Goal: Communication & Community: Answer question/provide support

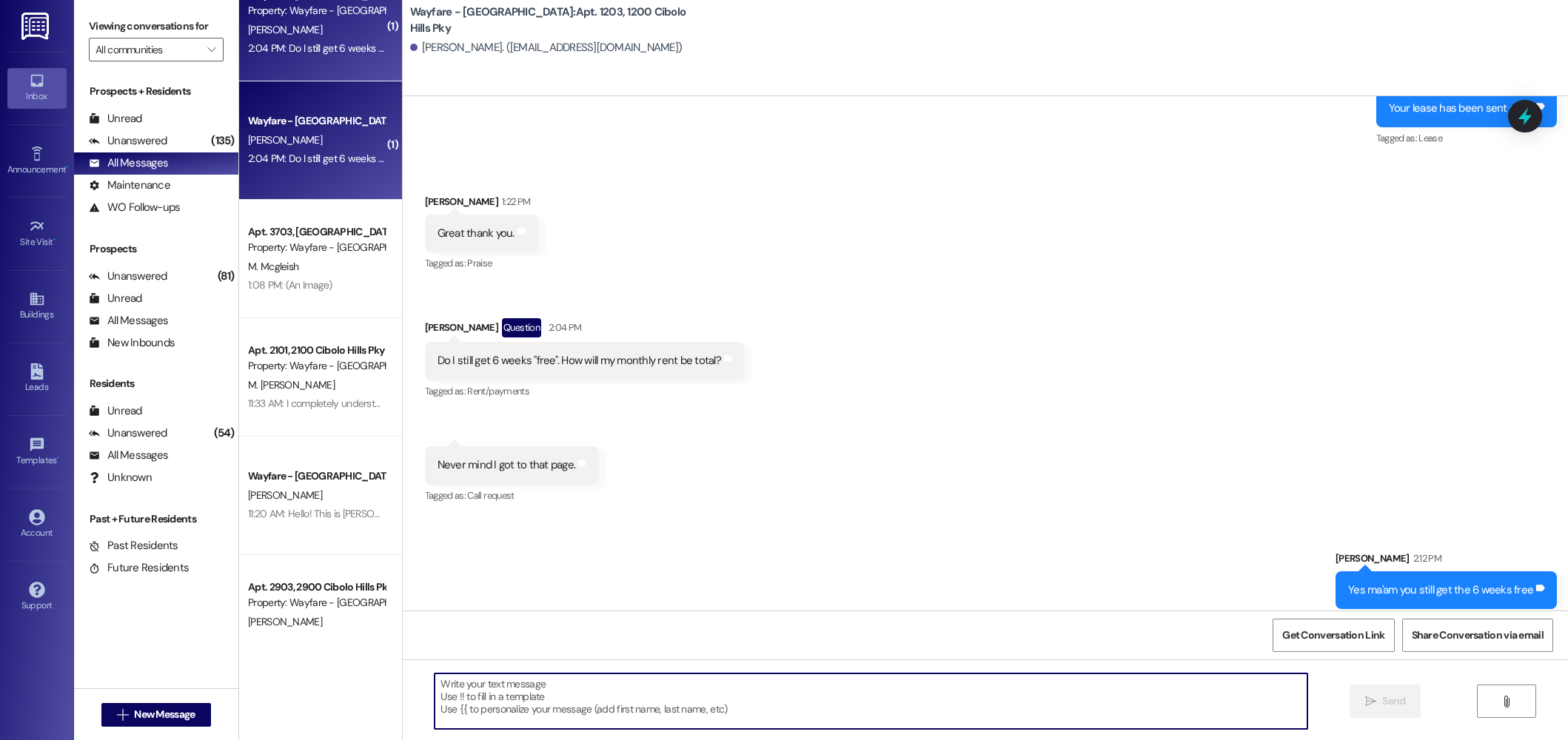
scroll to position [43293, 0]
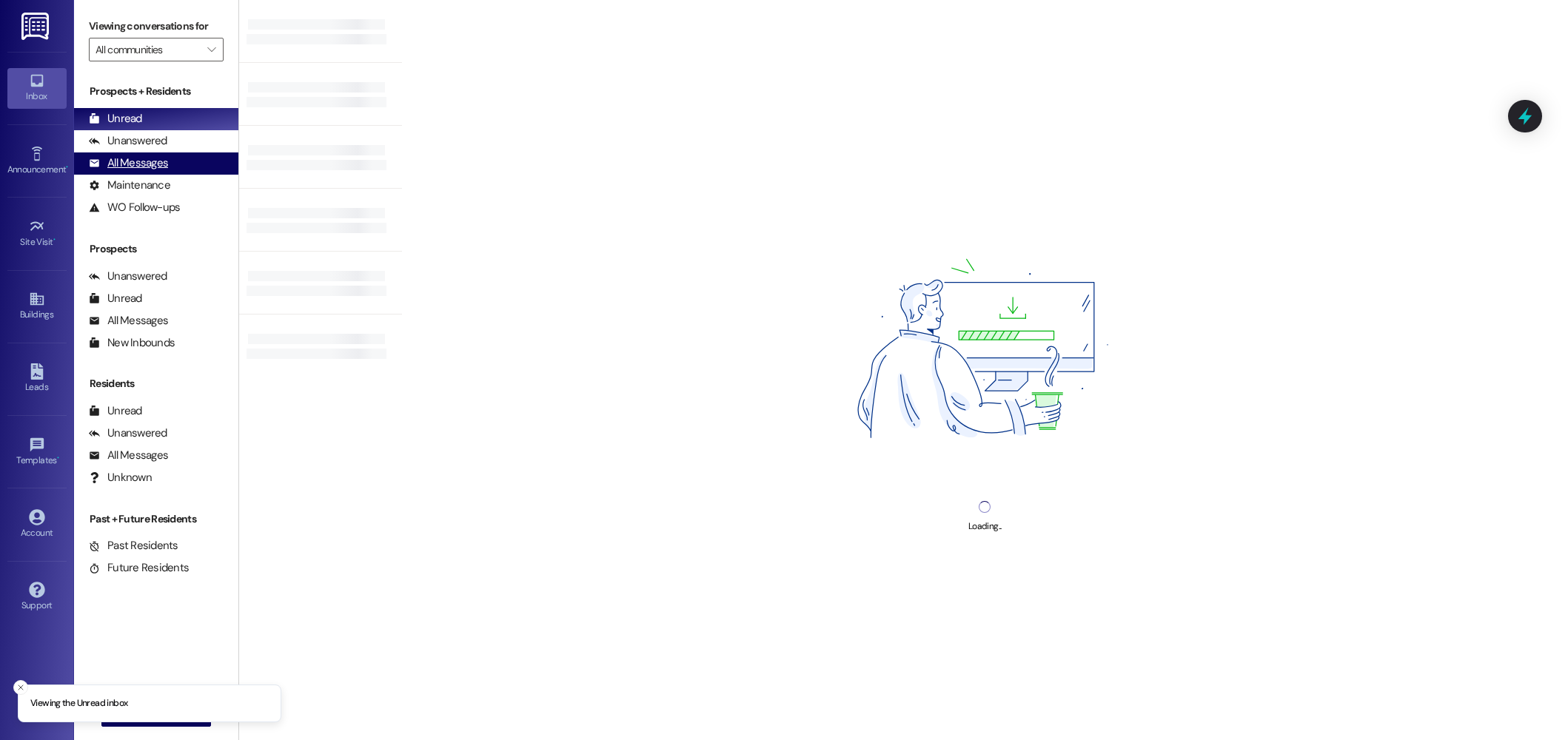
click at [140, 164] on div "All Messages" at bounding box center [128, 162] width 79 height 15
click at [124, 168] on div "All Messages" at bounding box center [128, 162] width 79 height 15
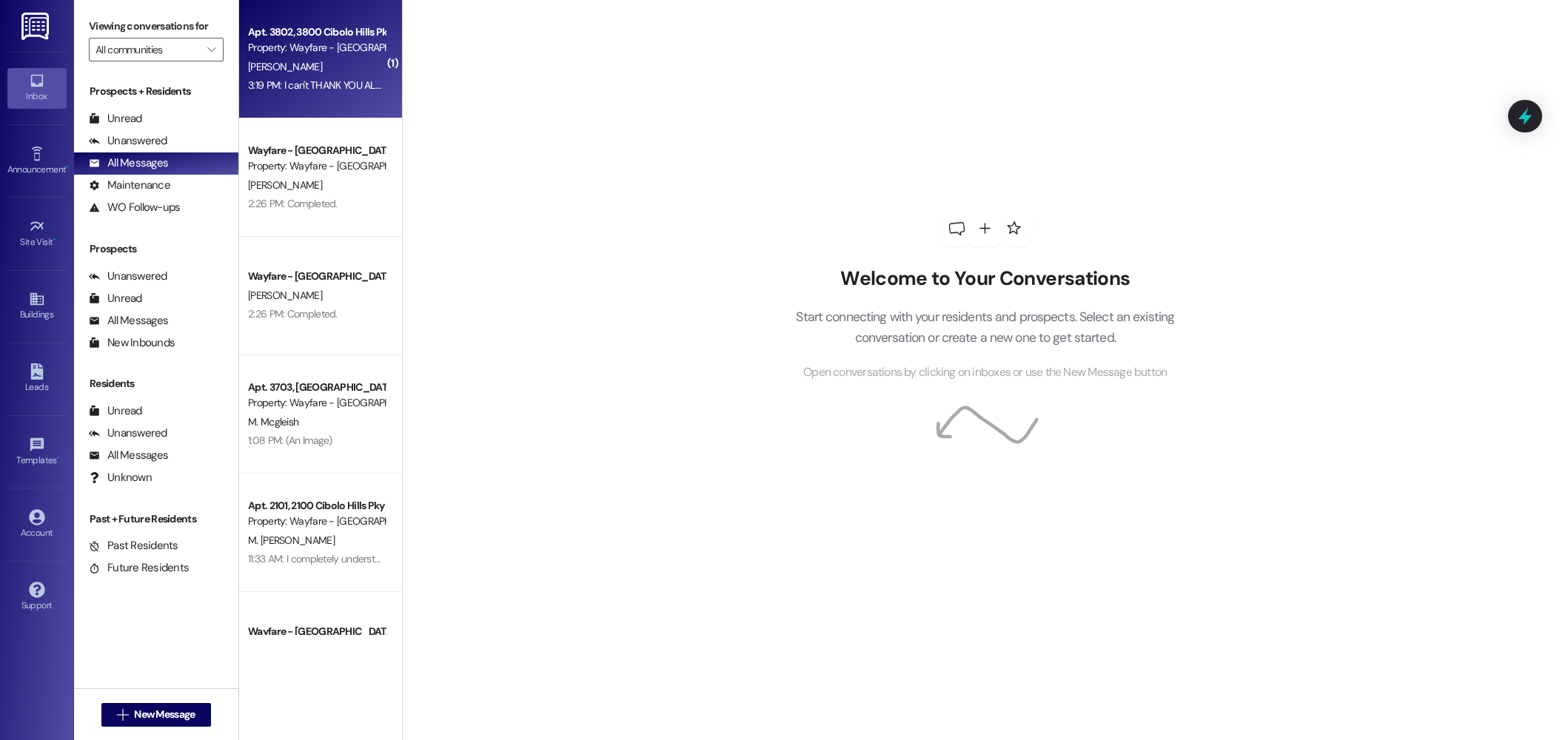
click at [329, 84] on div "3:19 PM: I can't THANK YOU ALL enough. I really appreciate how you look out for…" at bounding box center [424, 85] width 353 height 13
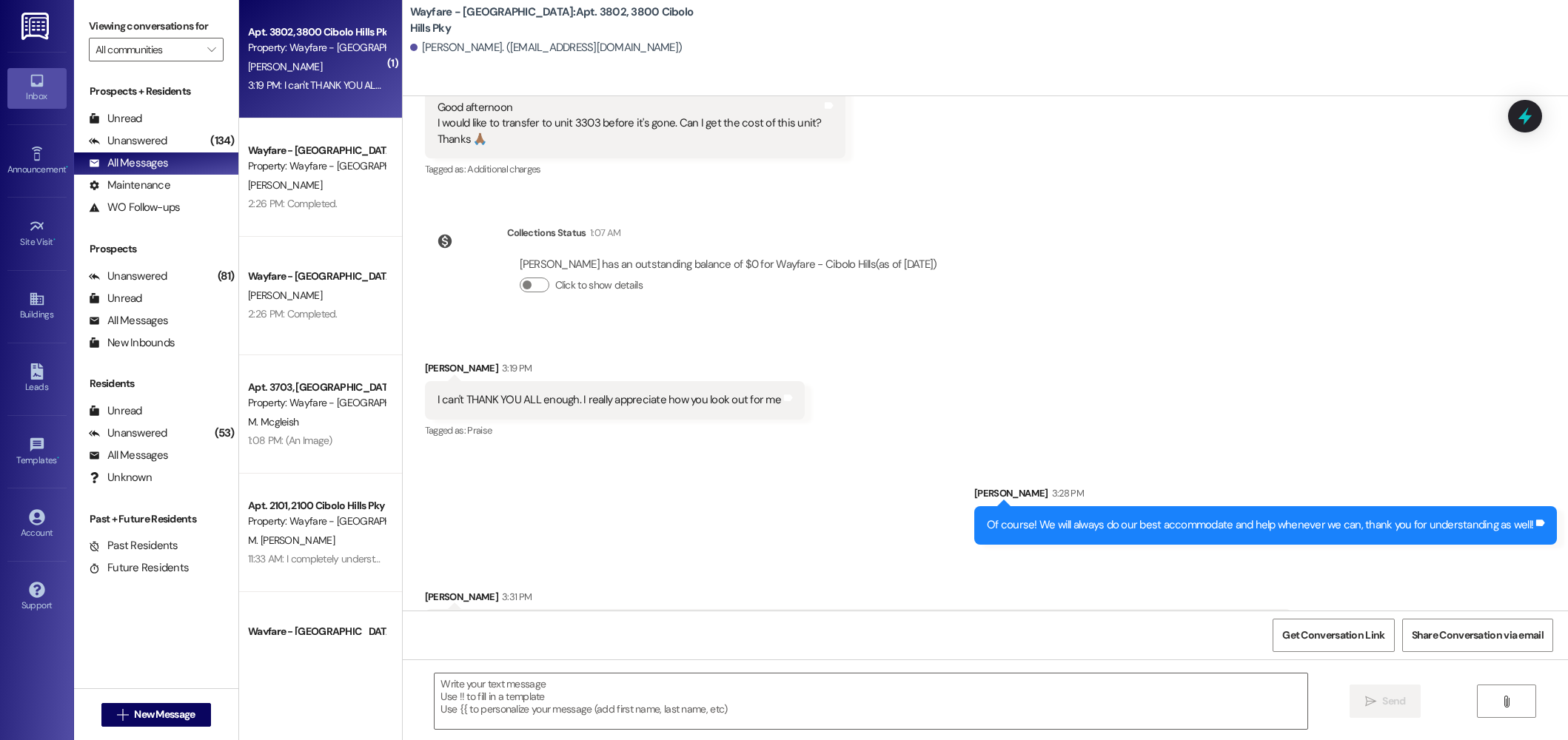
scroll to position [21809, 0]
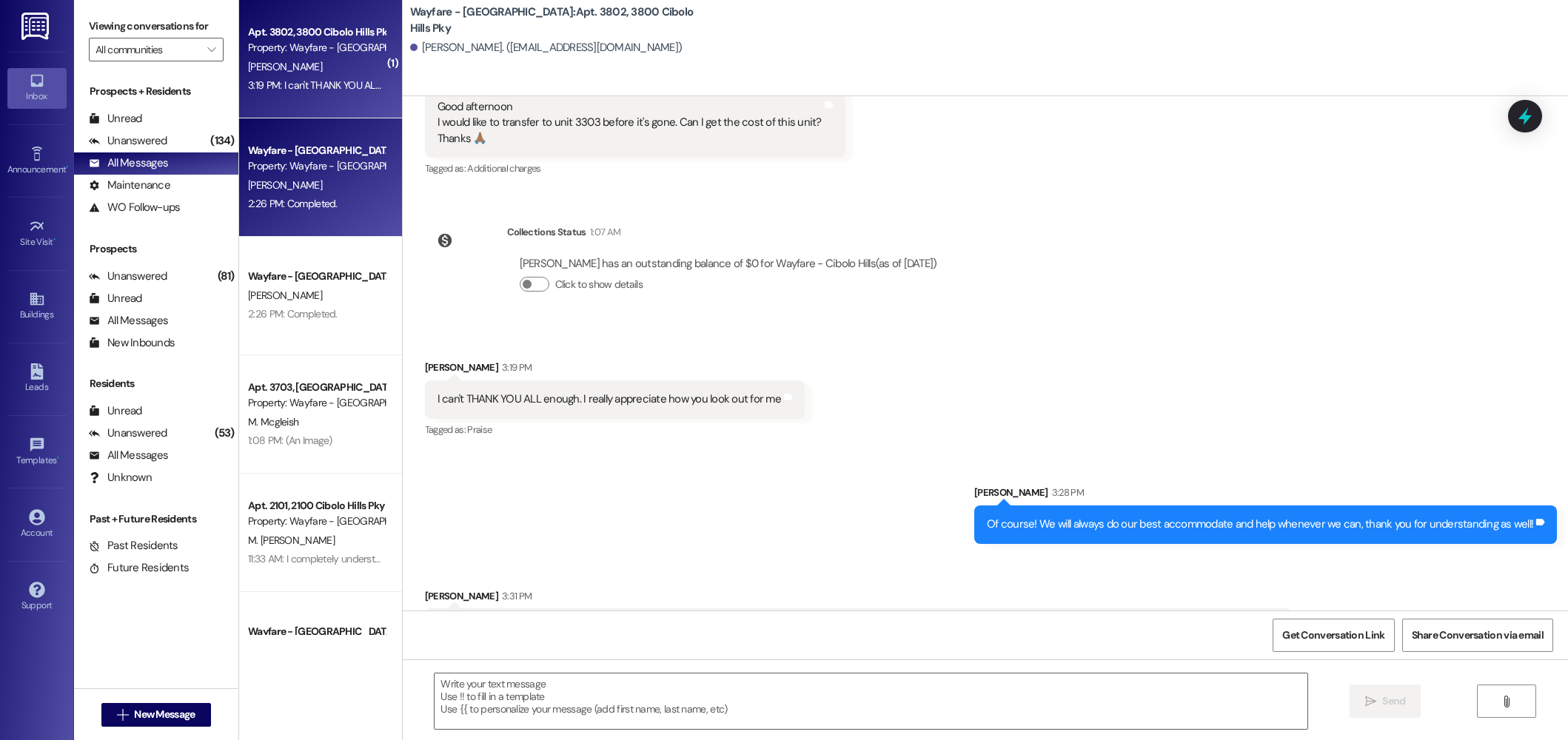
click at [309, 166] on div "Property: Wayfare - [GEOGRAPHIC_DATA]" at bounding box center [317, 166] width 137 height 15
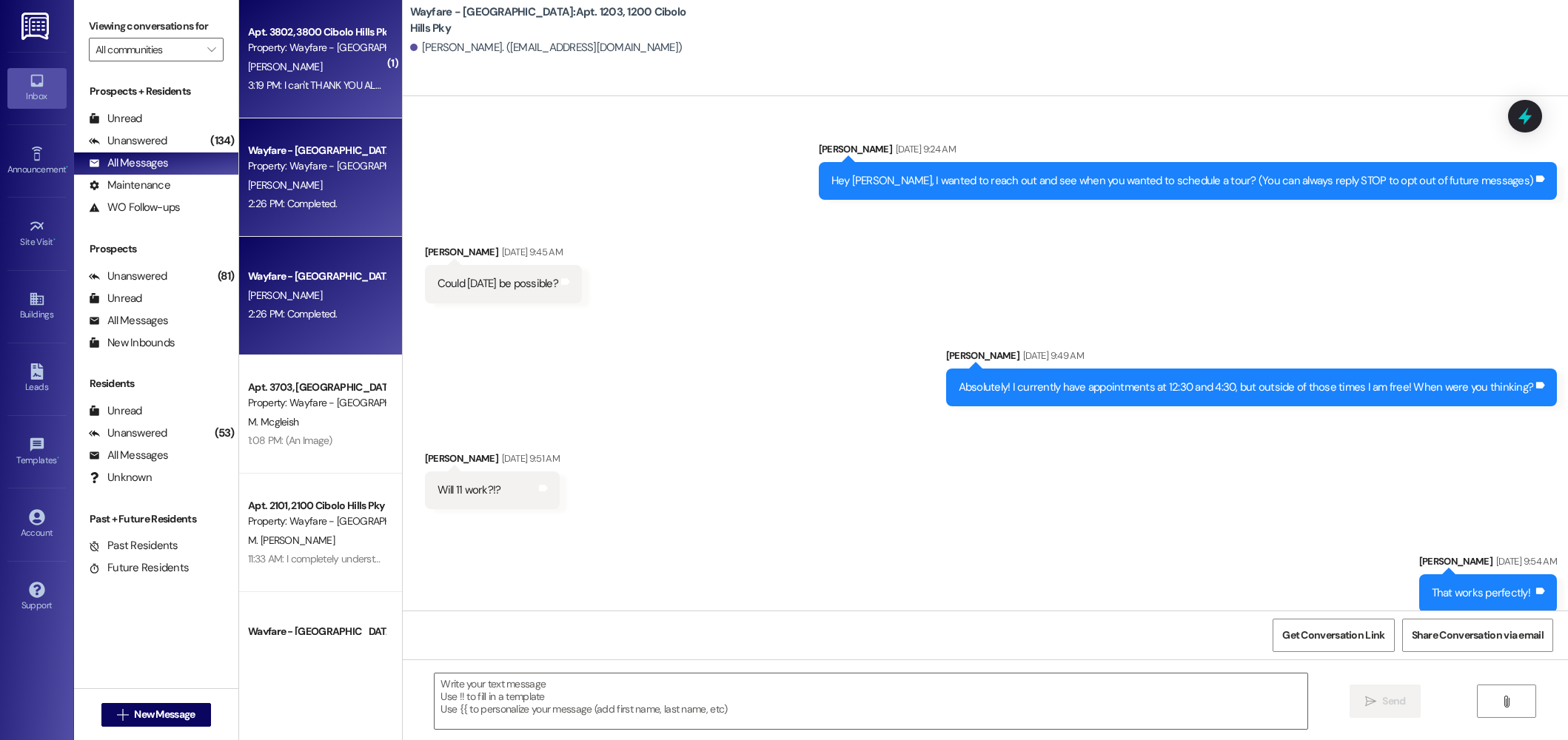
scroll to position [43292, 0]
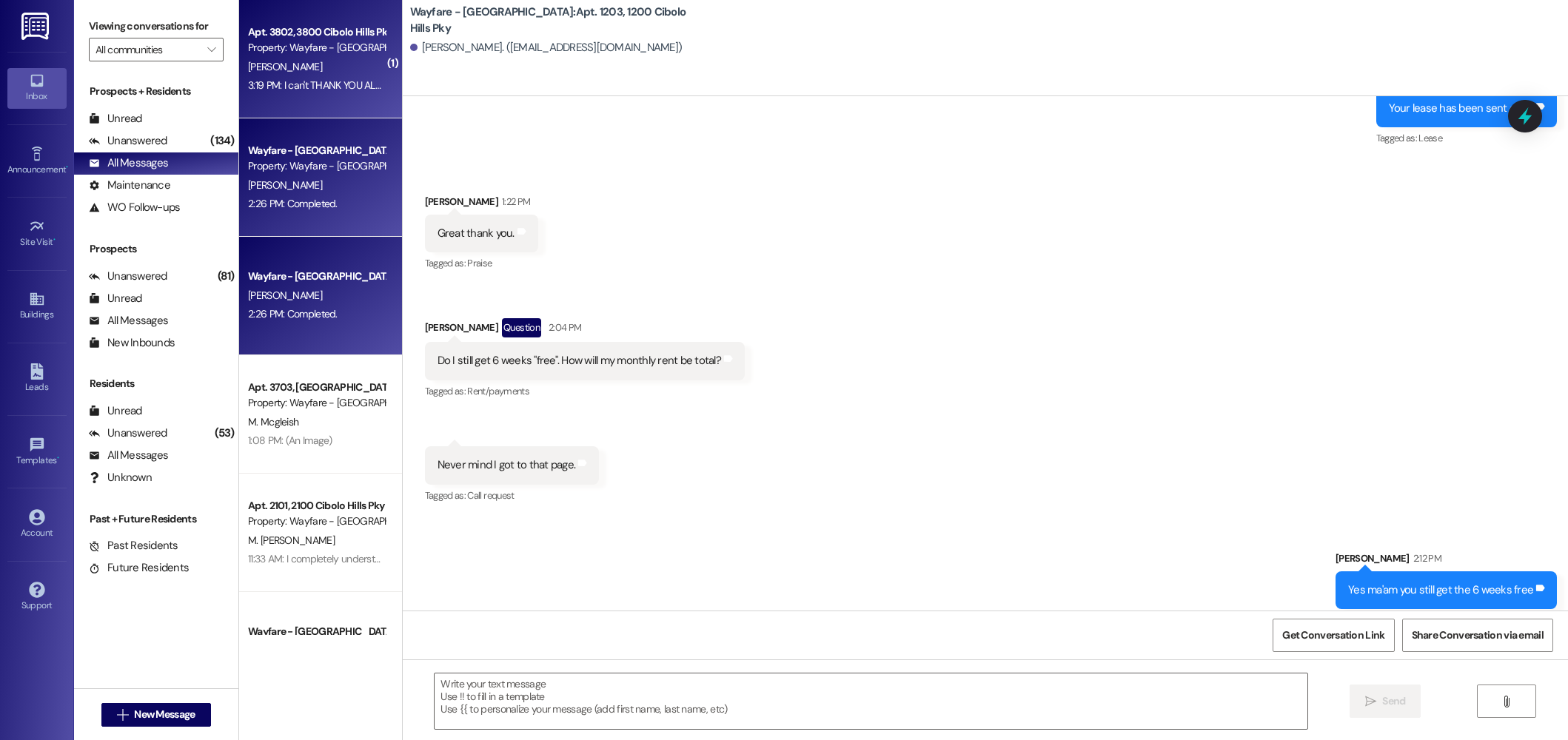
click at [295, 86] on div "3:19 PM: I can't THANK YOU ALL enough. I really appreciate how you look out for…" at bounding box center [424, 85] width 353 height 13
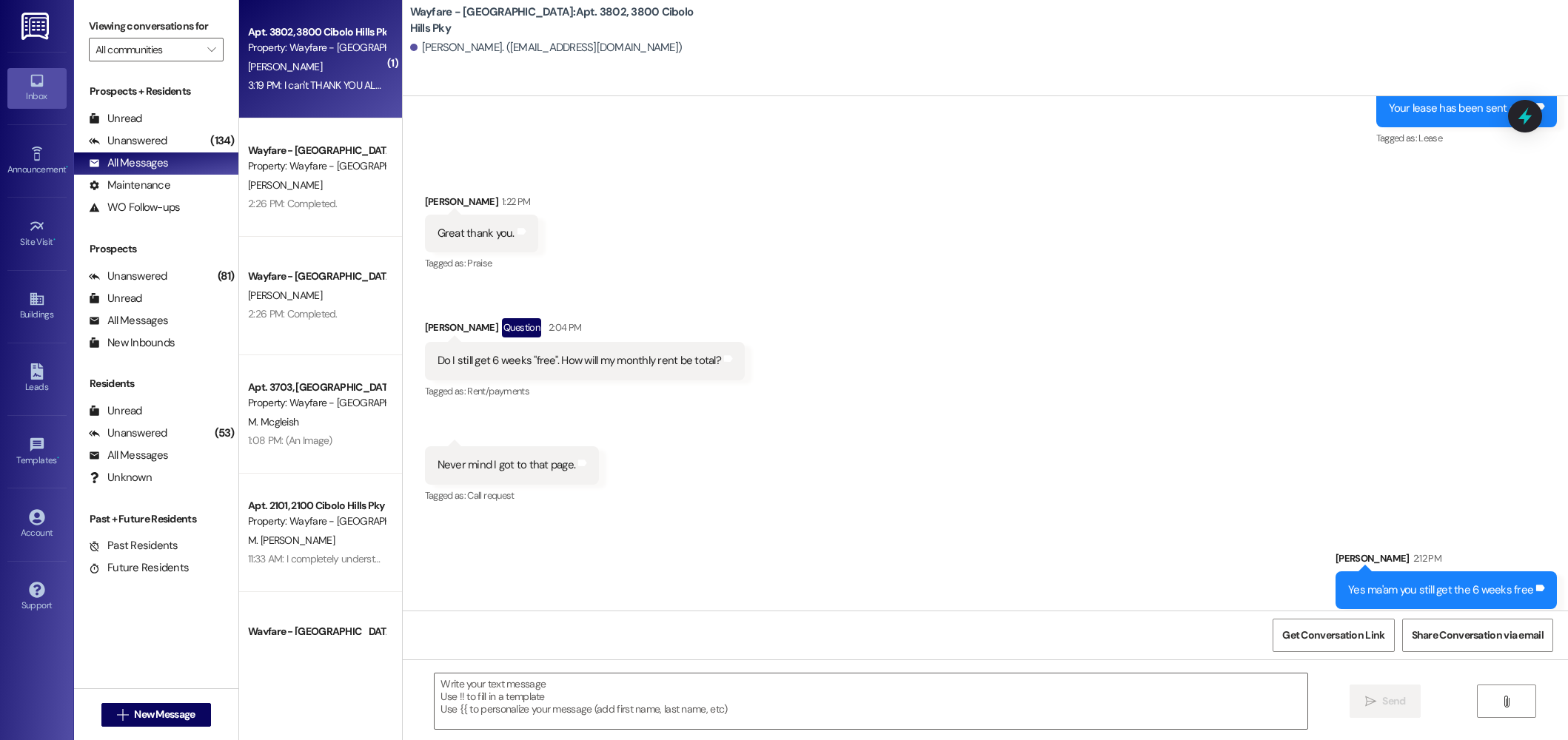
click at [301, 70] on div "D. Harris" at bounding box center [316, 66] width 140 height 19
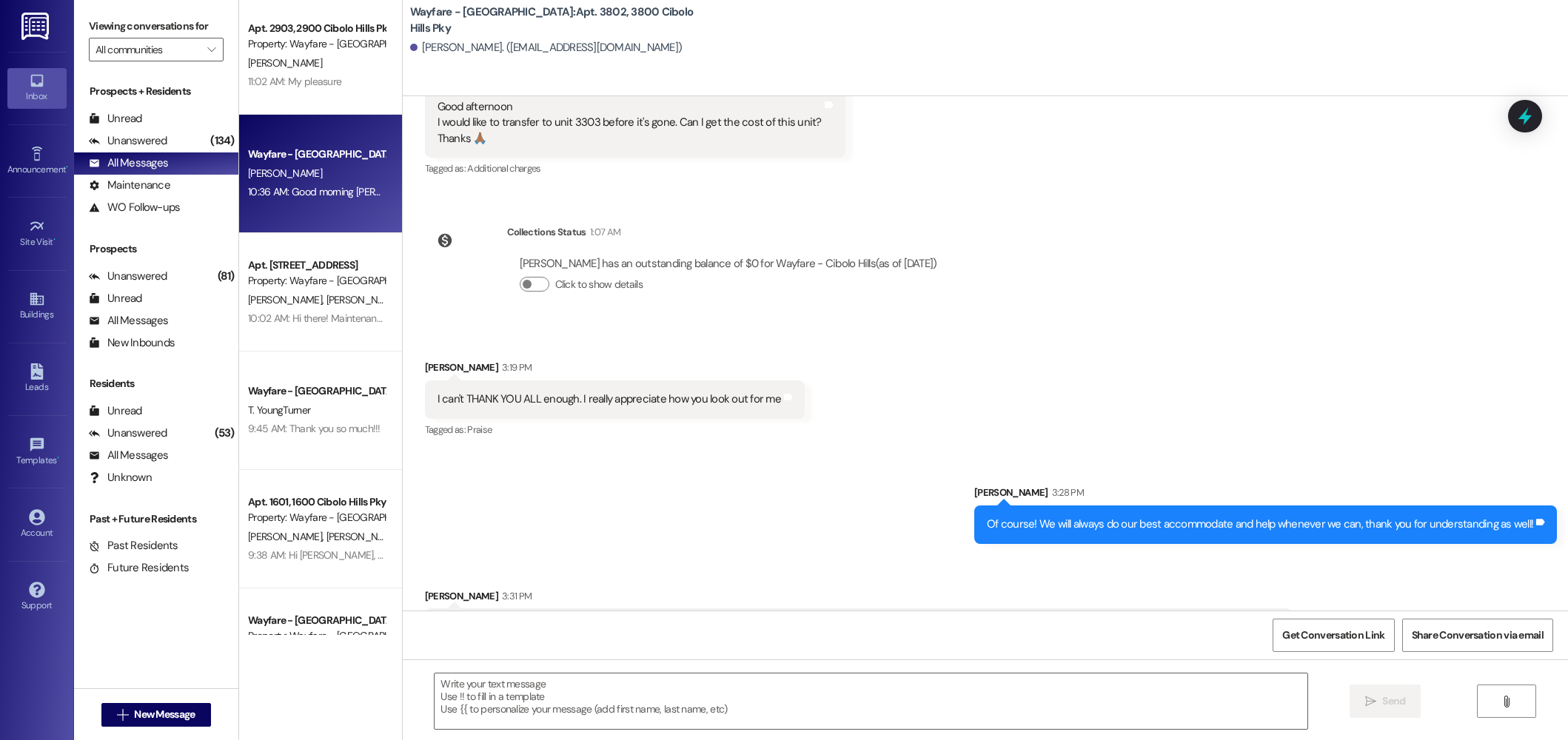
scroll to position [729, 0]
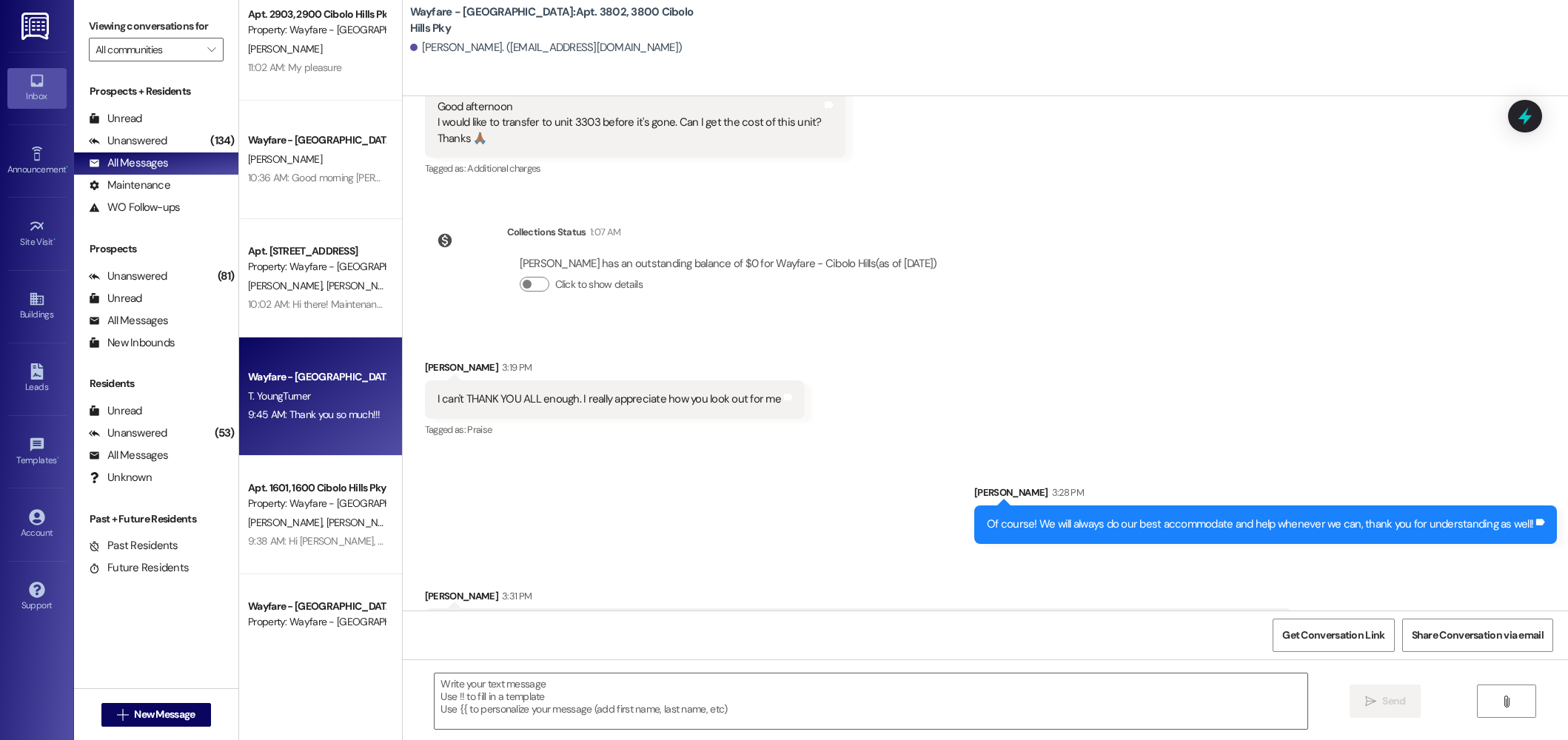
click at [317, 382] on div "Wayfare - [GEOGRAPHIC_DATA]" at bounding box center [317, 376] width 137 height 15
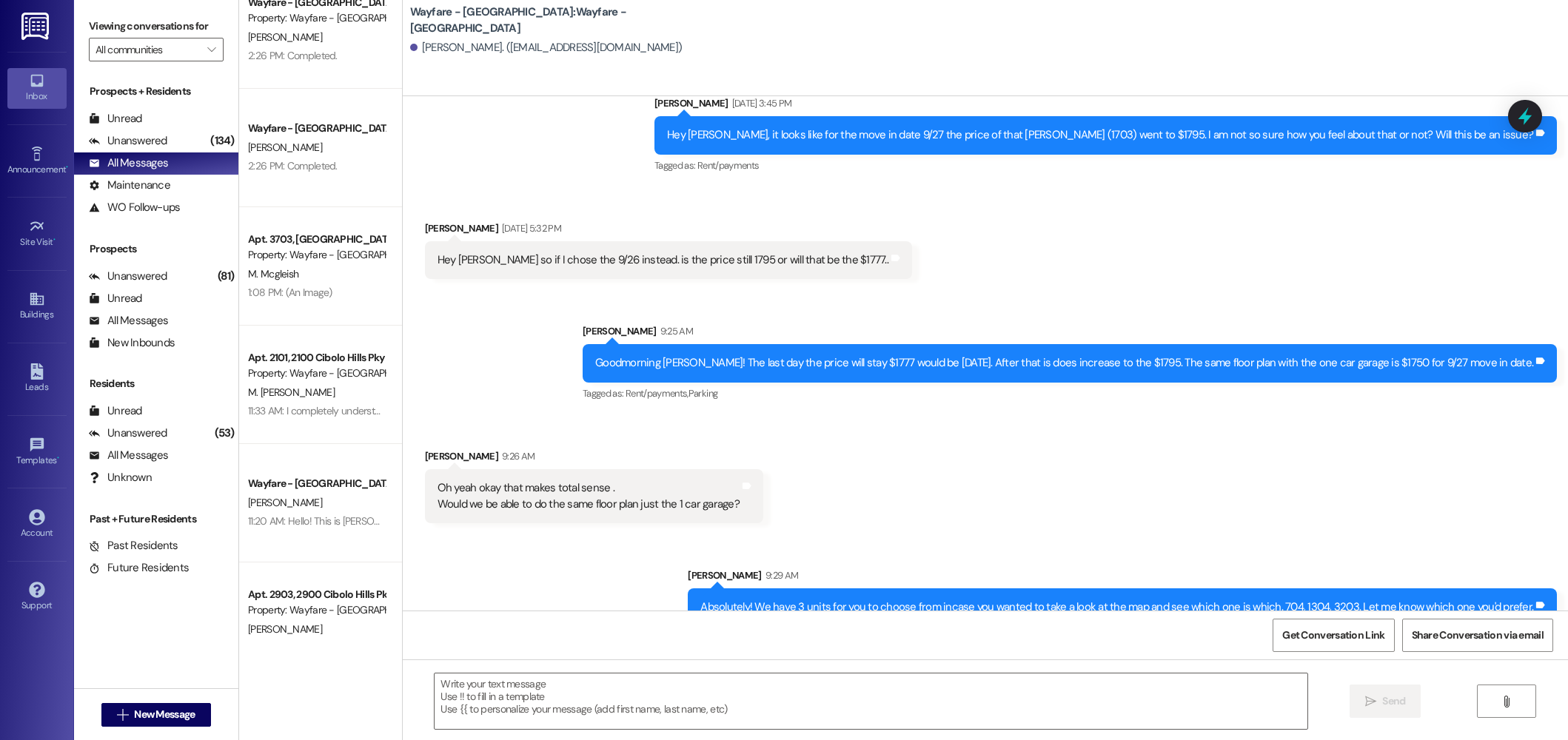
scroll to position [0, 0]
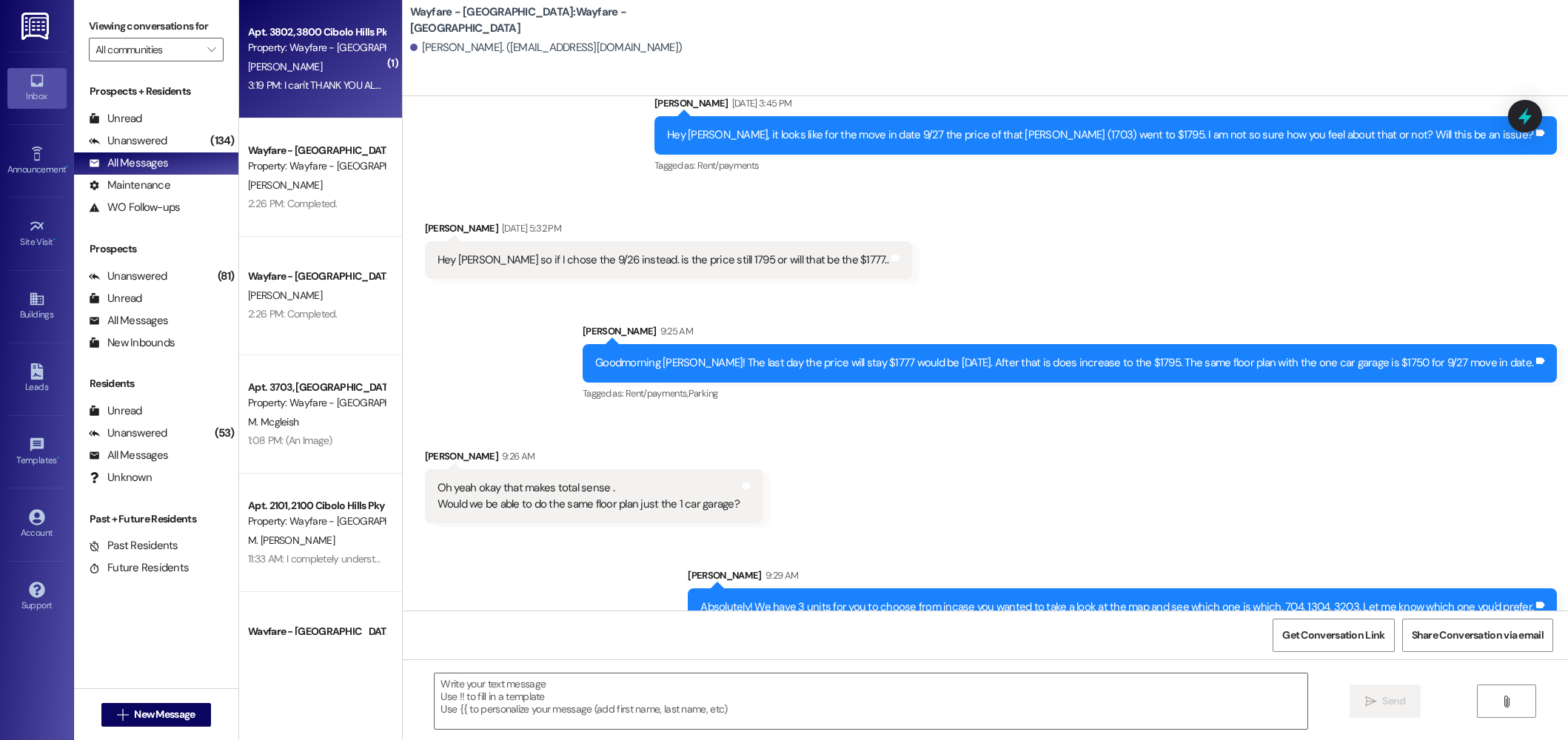
click at [332, 99] on div "Apt. 3802, 3800 Cibolo Hills Pky Property: Wayfare - Cibolo Hills D. Harris 3:1…" at bounding box center [321, 59] width 163 height 119
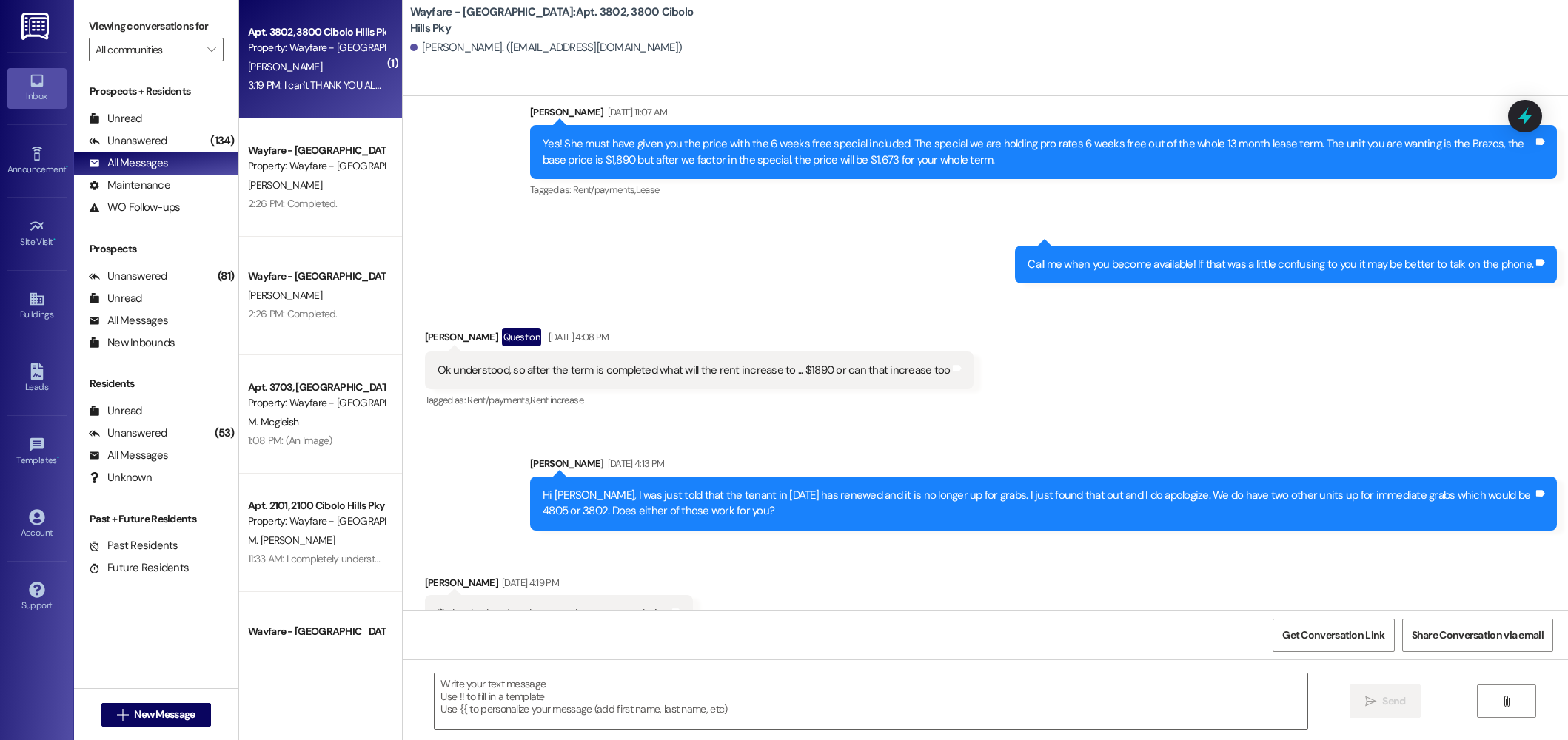
scroll to position [21809, 0]
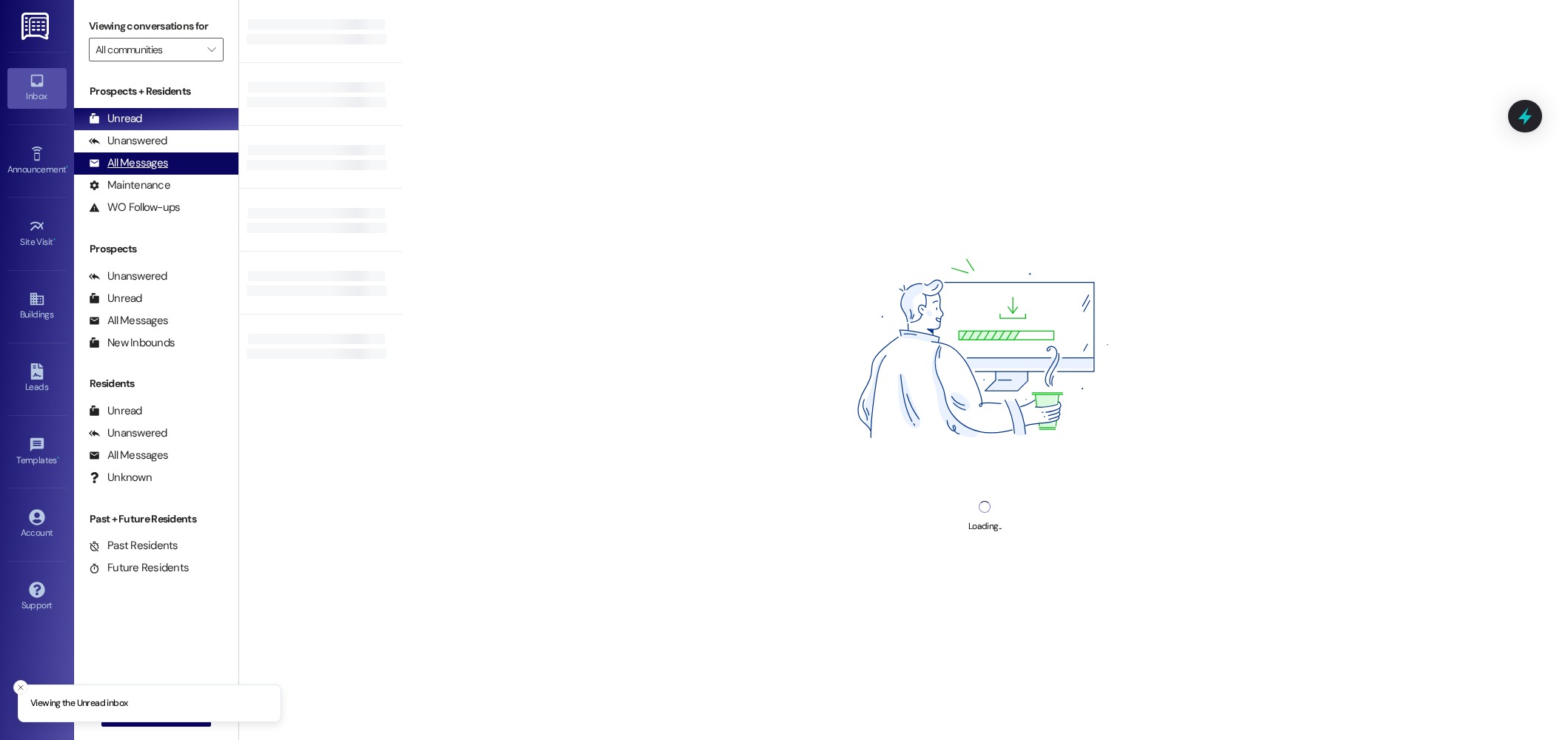
click at [134, 166] on div "All Messages" at bounding box center [128, 162] width 79 height 15
click at [155, 158] on div "All Messages" at bounding box center [128, 162] width 79 height 15
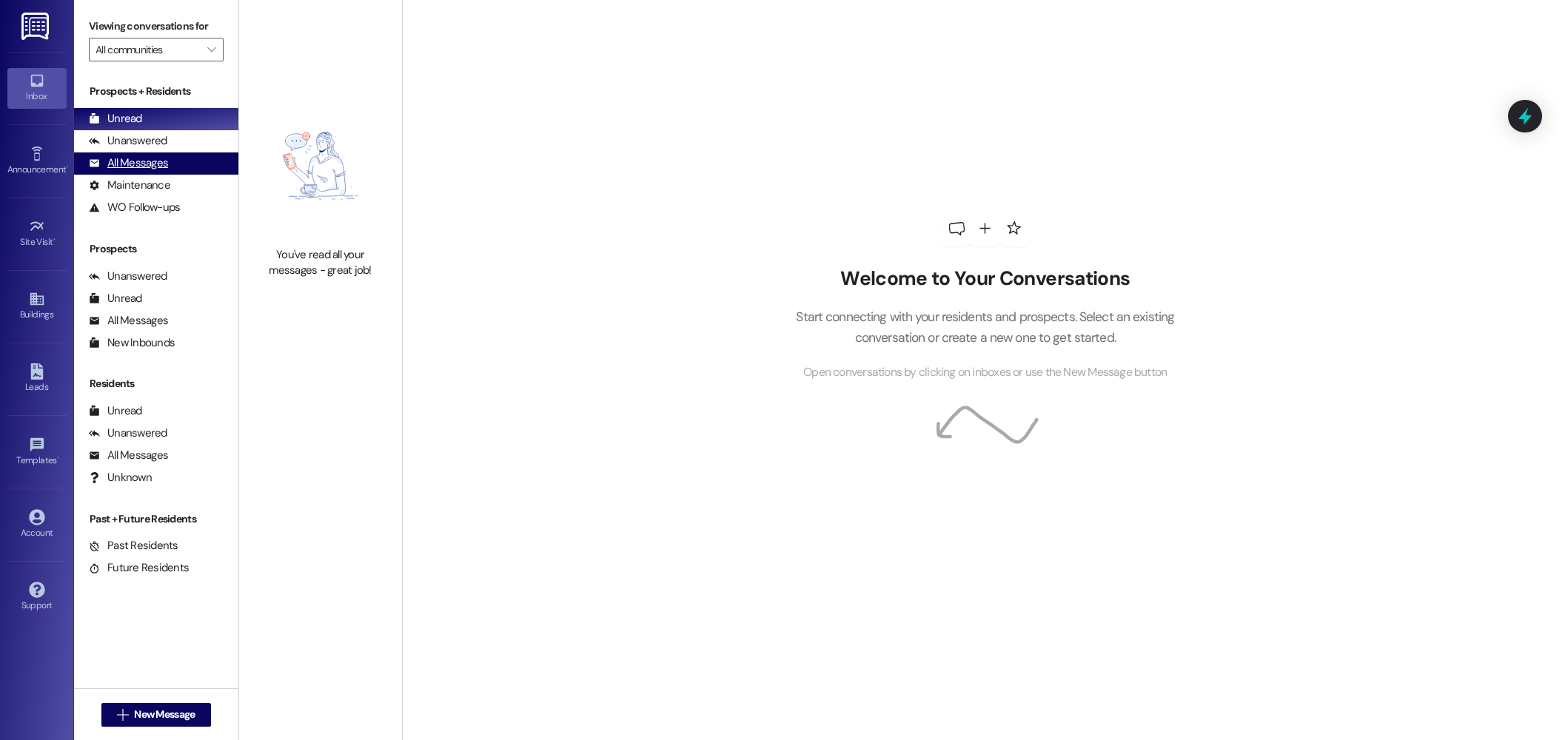
click at [162, 161] on div "All Messages" at bounding box center [128, 162] width 79 height 15
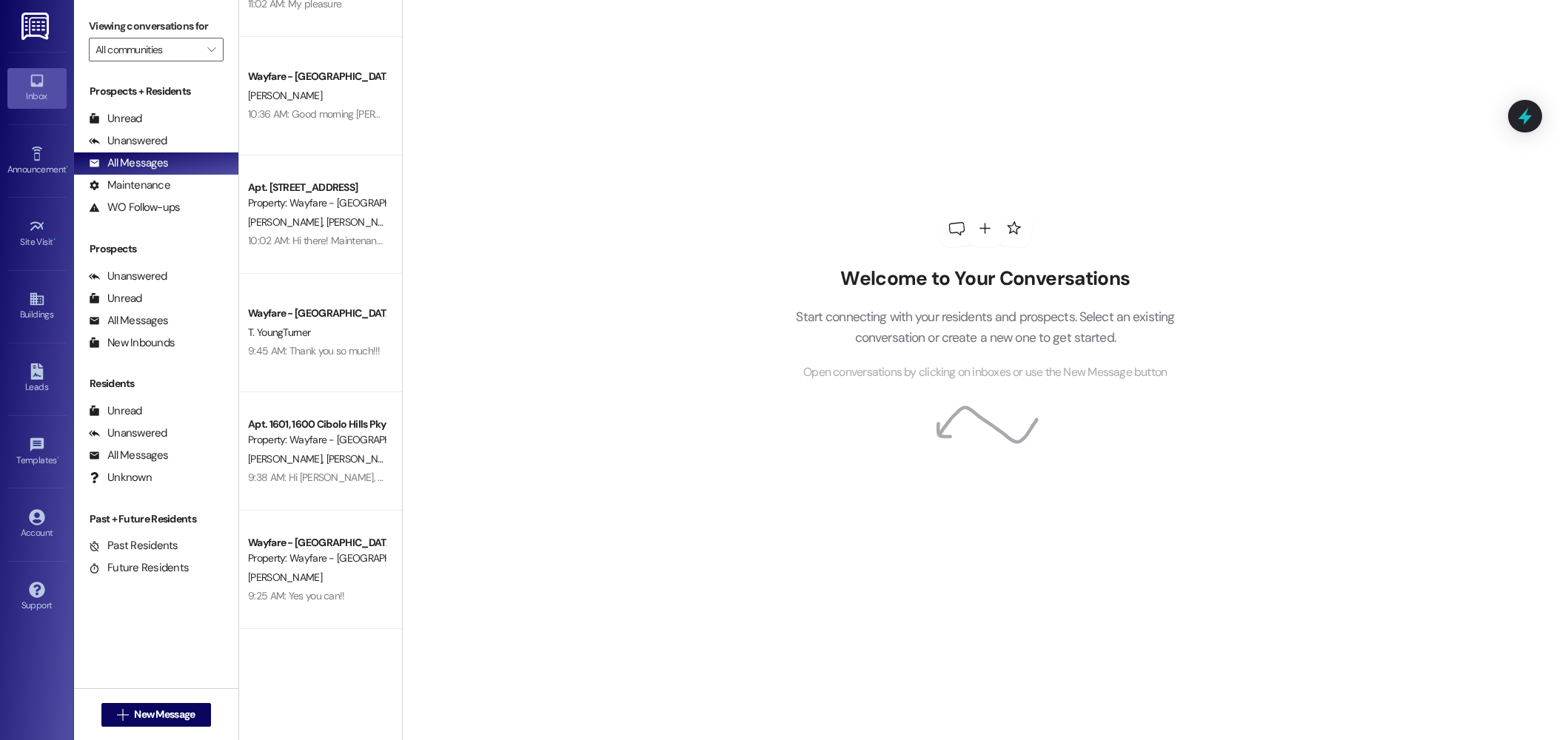
scroll to position [1156, 0]
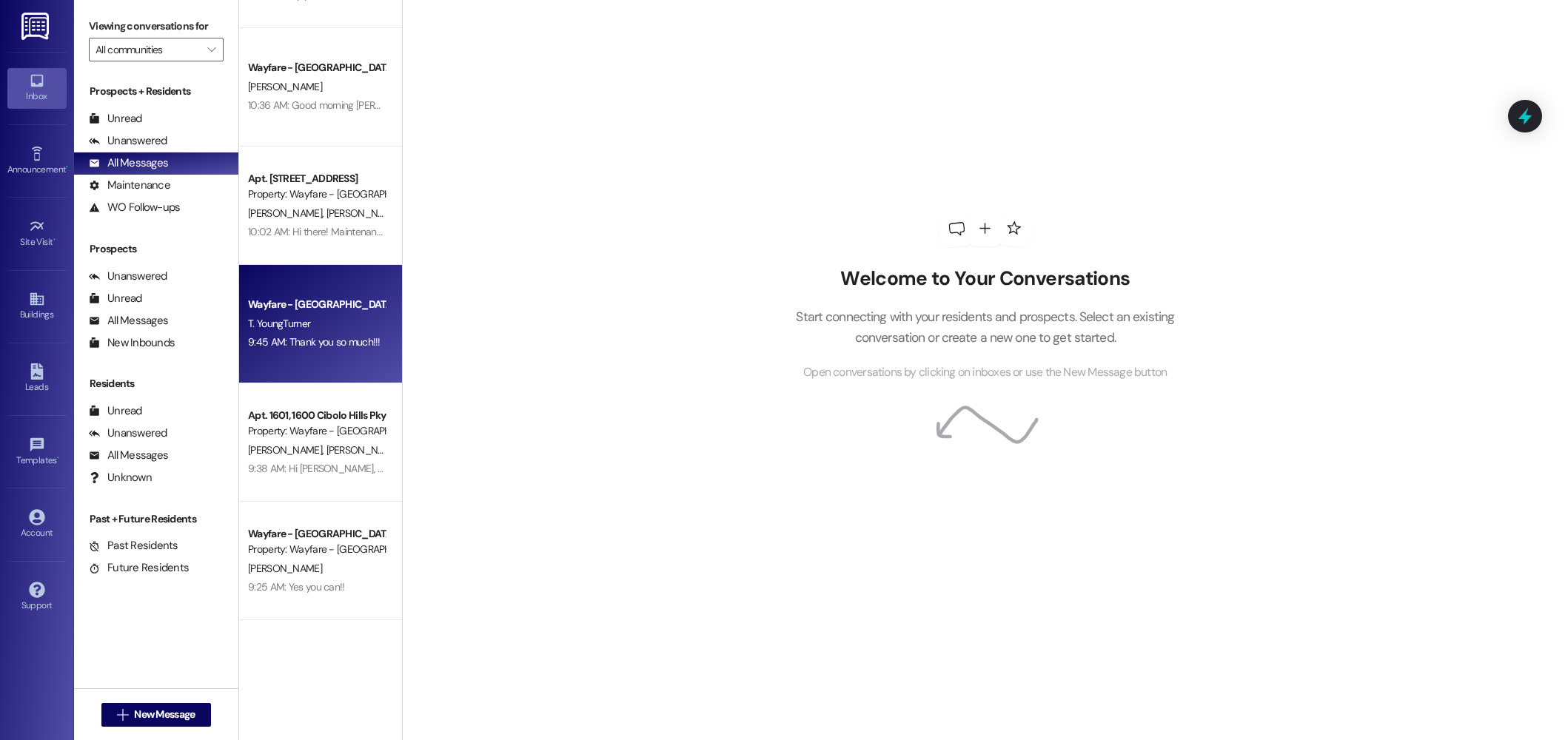
click at [297, 339] on div "9:45 AM: Thank you so much!!! 9:45 AM: Thank you so much!!!" at bounding box center [314, 342] width 132 height 13
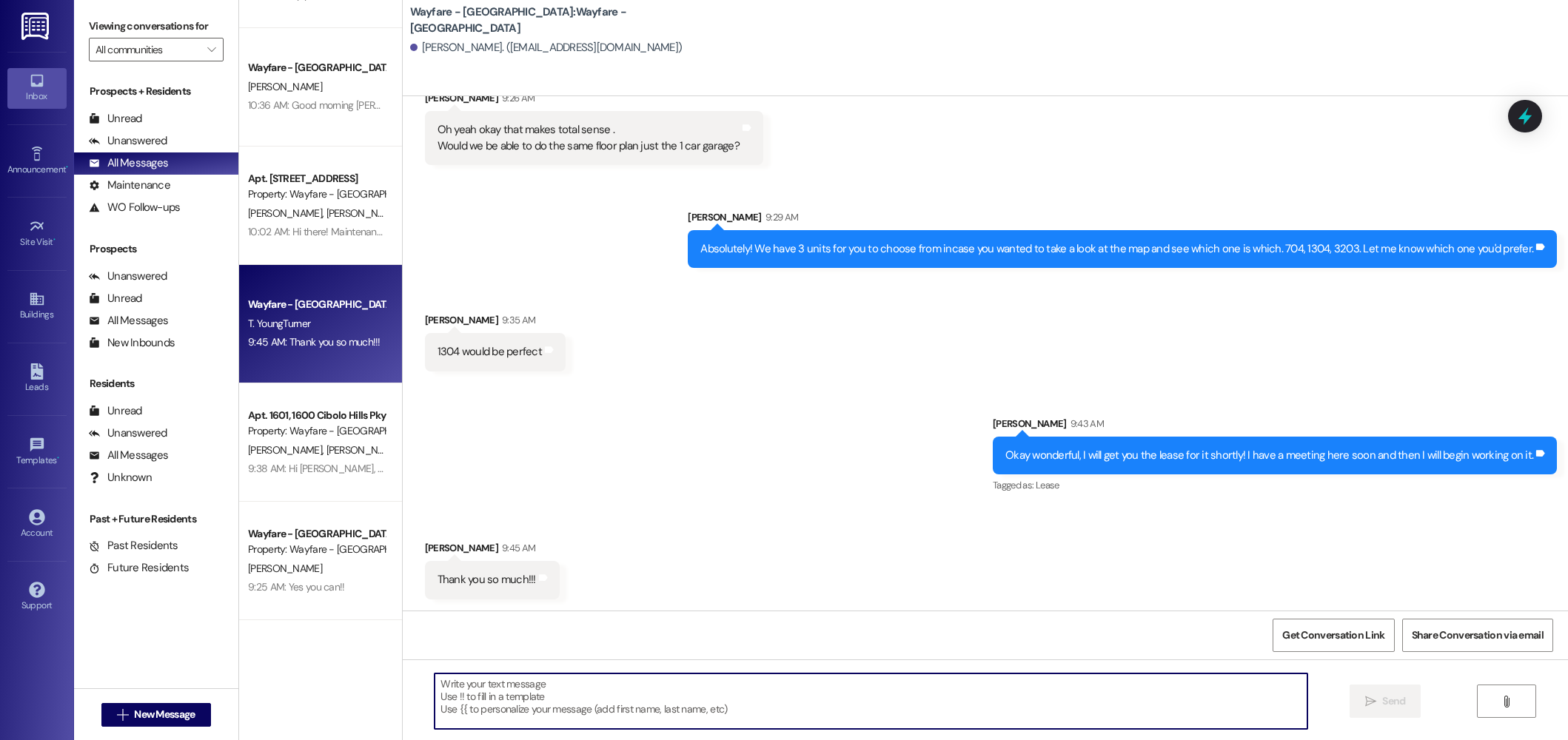
drag, startPoint x: 859, startPoint y: 679, endPoint x: 881, endPoint y: 473, distance: 207.2
click at [860, 678] on textarea at bounding box center [871, 701] width 872 height 56
click at [797, 697] on textarea at bounding box center [871, 701] width 872 height 56
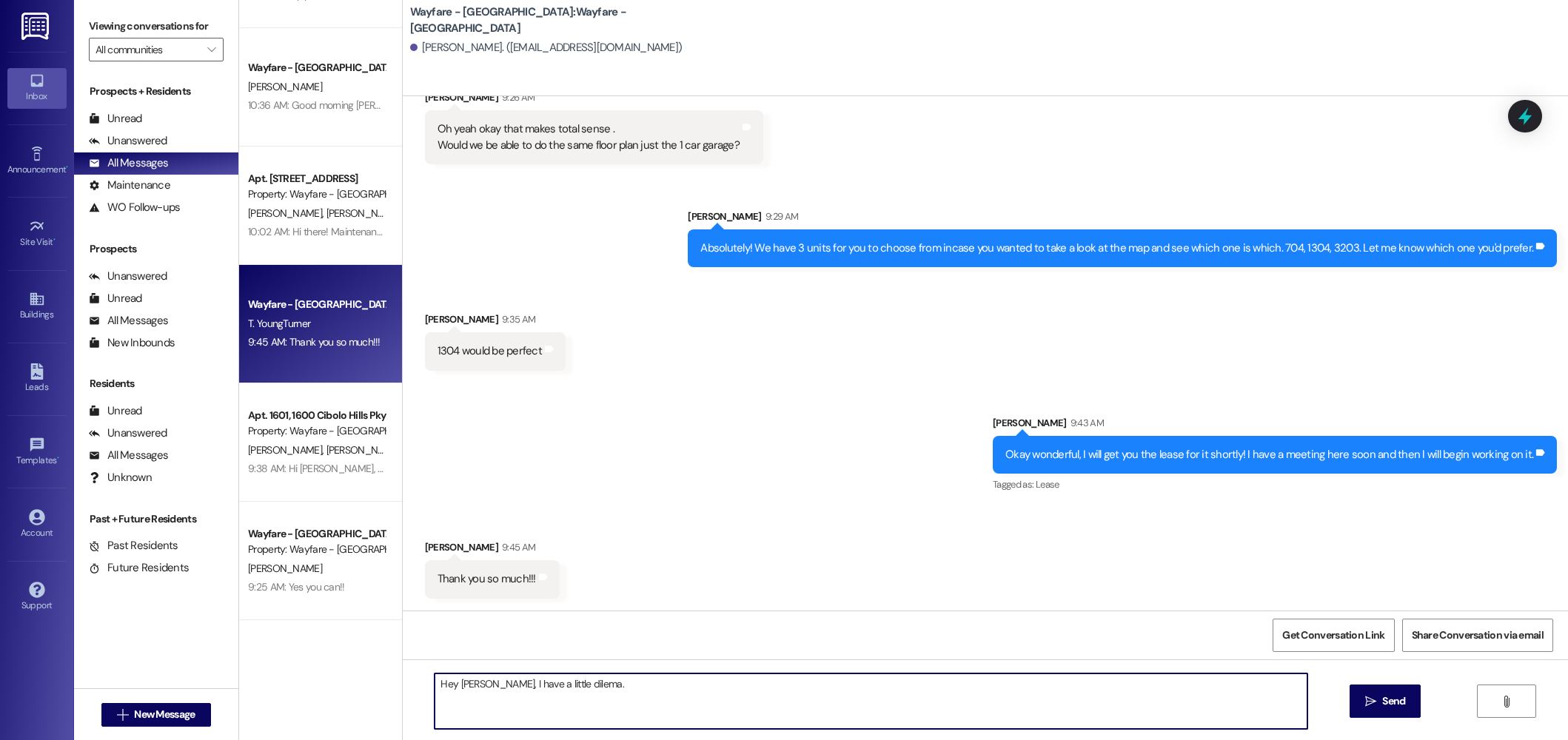
click at [570, 687] on textarea "Hey Terrence, I have a little dilema." at bounding box center [871, 701] width 872 height 56
click at [751, 700] on textarea "Hey Terrence, I have a little dilema." at bounding box center [871, 701] width 872 height 56
click at [590, 689] on textarea "Hey Terrence, I have a little bit of a dileema." at bounding box center [871, 701] width 872 height 56
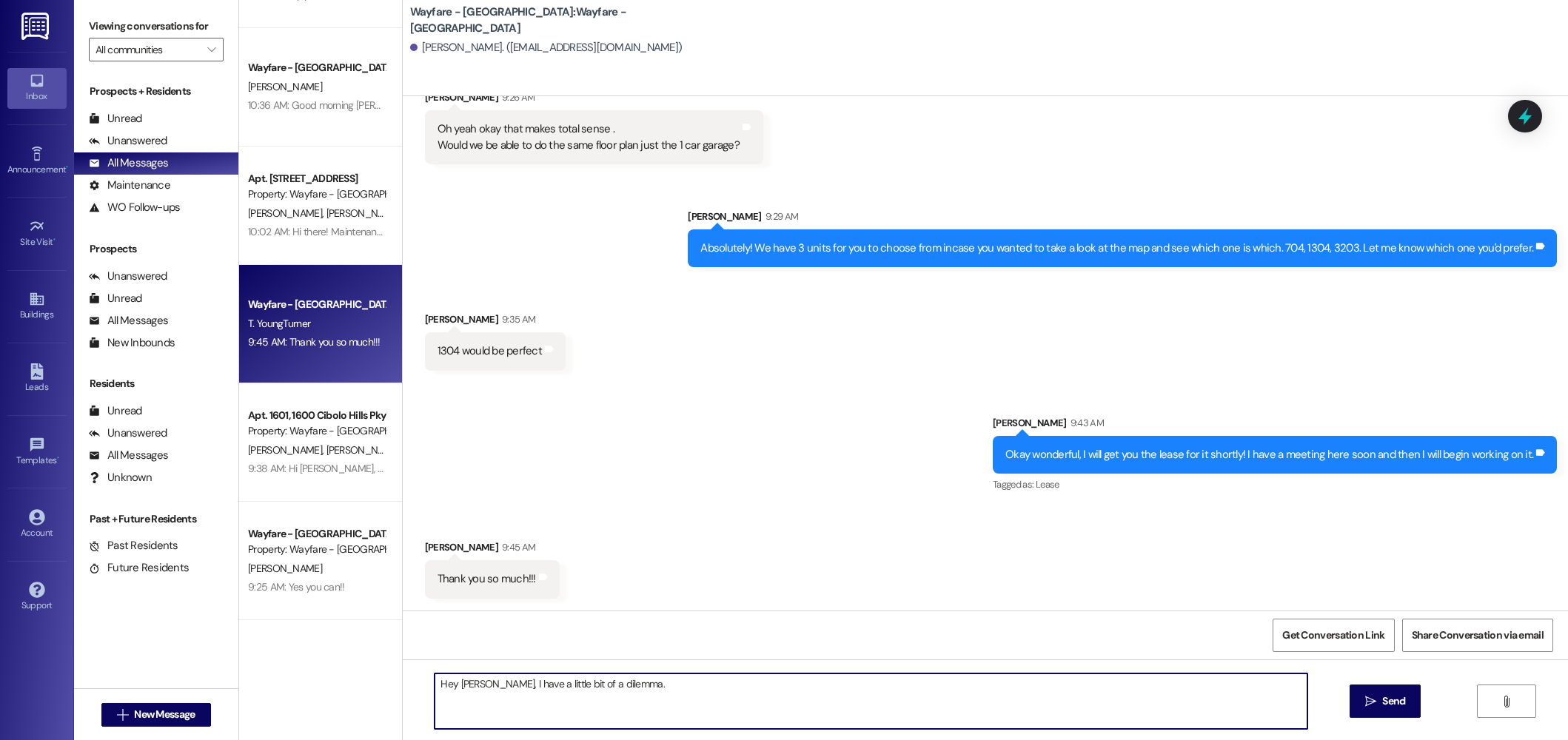
click at [665, 686] on textarea "Hey Terrence, I have a little bit of a dilemma." at bounding box center [871, 701] width 872 height 56
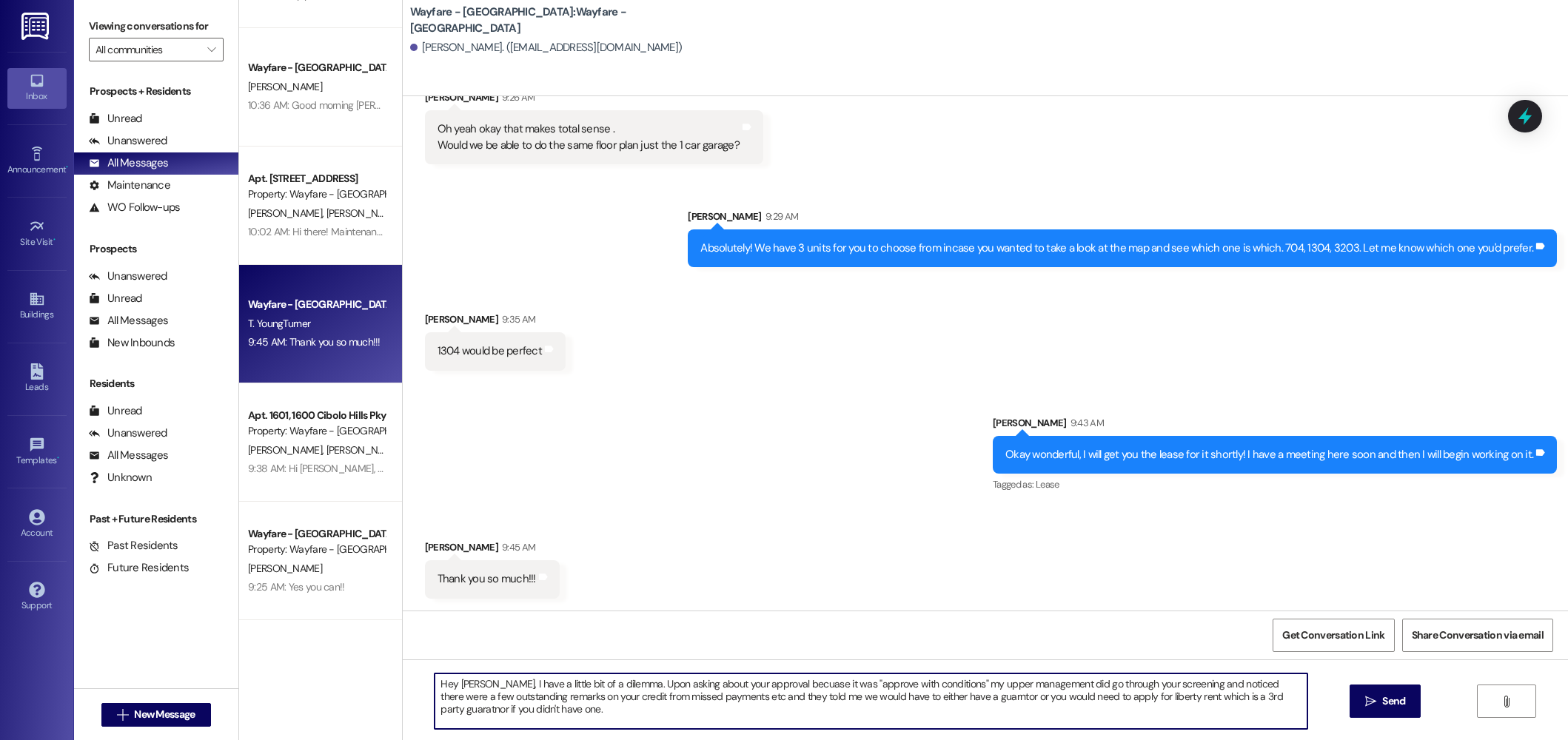
click at [956, 695] on textarea "Hey Terrence, I have a little bit of a dilemma. Upon asking about your approval…" at bounding box center [871, 701] width 872 height 56
click at [783, 680] on textarea "Hey Terrence, I have a little bit of a dilemma. Upon asking about your approval…" at bounding box center [871, 701] width 872 height 56
click at [599, 696] on textarea "Hey Terrence, I have a little bit of a dilemma. Upon asking about your approval…" at bounding box center [871, 701] width 872 height 56
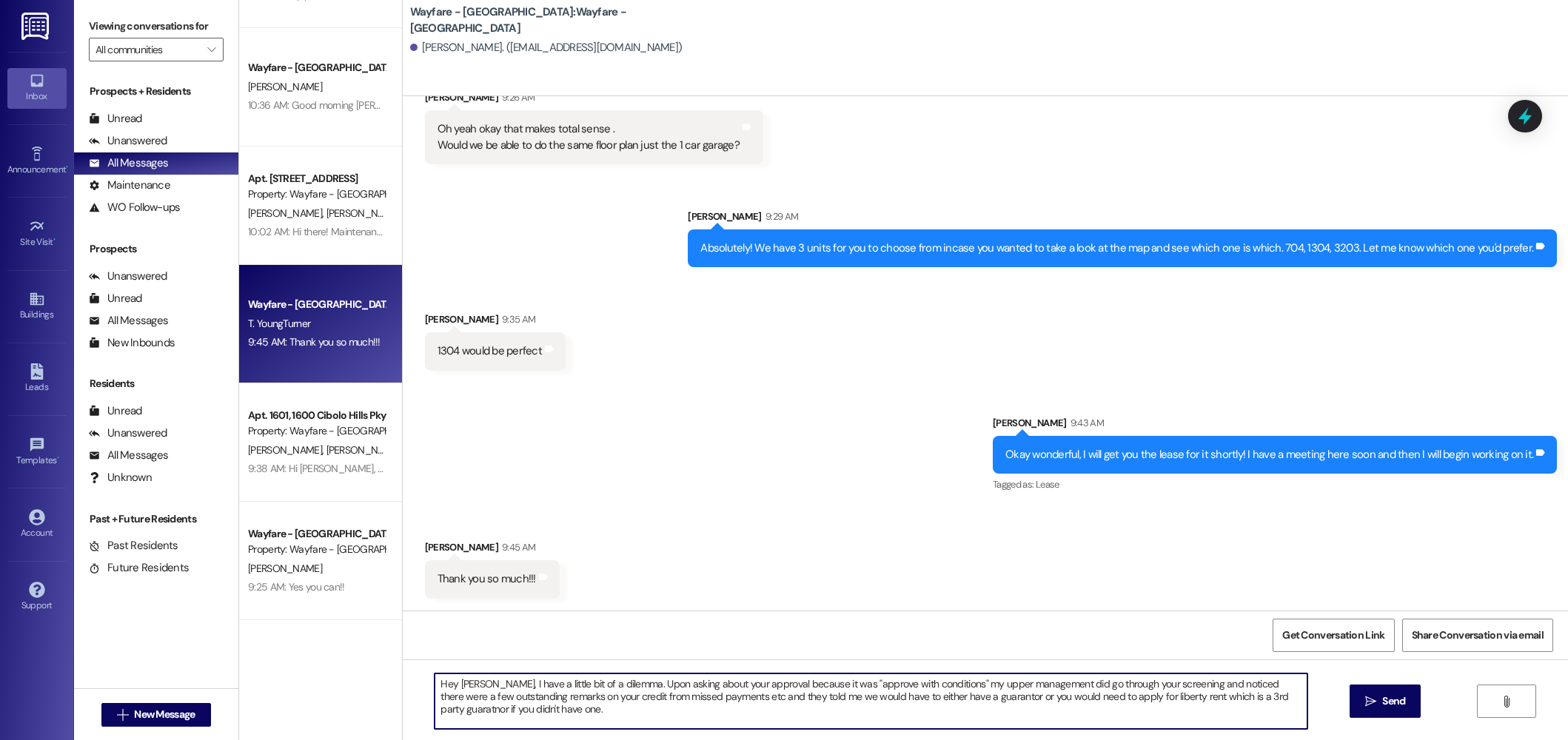
drag, startPoint x: 719, startPoint y: 700, endPoint x: 597, endPoint y: 702, distance: 122.0
click at [597, 702] on textarea "Hey Terrence, I have a little bit of a dilemma. Upon asking about your approval…" at bounding box center [871, 701] width 872 height 56
drag, startPoint x: 642, startPoint y: 698, endPoint x: 600, endPoint y: 698, distance: 42.0
click at [599, 699] on textarea "Hey Terrence, I have a little bit of a dilemma. Upon asking about your approval…" at bounding box center [871, 701] width 872 height 56
click at [890, 692] on textarea "Hey Terrence, I have a little bit of a dilemma. Upon asking about your approval…" at bounding box center [871, 701] width 872 height 56
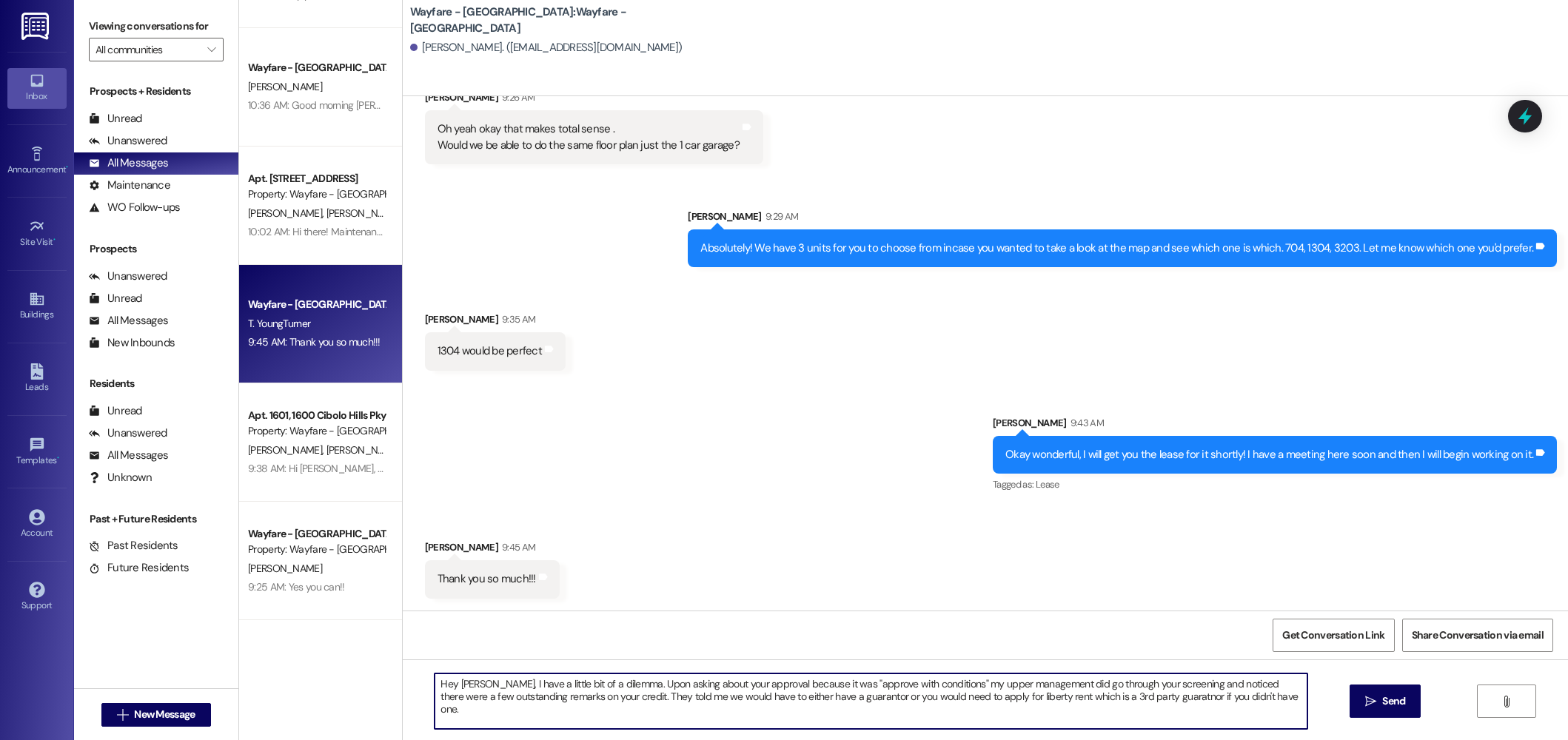
click at [1142, 696] on textarea "Hey Terrence, I have a little bit of a dilemma. Upon asking about your approval…" at bounding box center [871, 701] width 872 height 56
click at [1125, 699] on textarea "Hey Terrence, I have a little bit of a dilemma. Upon asking about your approval…" at bounding box center [871, 701] width 872 height 56
click at [1245, 701] on textarea "Hey Terrence, I have a little bit of a dilemma. Upon asking about your approval…" at bounding box center [871, 701] width 872 height 56
click at [559, 712] on textarea "Hey Terrence, I have a little bit of a dilemma. Upon asking about your approval…" at bounding box center [871, 701] width 872 height 56
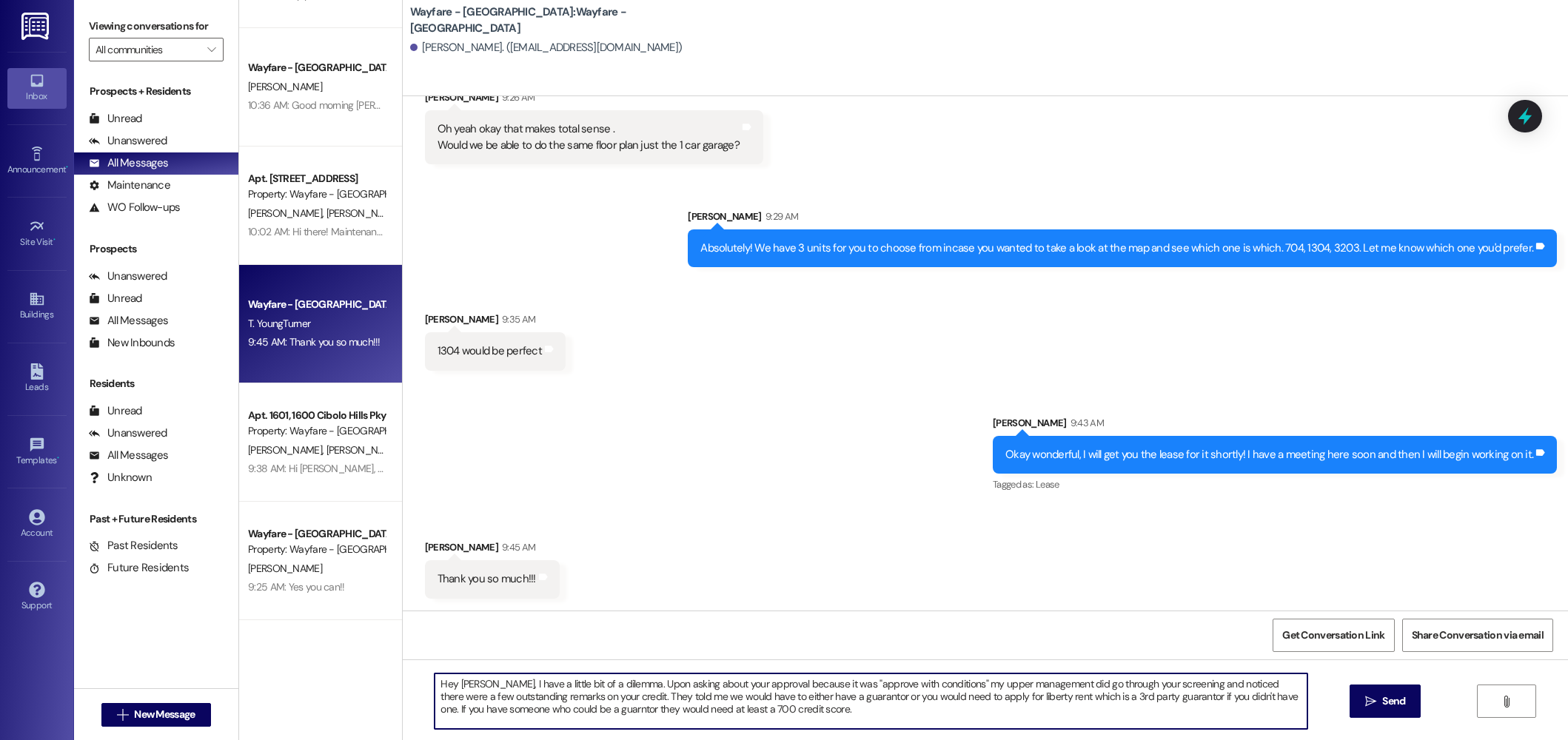
click at [559, 712] on textarea "Hey Terrence, I have a little bit of a dilemma. Upon asking about your approval…" at bounding box center [871, 701] width 872 height 56
click at [801, 717] on textarea "Hey Terrence, I have a little bit of a dilemma. Upon asking about your approval…" at bounding box center [871, 701] width 872 height 56
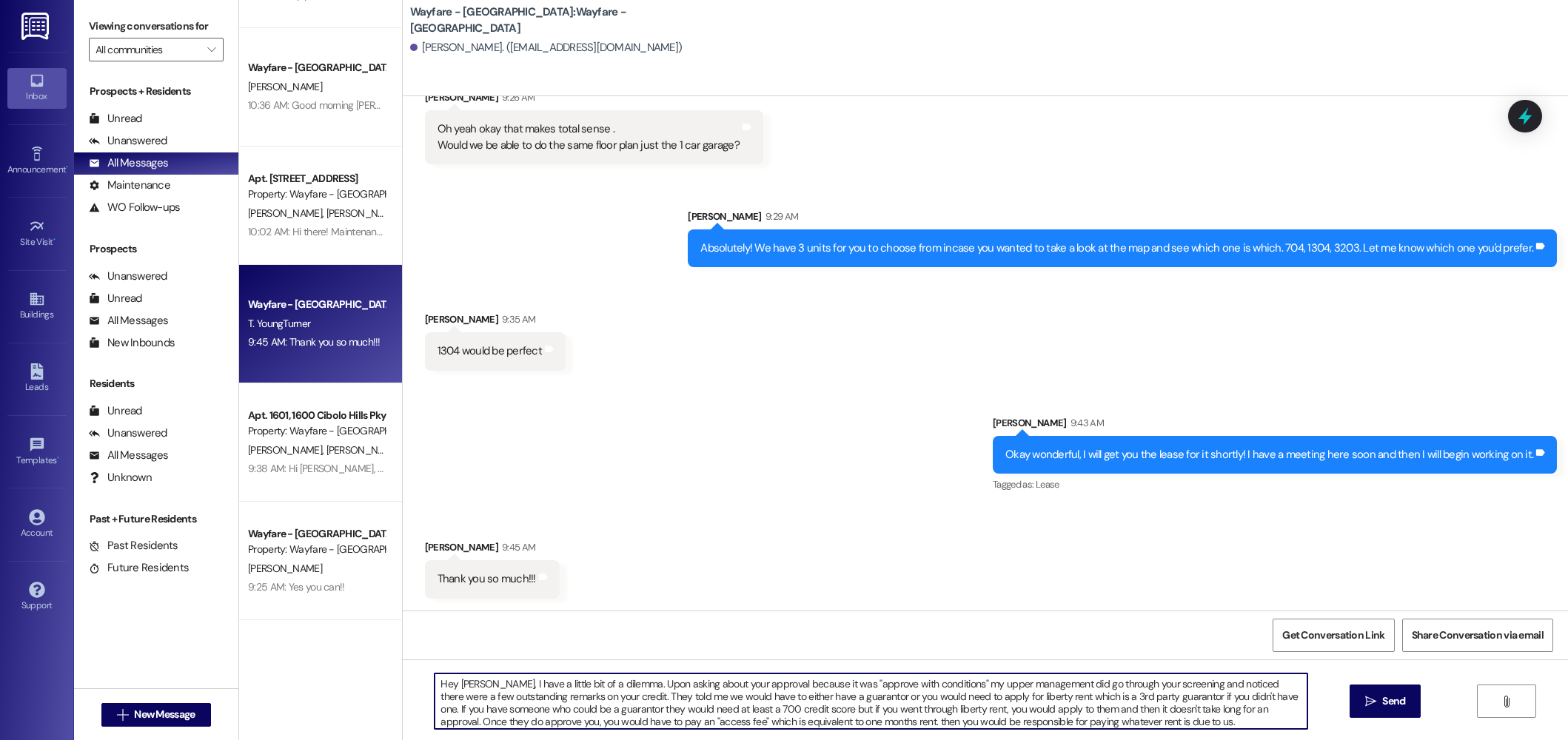
drag, startPoint x: 1108, startPoint y: 719, endPoint x: 403, endPoint y: 675, distance: 706.4
click at [403, 675] on div "Hey Terrence, I have a little bit of a dilemma. Upon asking about your approval…" at bounding box center [985, 714] width 1165 height 111
type textarea "Hey Terrence, I have a little bit of a dilemma. Upon asking about your approval…"
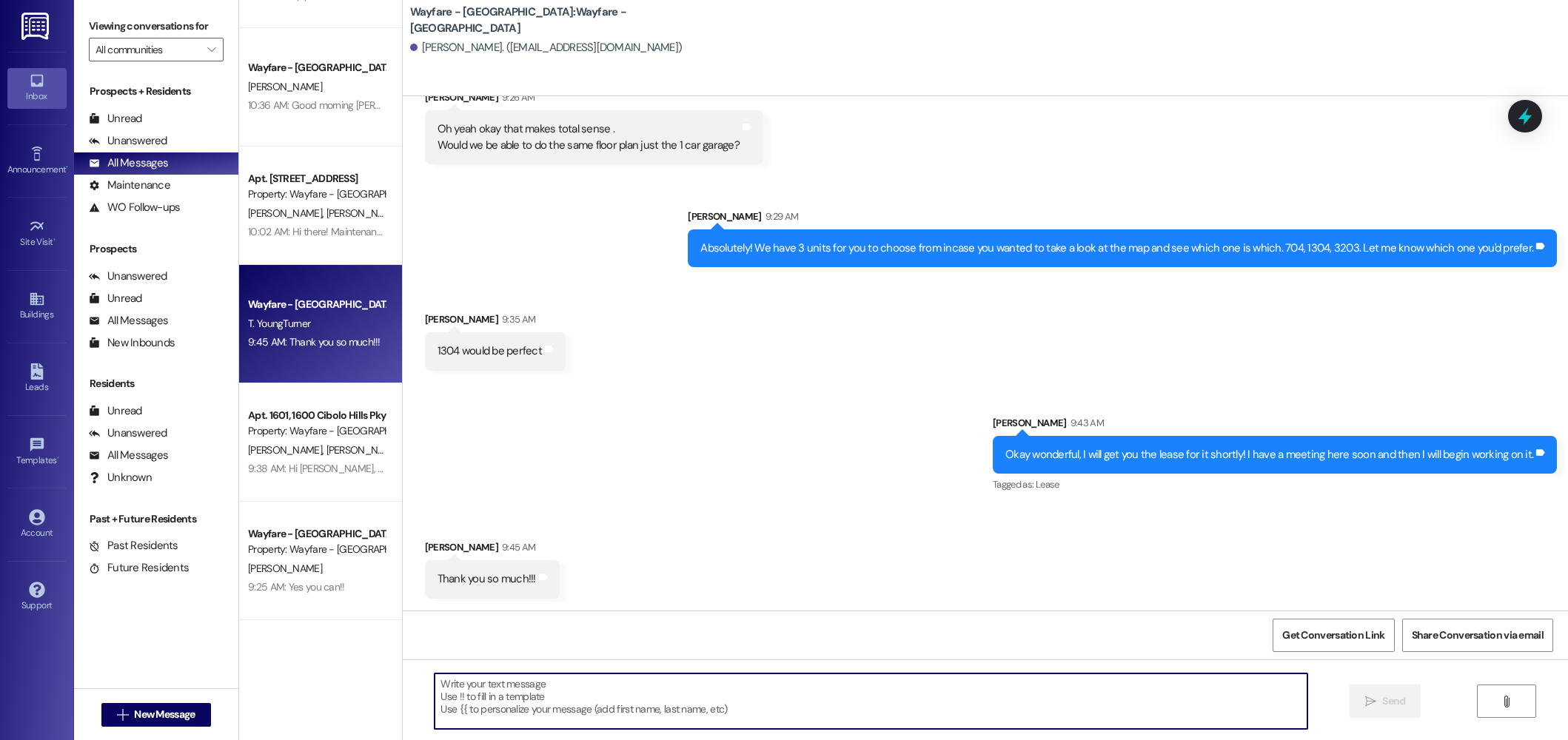
paste textarea "Hi Terrence, I wanted to touch base regarding your application, as it was marke…"
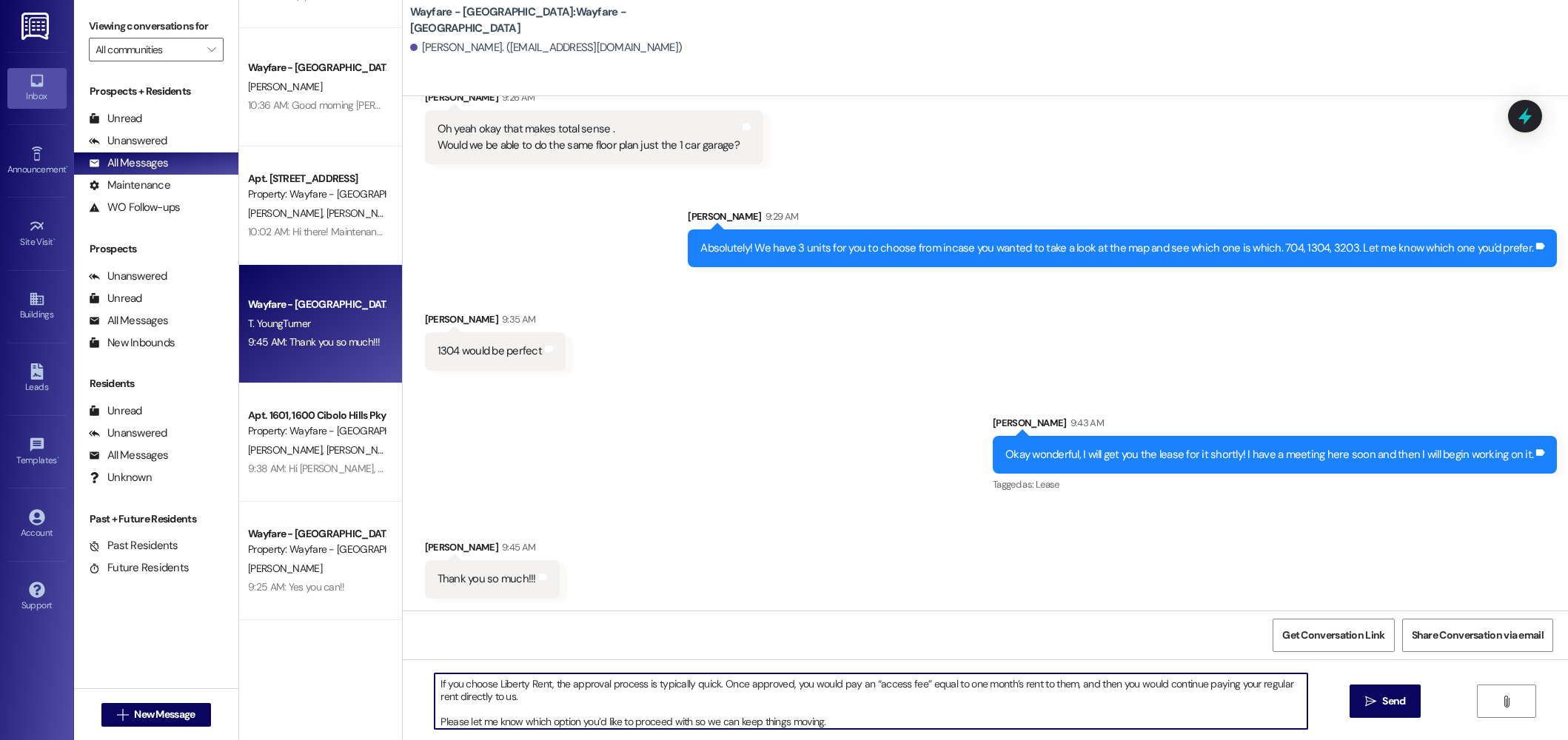
scroll to position [0, 0]
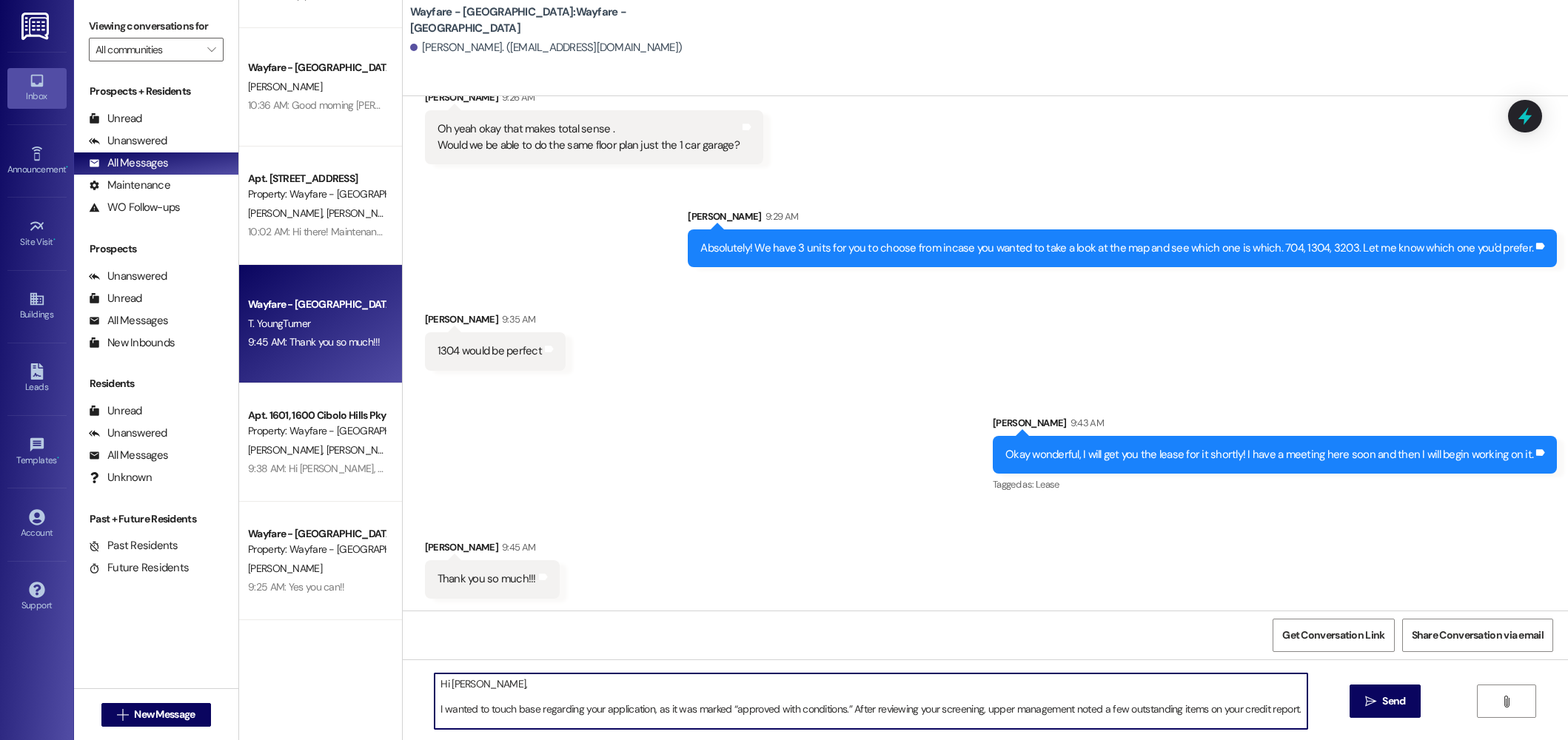
click at [494, 687] on textarea "Hi Terrence, I wanted to touch base regarding your application, as it was marke…" at bounding box center [871, 701] width 872 height 56
click at [561, 685] on textarea "Hi Terrence, I have a little dillema. I wanted to touch base regarding your app…" at bounding box center [871, 701] width 872 height 56
click at [723, 687] on textarea "Hi Terrence, I have a little dillema. I wanted to touch base regarding your app…" at bounding box center [871, 701] width 872 height 56
click at [557, 687] on textarea "Hi Terrence, I have a little dillema I wanted to touch base regarding your appl…" at bounding box center [871, 701] width 872 height 56
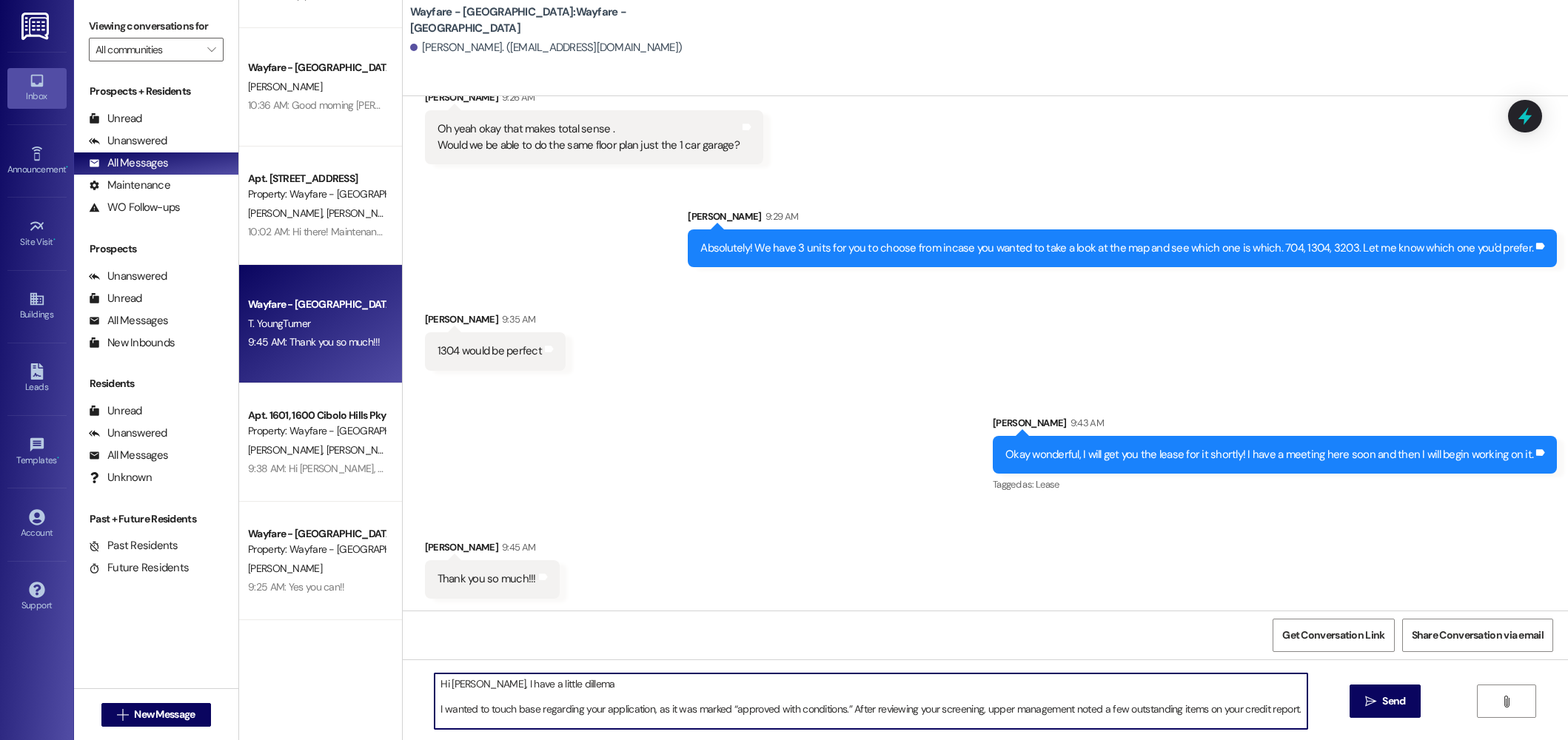
click at [557, 687] on textarea "Hi Terrence, I have a little dillema I wanted to touch base regarding your appl…" at bounding box center [871, 701] width 872 height 56
drag, startPoint x: 646, startPoint y: 713, endPoint x: 529, endPoint y: 709, distance: 117.1
click at [529, 709] on textarea "Hi Terrence, I have a little dilemma. I wanted to touch base regarding your app…" at bounding box center [871, 701] width 872 height 56
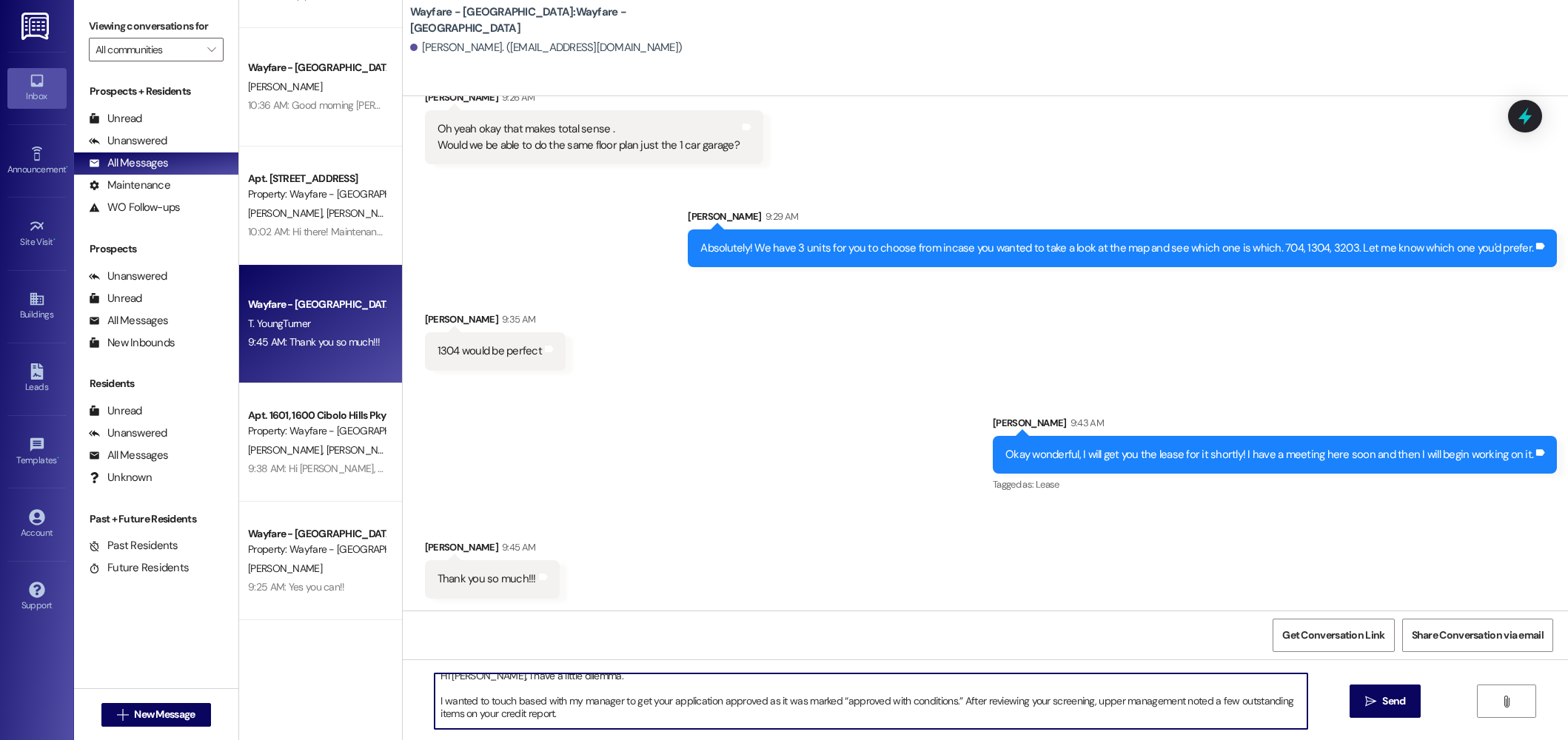
drag, startPoint x: 453, startPoint y: 716, endPoint x: 427, endPoint y: 716, distance: 26.0
click at [435, 716] on textarea "Hi Terrence, I have a little dilemma. I wanted to touch based with my manager t…" at bounding box center [871, 701] width 872 height 56
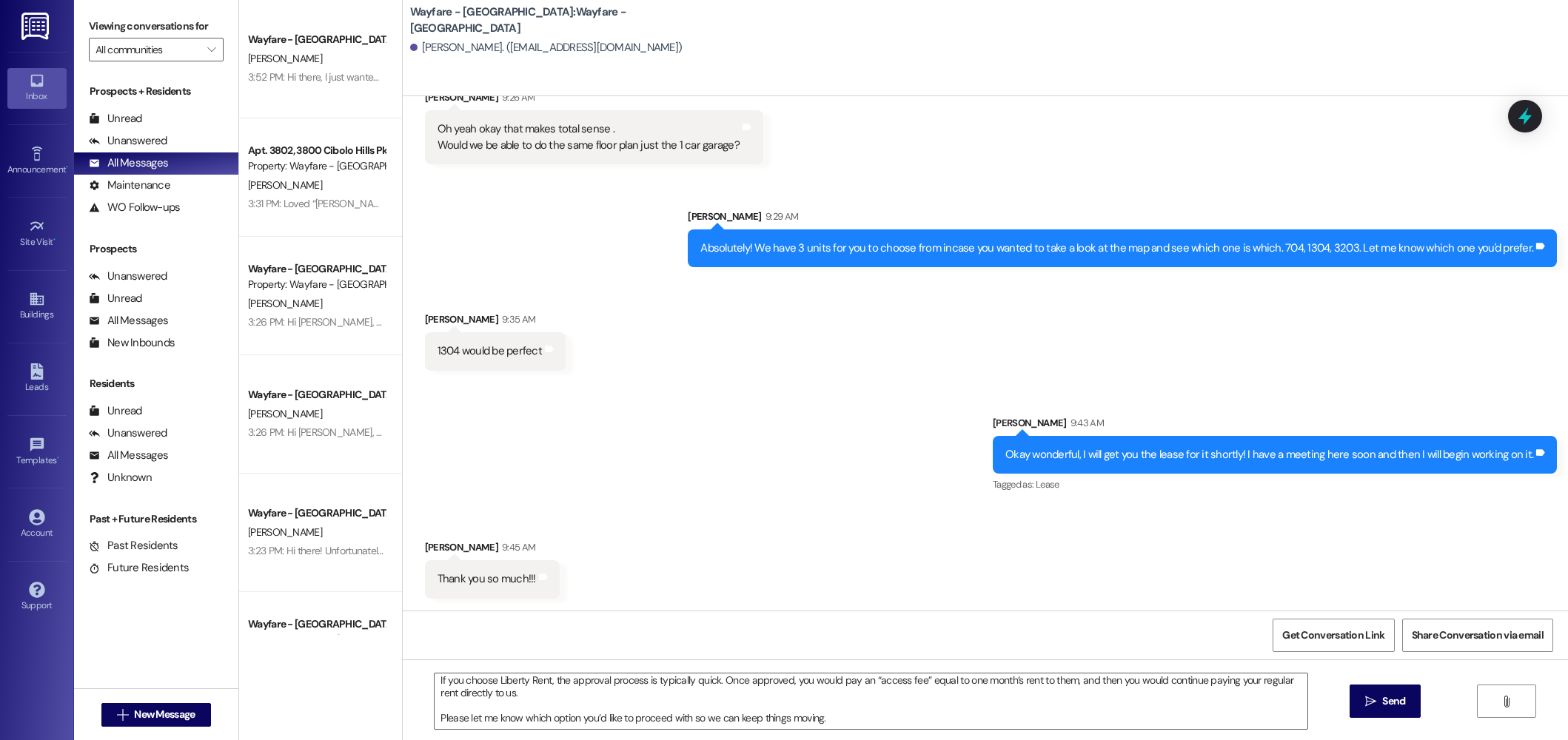
scroll to position [141, 0]
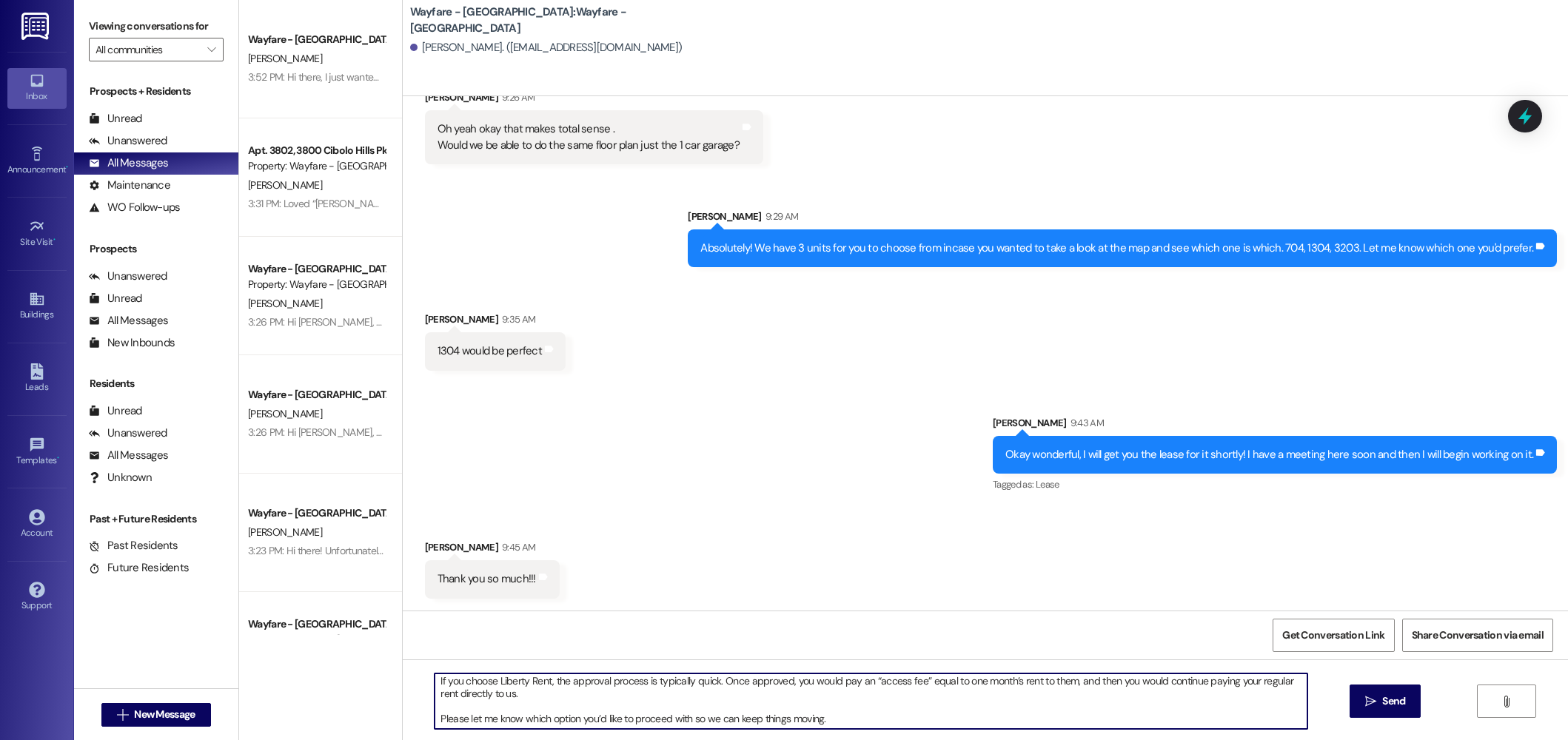
click at [826, 721] on textarea "Hi Terrence, I have a little dilemma. I wanted to touch based with my manager t…" at bounding box center [871, 701] width 872 height 56
click at [435, 717] on textarea "Hi Terrence, I have a little dilemma. I wanted to touch based with my manager t…" at bounding box center [871, 701] width 872 height 56
click at [601, 717] on textarea "Hi Terrence, I have a little dilemma. I wanted to touch based with my manager t…" at bounding box center [871, 701] width 872 height 56
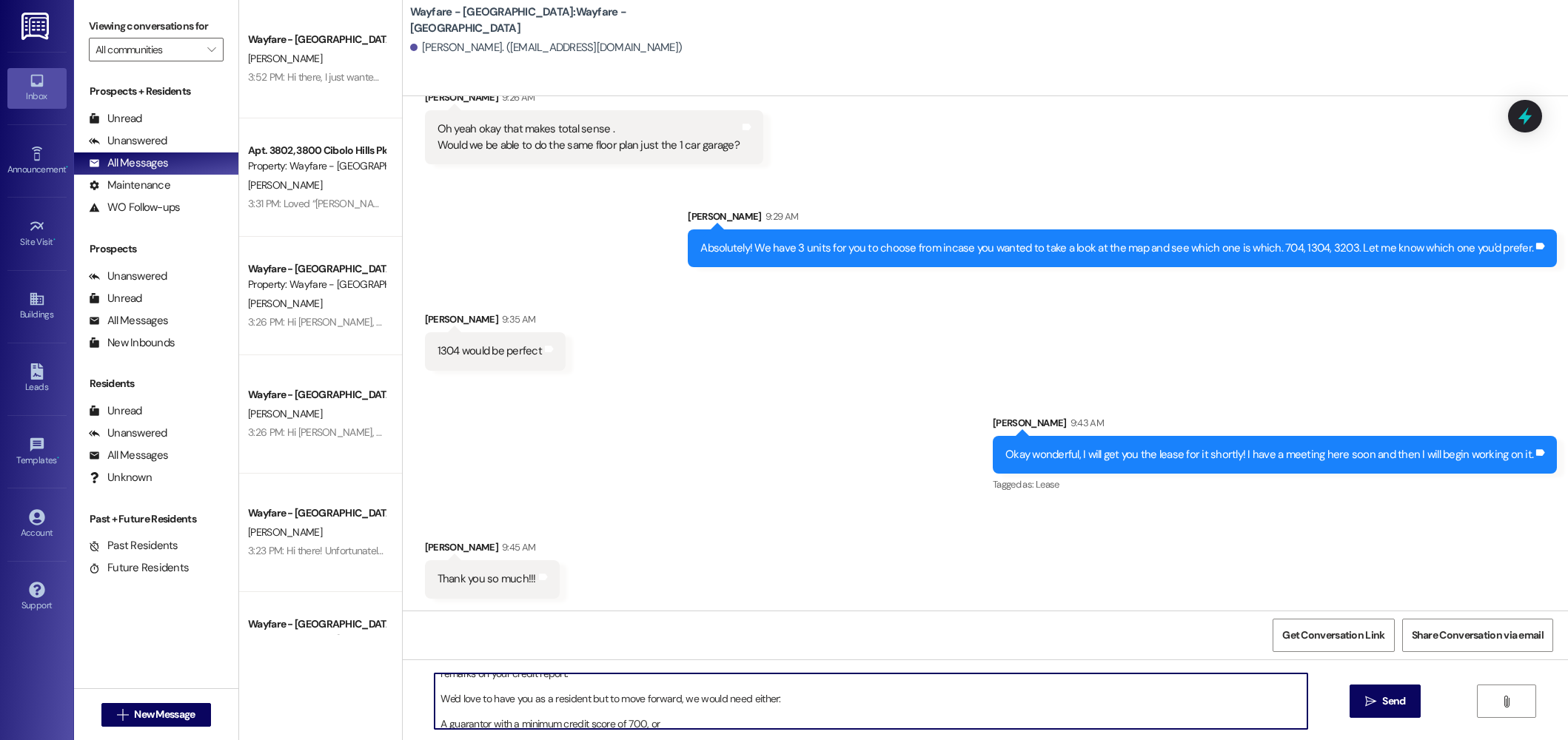
scroll to position [51, 0]
type textarea "Hi Terrence, I have a little dilemma. I wanted to touch based with my manager t…"
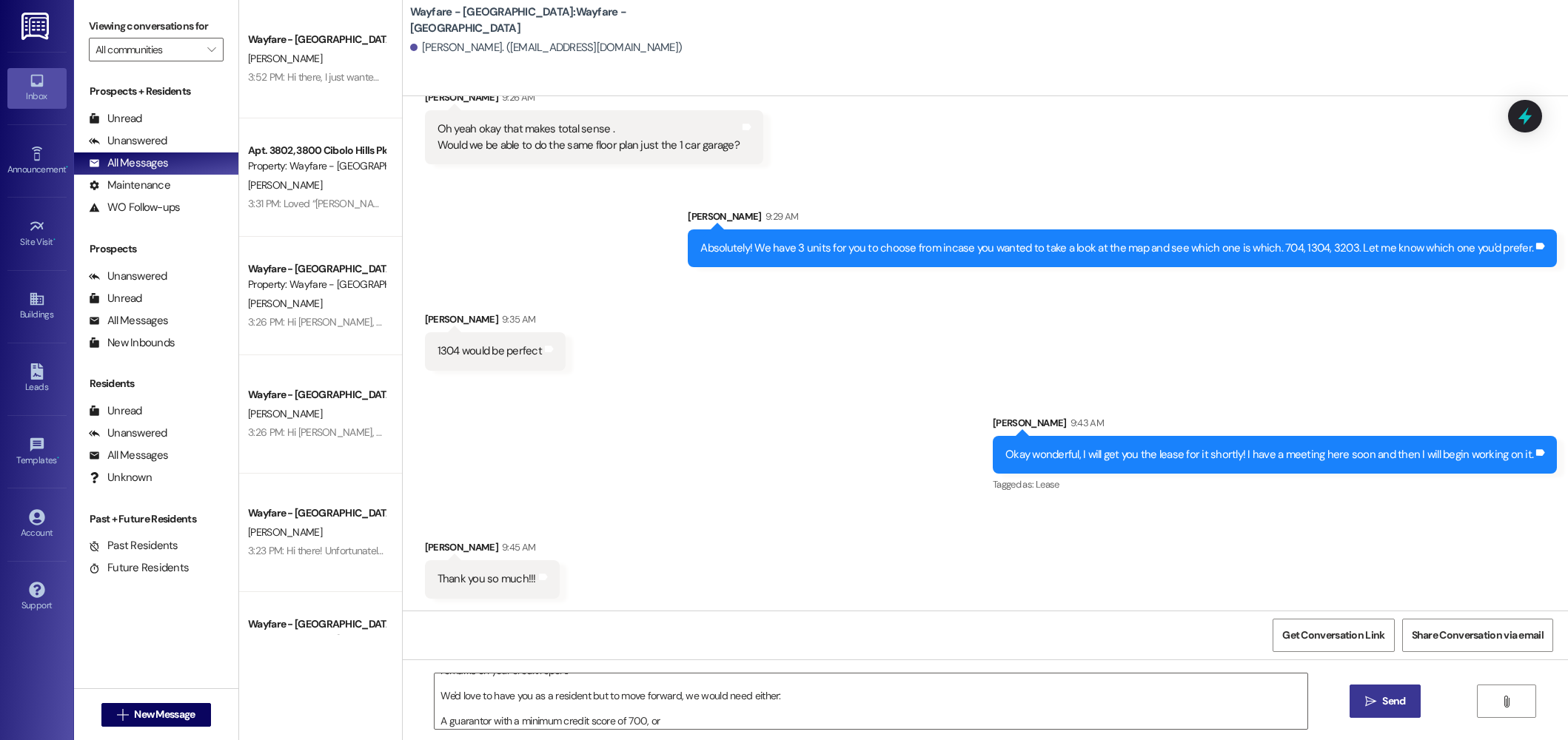
click at [1394, 716] on button " Send" at bounding box center [1385, 701] width 72 height 33
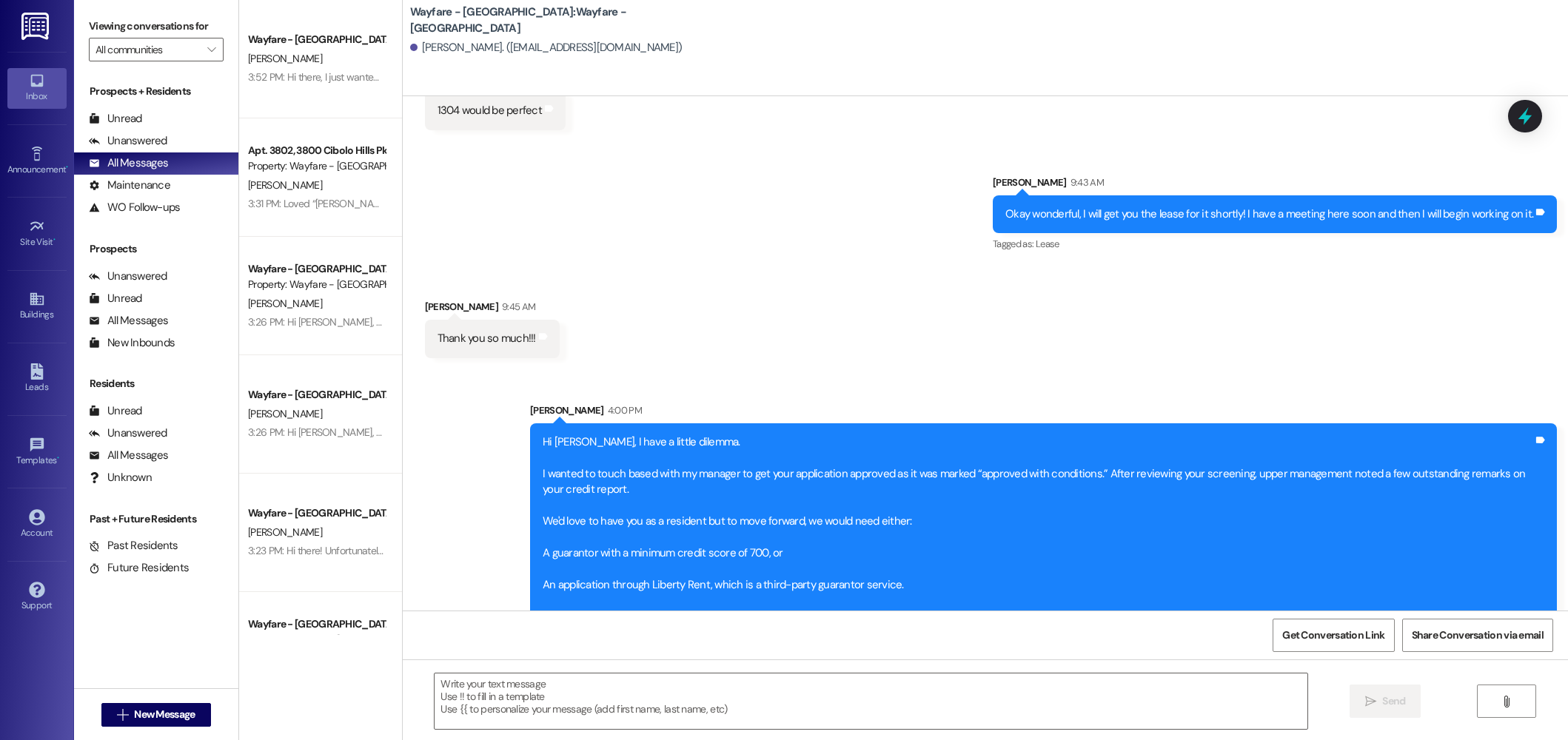
scroll to position [990, 0]
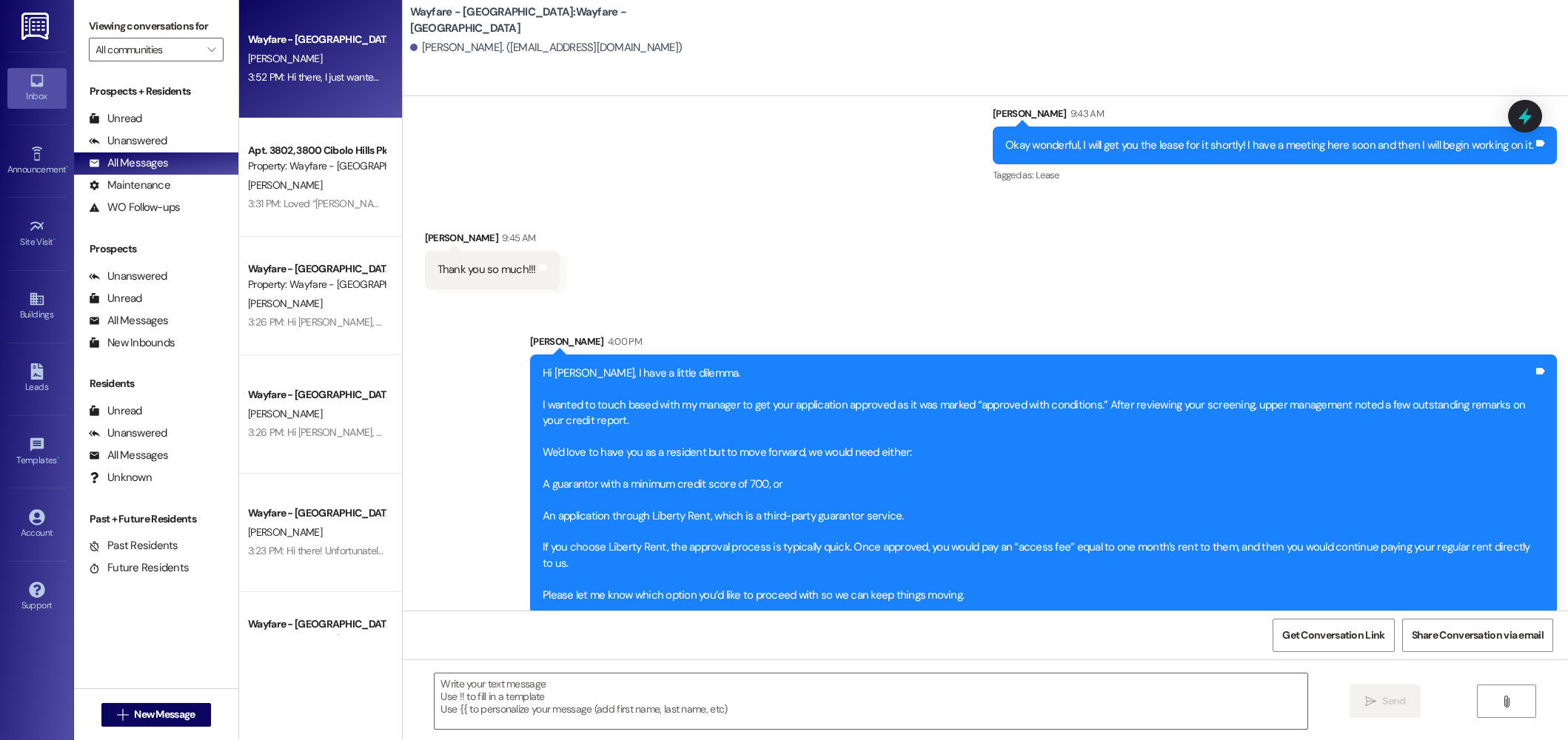
click at [300, 84] on div "3:52 PM: Hi there, I just wanted to check in to see if you’ve found a new apart…" at bounding box center [746, 77] width 998 height 13
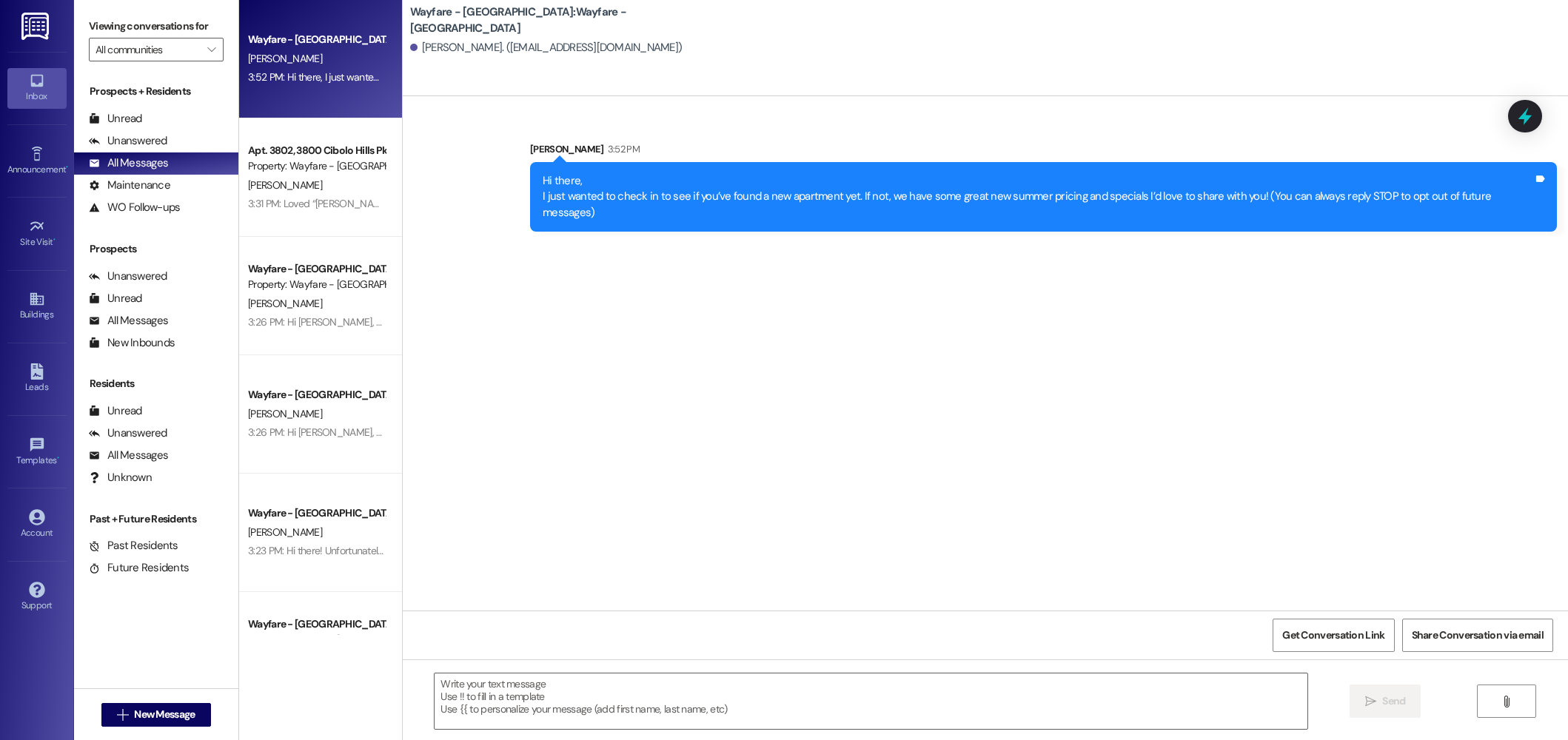
scroll to position [0, 0]
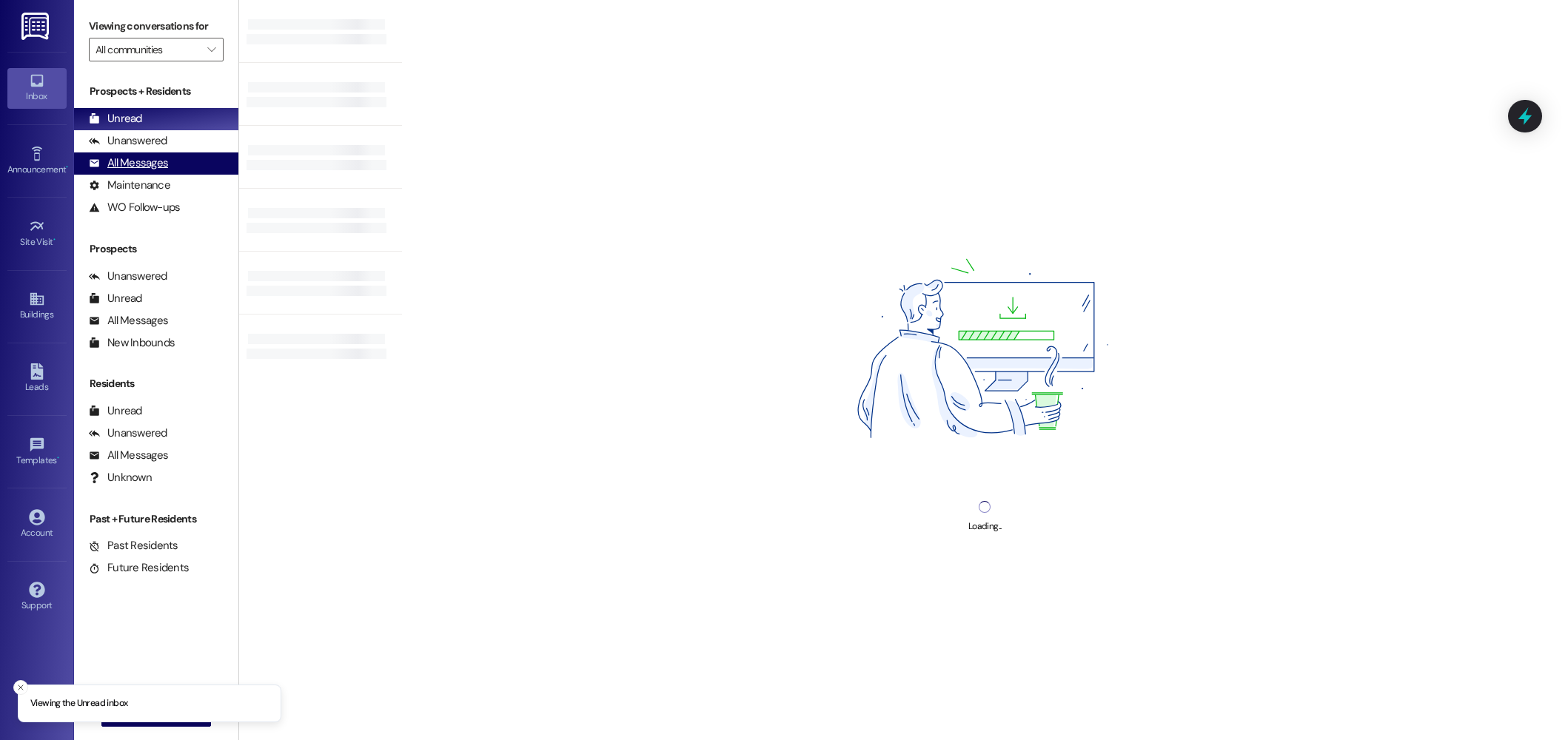
click at [169, 162] on div "All Messages (undefined)" at bounding box center [156, 163] width 164 height 22
click at [137, 168] on div "All Messages" at bounding box center [128, 162] width 79 height 15
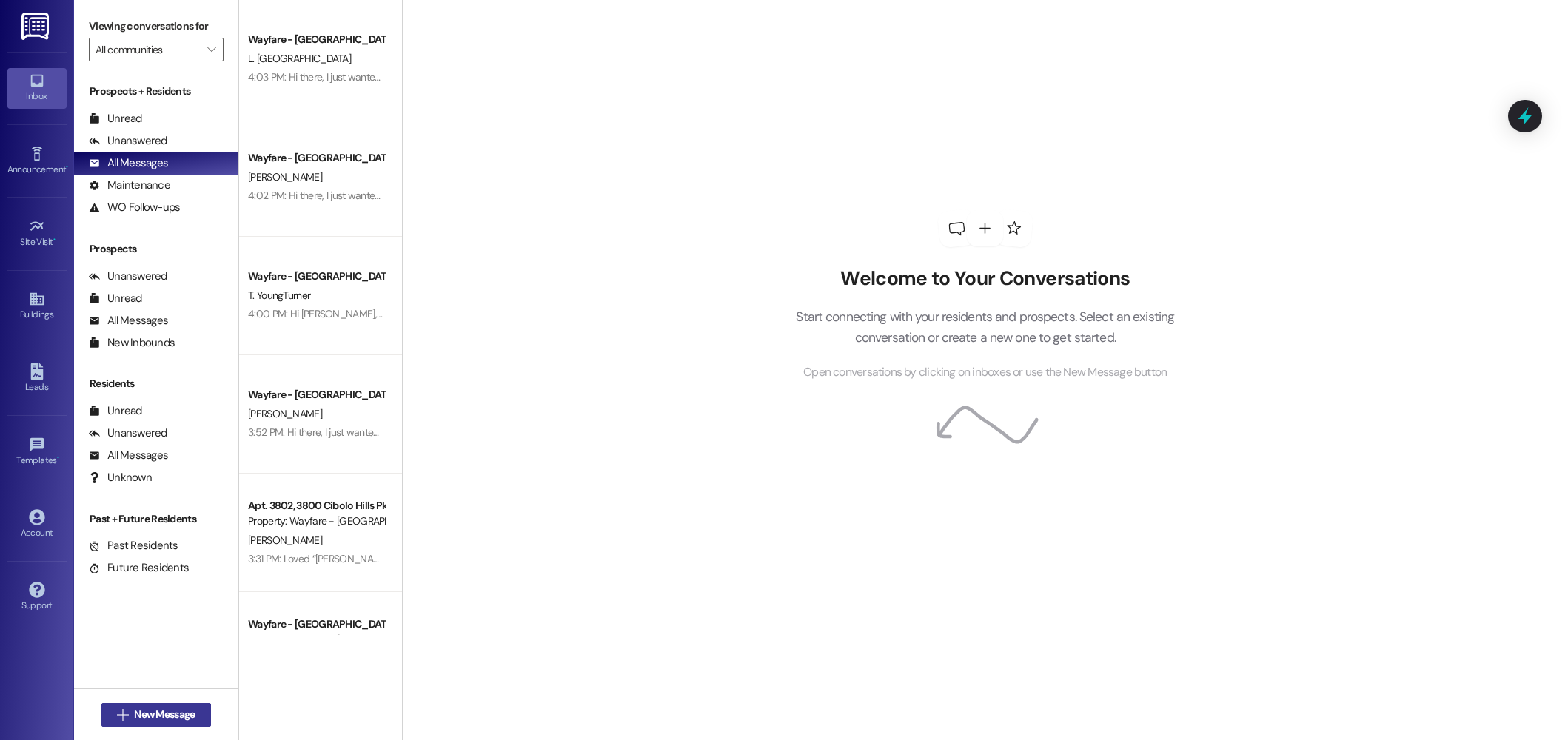
click at [145, 705] on button " New Message" at bounding box center [157, 715] width 110 height 23
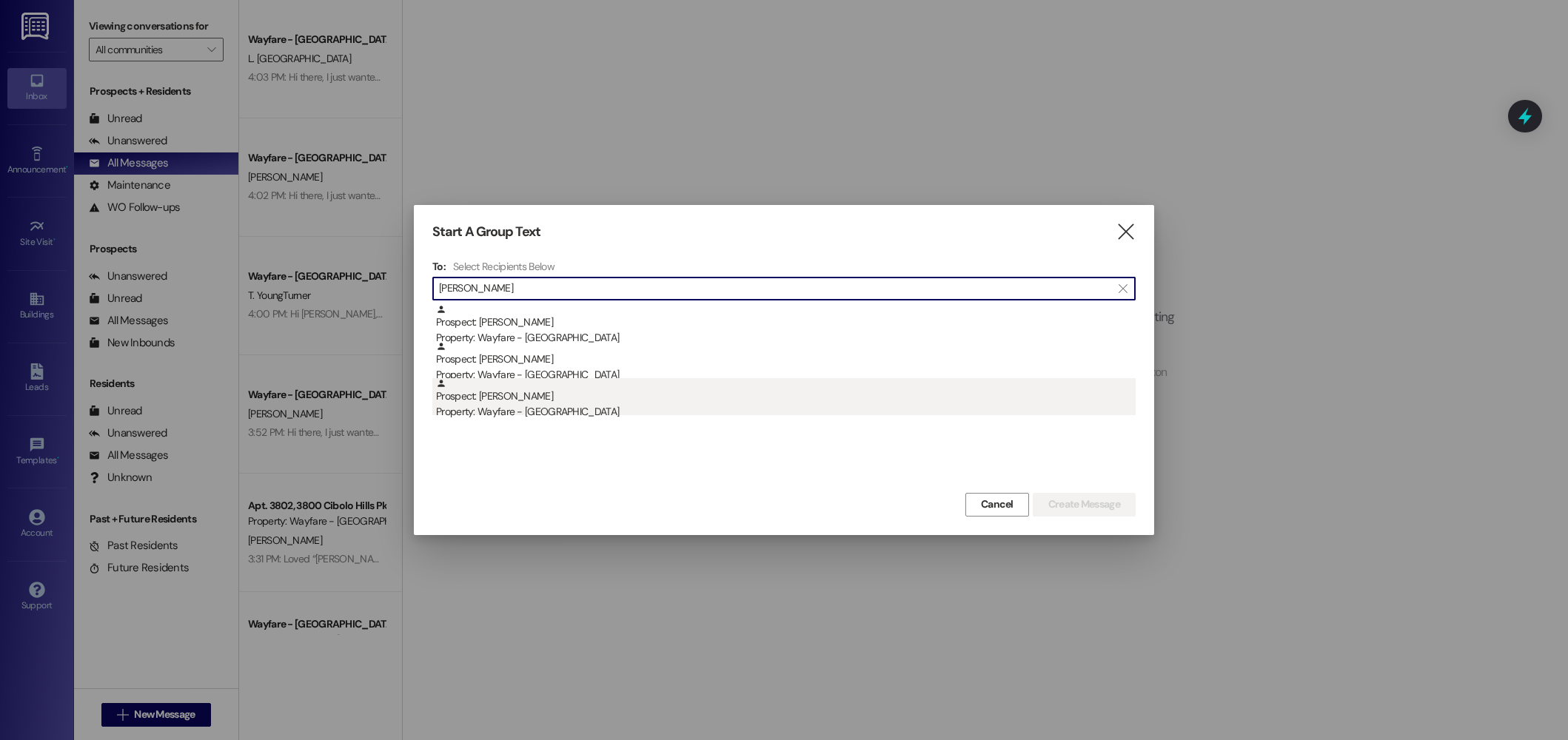
type input "javier"
click at [574, 406] on div "Property: Wayfare - Cibolo Hills" at bounding box center [786, 411] width 700 height 15
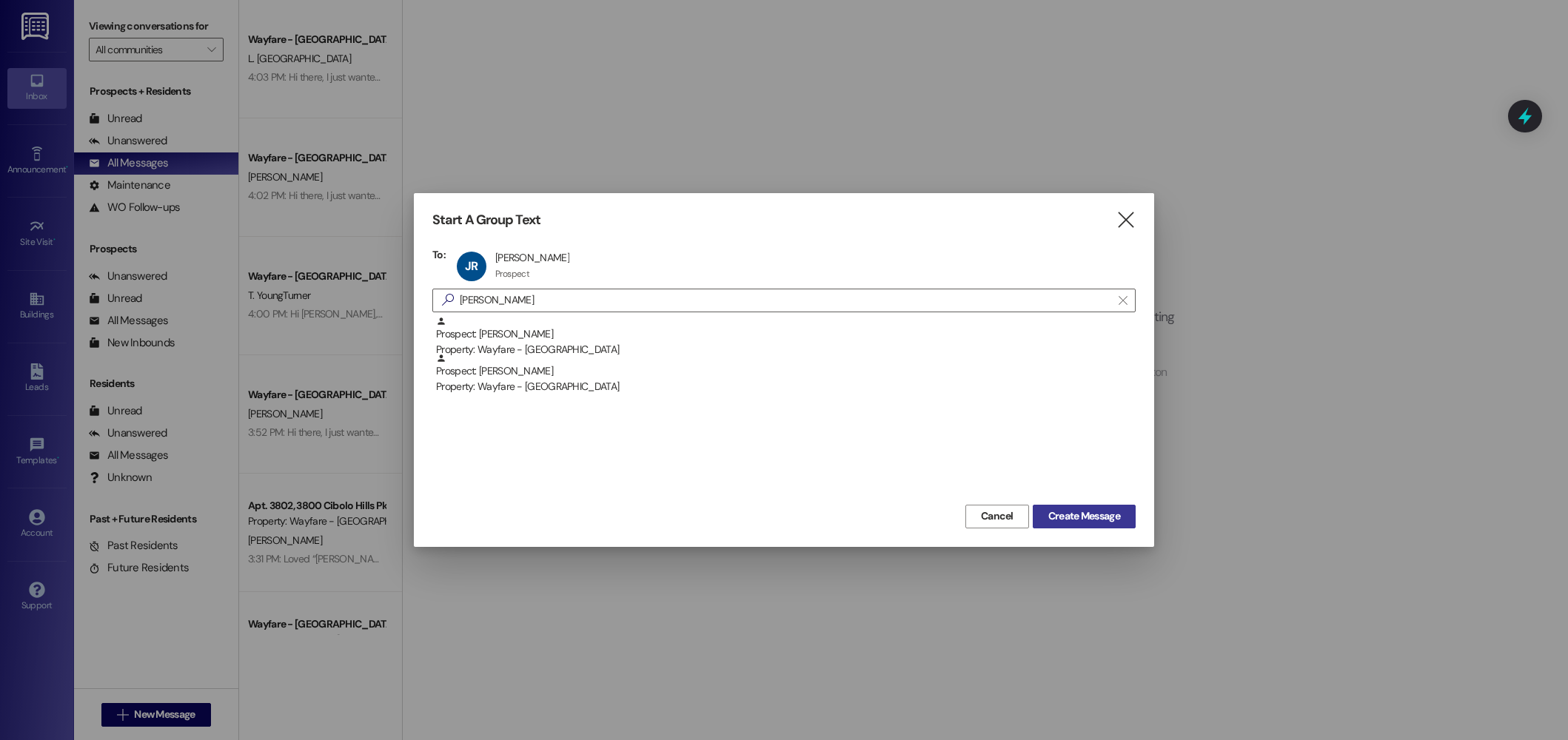
click at [1066, 512] on span "Create Message" at bounding box center [1084, 516] width 72 height 15
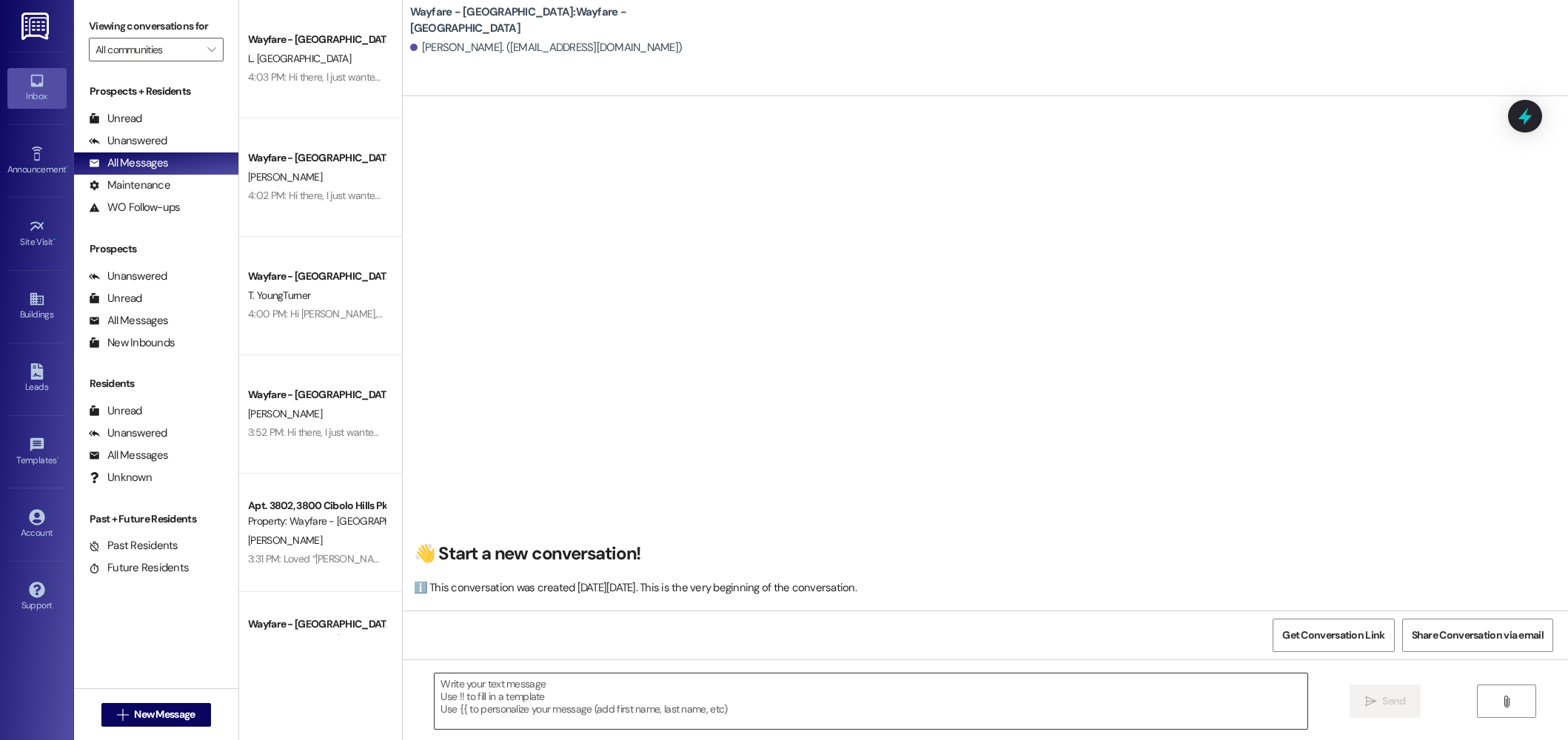
click at [633, 678] on textarea at bounding box center [871, 701] width 872 height 56
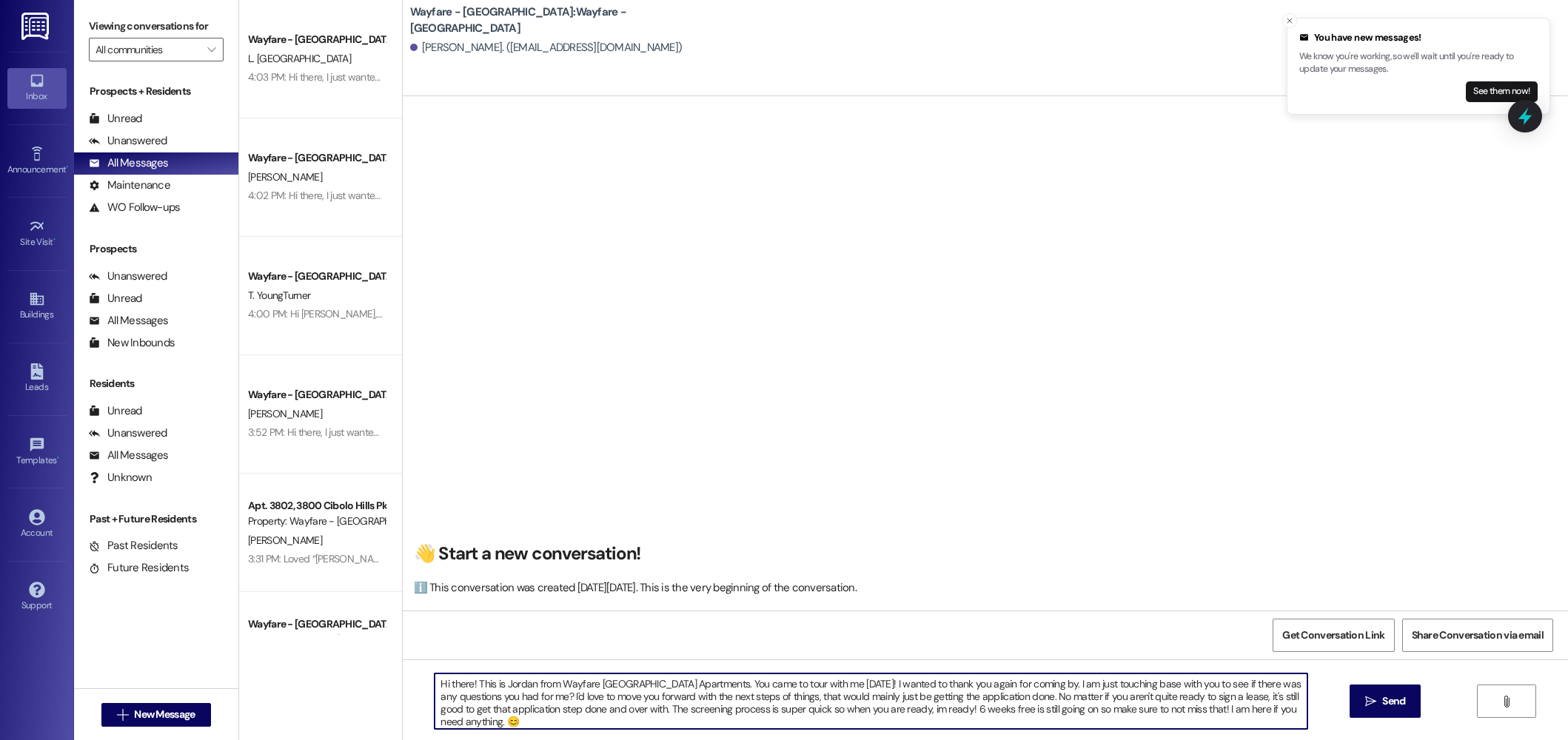
click at [546, 725] on textarea "Hi there! This is Jordan from Wayfare Cibolo Hills Apartments. You came to tour…" at bounding box center [871, 701] width 872 height 56
click at [902, 711] on textarea "Hi there! This is Jordan from Wayfare Cibolo Hills Apartments. You came to tour…" at bounding box center [871, 701] width 872 height 56
click at [900, 713] on textarea "Hi there! This is Jordan from Wayfare Cibolo Hills Apartments. You came to tour…" at bounding box center [871, 701] width 872 height 56
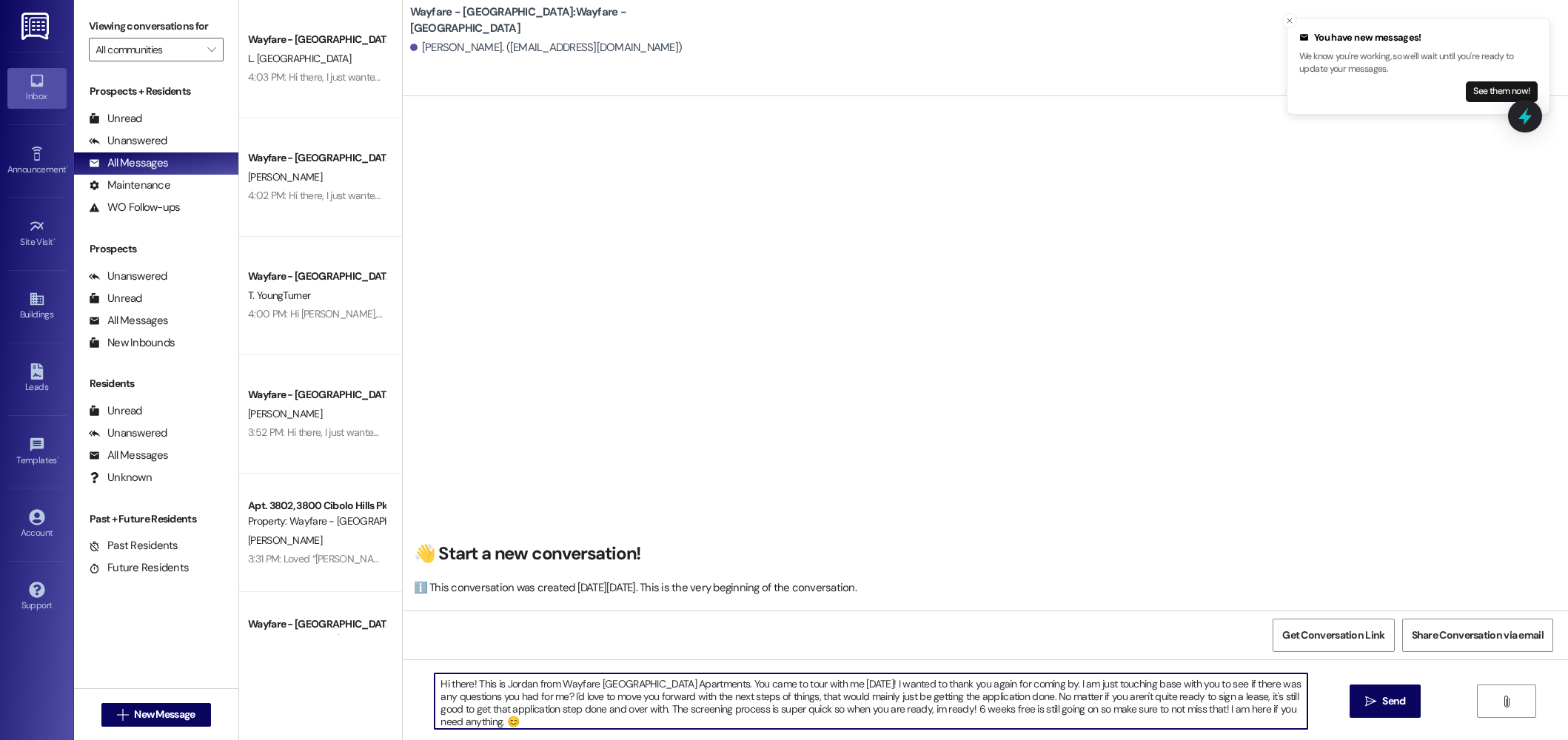
click at [898, 712] on textarea "Hi there! This is Jordan from Wayfare Cibolo Hills Apartments. You came to tour…" at bounding box center [871, 701] width 872 height 56
click at [946, 729] on textarea "Hi there! This is Jordan from Wayfare Cibolo Hills Apartments. You came to tour…" at bounding box center [871, 701] width 872 height 56
click at [942, 719] on textarea "Hi there! This is Jordan from Wayfare Cibolo Hills Apartments. You came to tour…" at bounding box center [871, 701] width 872 height 56
click at [1011, 725] on textarea "Hi there! This is Jordan from Wayfare Cibolo Hills Apartments. You came to tour…" at bounding box center [871, 701] width 872 height 56
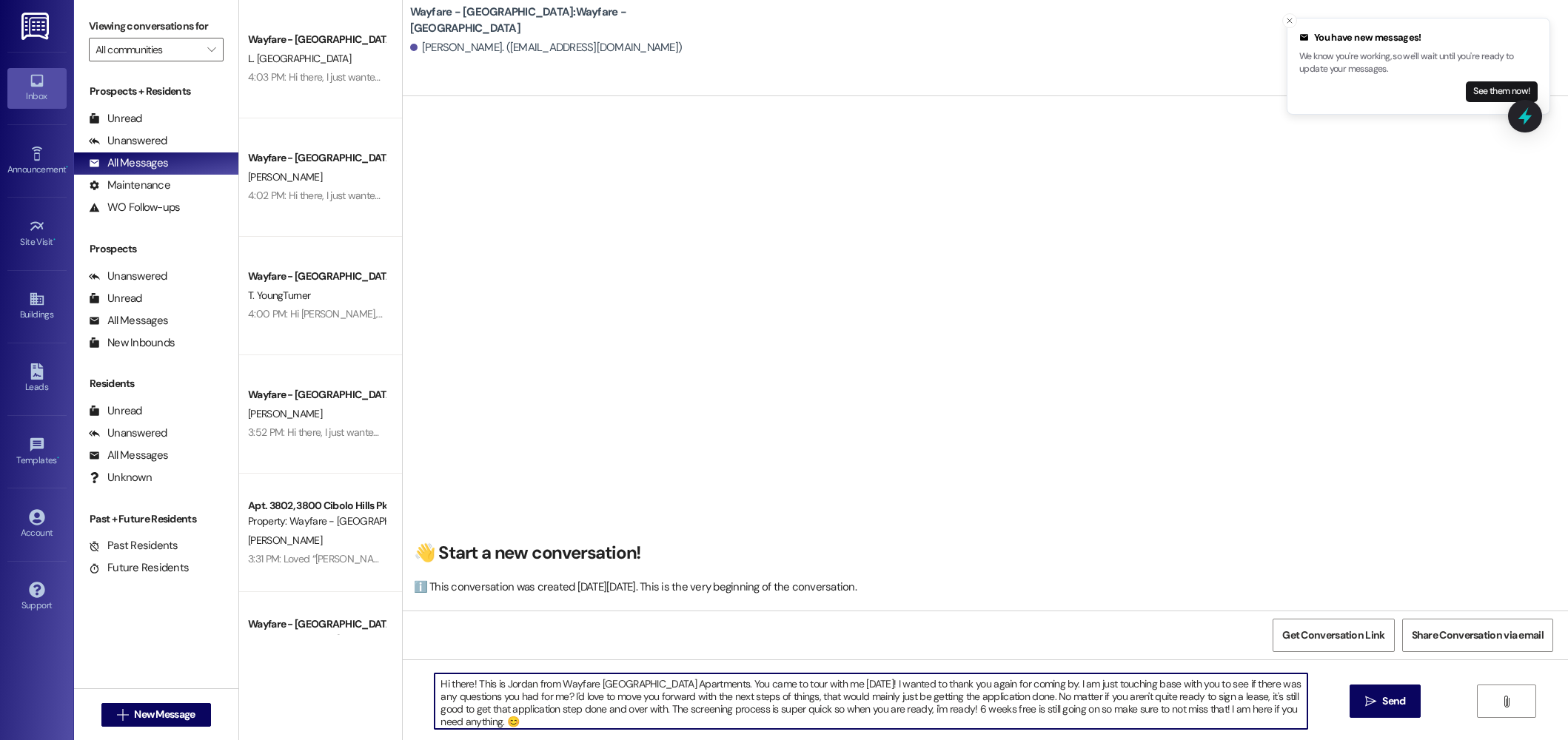
click at [936, 725] on textarea "Hi there! This is Jordan from Wayfare Cibolo Hills Apartments. You came to tour…" at bounding box center [871, 701] width 872 height 56
click at [1217, 721] on textarea "Hi there! This is Jordan from Wayfare Cibolo Hills Apartments. You came to tour…" at bounding box center [871, 701] width 872 height 56
type textarea "Hi there! This is Jordan from Wayfare Cibolo Hills Apartments. You came to tour…"
click at [1404, 700] on span "Send" at bounding box center [1394, 701] width 29 height 15
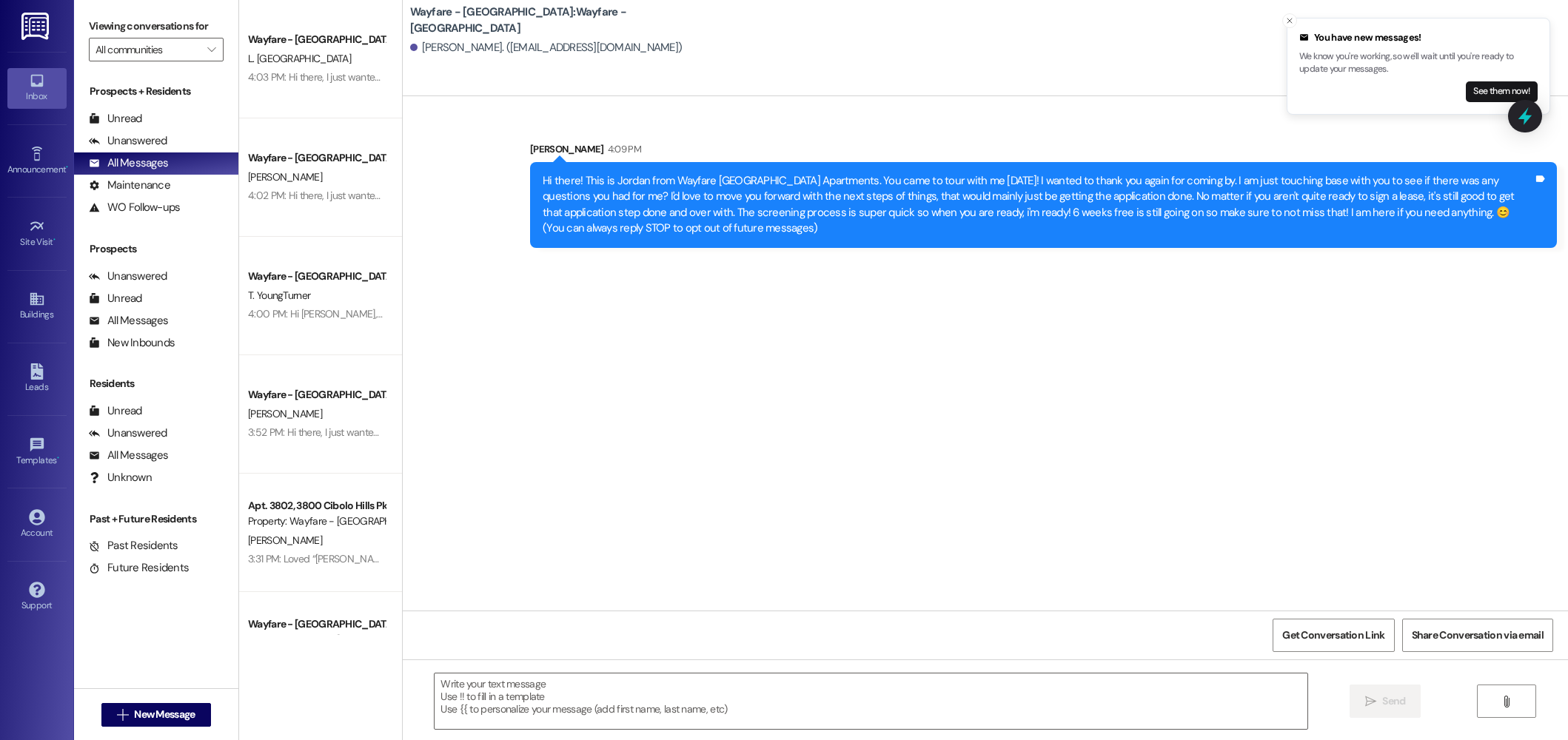
scroll to position [0, 0]
drag, startPoint x: 1347, startPoint y: 212, endPoint x: 562, endPoint y: 164, distance: 786.5
click at [554, 162] on div "Hi there! This is Jordan from Wayfare Cibolo Hills Apartments. You came to tour…" at bounding box center [1043, 205] width 1027 height 86
click at [1141, 237] on div "Hi there! This is Jordan from Wayfare Cibolo Hills Apartments. You came to tour…" at bounding box center [1043, 205] width 1027 height 86
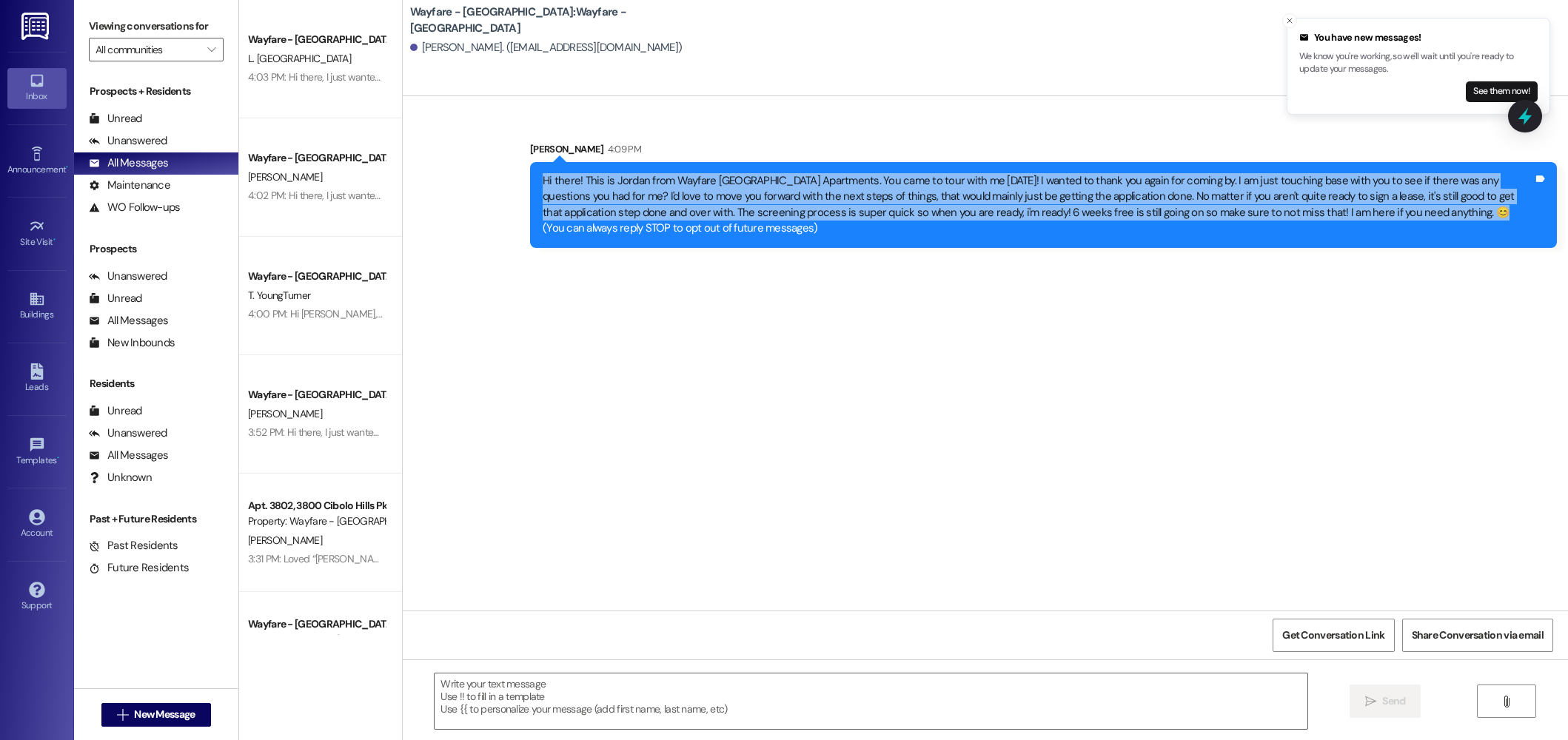
drag, startPoint x: 1347, startPoint y: 212, endPoint x: 531, endPoint y: 180, distance: 816.6
click at [541, 180] on div "Hi there! This is Jordan from Wayfare Cibolo Hills Apartments. You came to tour…" at bounding box center [1038, 204] width 994 height 64
copy div "Hi there! This is Jordan from Wayfare Cibolo Hills Apartments. You came to tour…"
click at [140, 717] on span "New Message" at bounding box center [164, 714] width 61 height 15
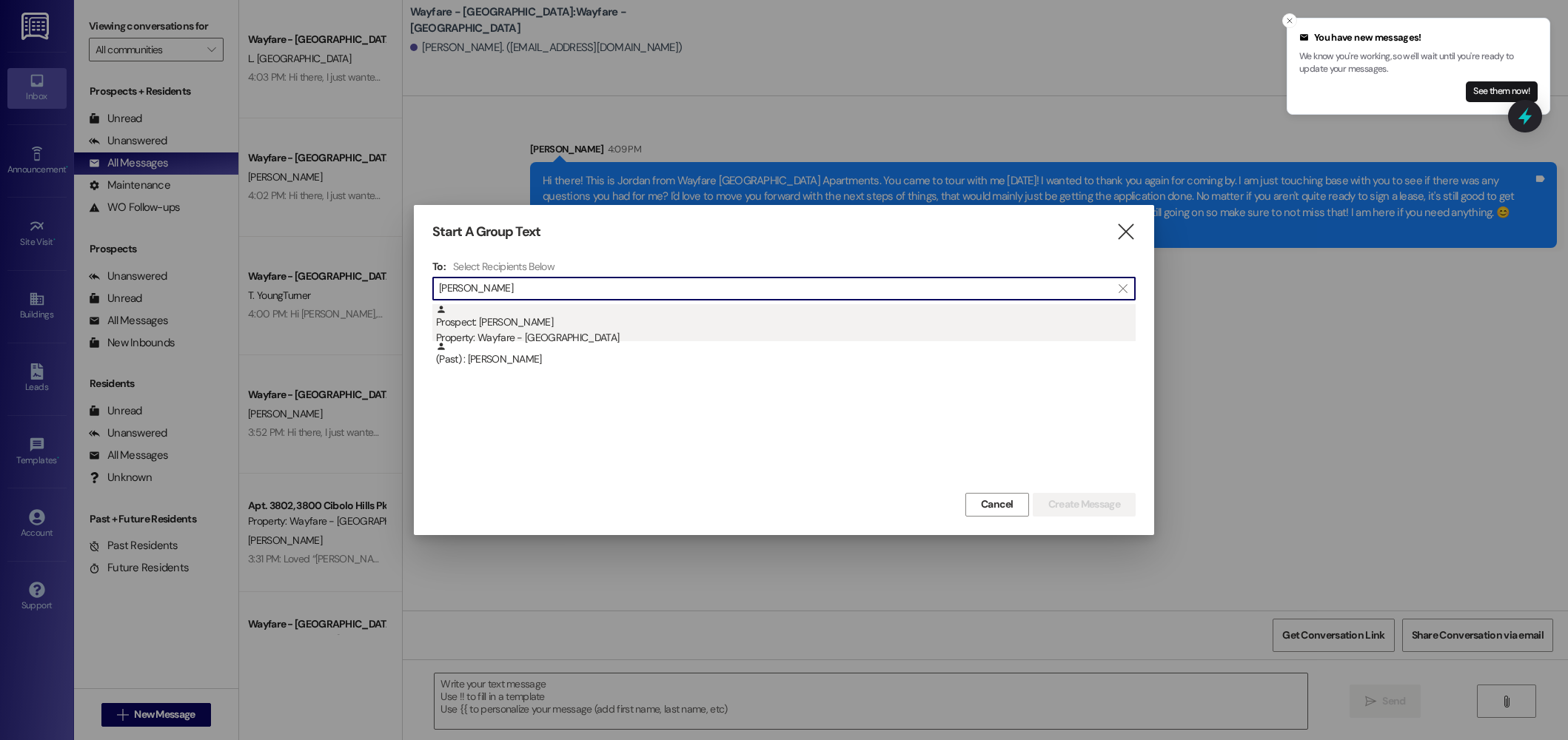
type input "kylie r"
click at [591, 334] on div "Property: Wayfare - [GEOGRAPHIC_DATA]" at bounding box center [786, 338] width 700 height 15
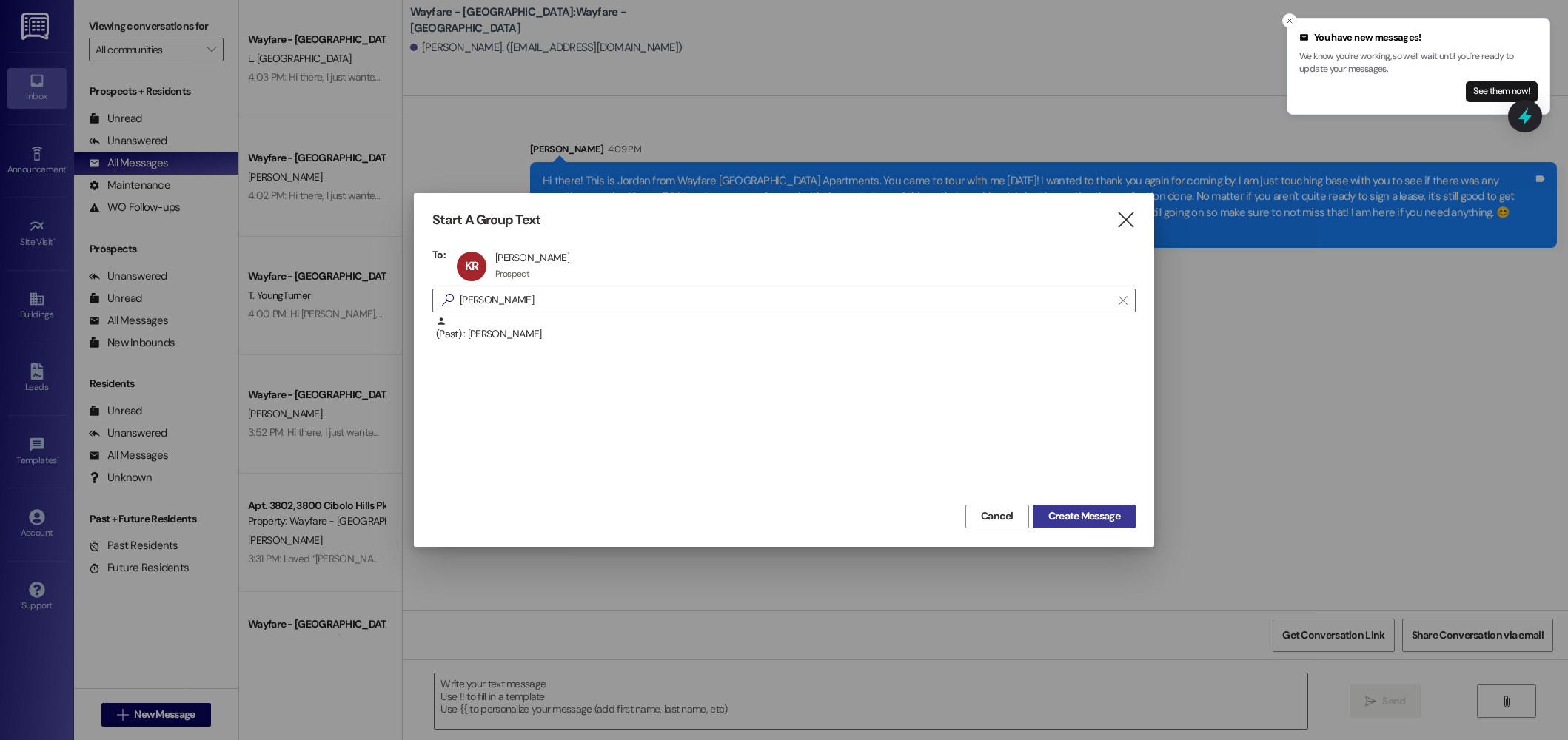
click at [1113, 518] on span "Create Message" at bounding box center [1084, 516] width 72 height 15
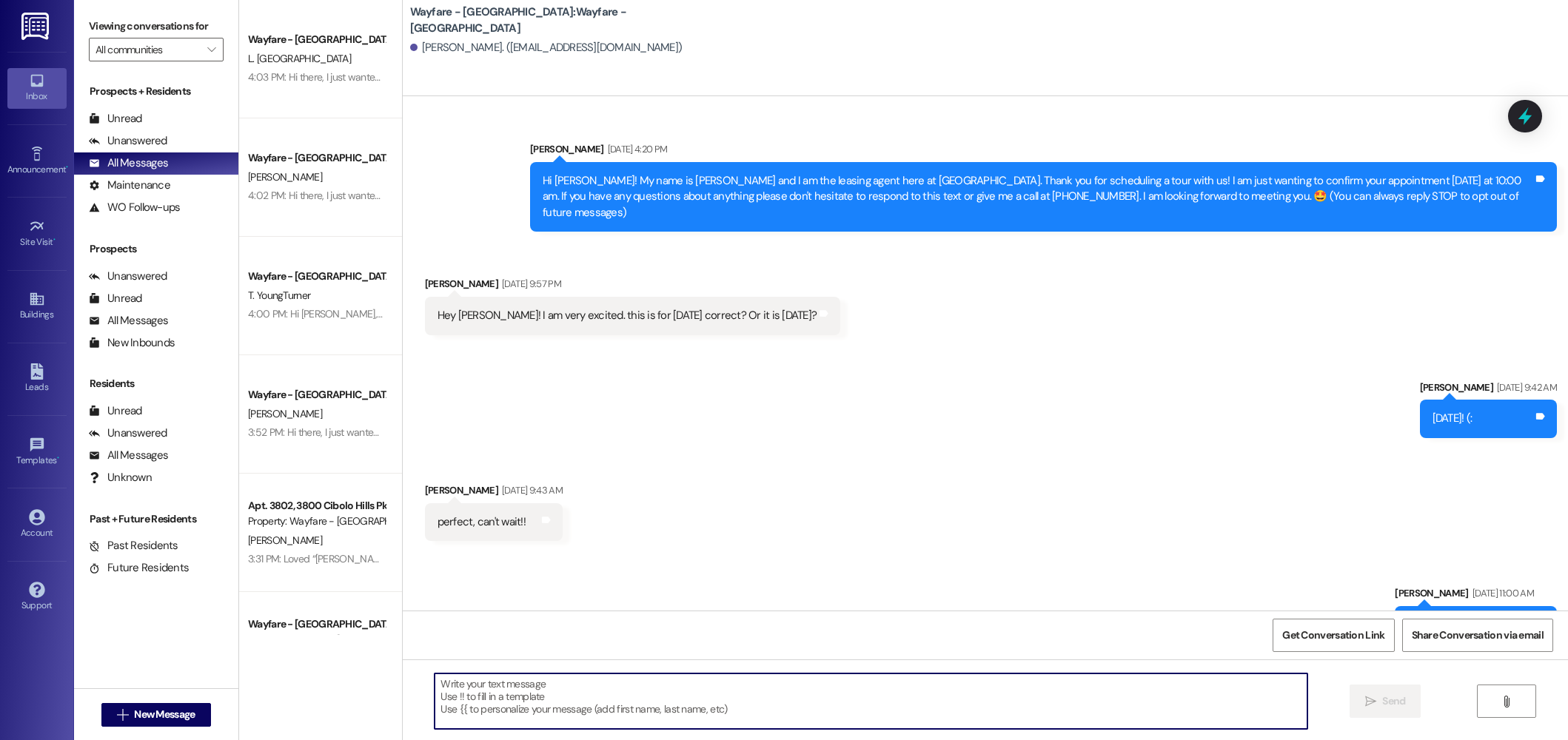
click at [876, 696] on textarea at bounding box center [871, 701] width 872 height 56
paste textarea "Hi there! This is Jordan from Wayfare Cibolo Hills Apartments. You came to tour…"
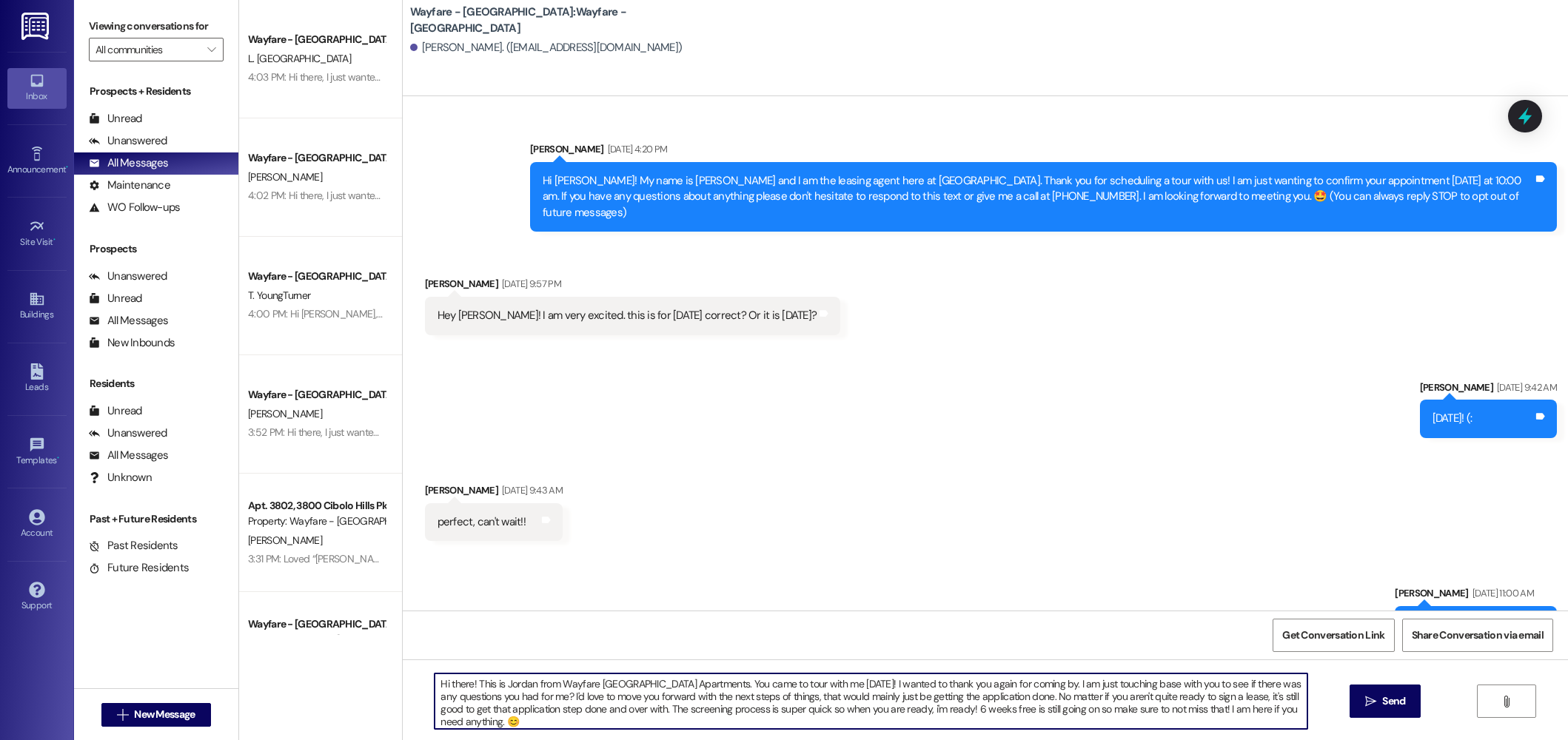
scroll to position [30, 0]
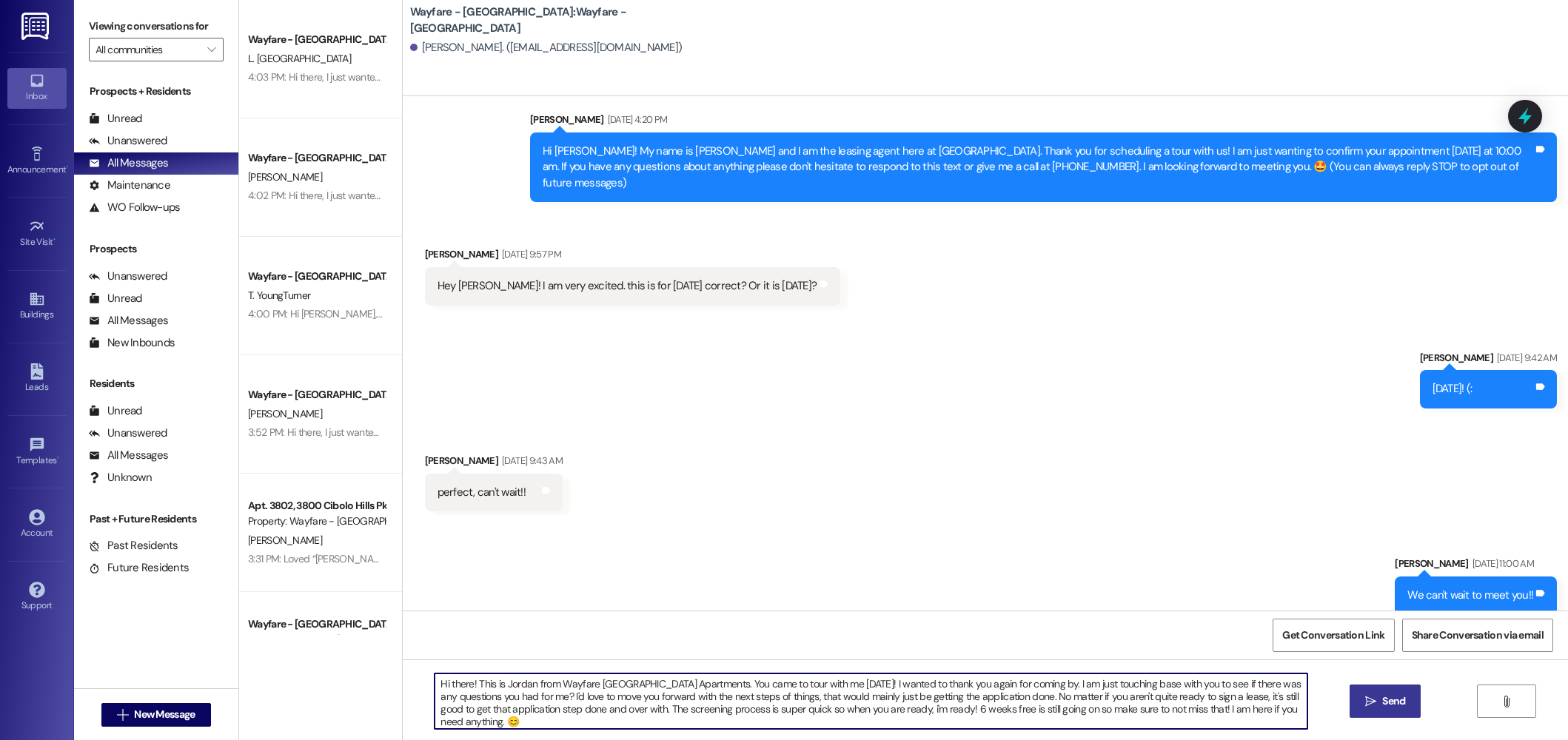
type textarea "Hi there! This is Jordan from Wayfare Cibolo Hills Apartments. You came to tour…"
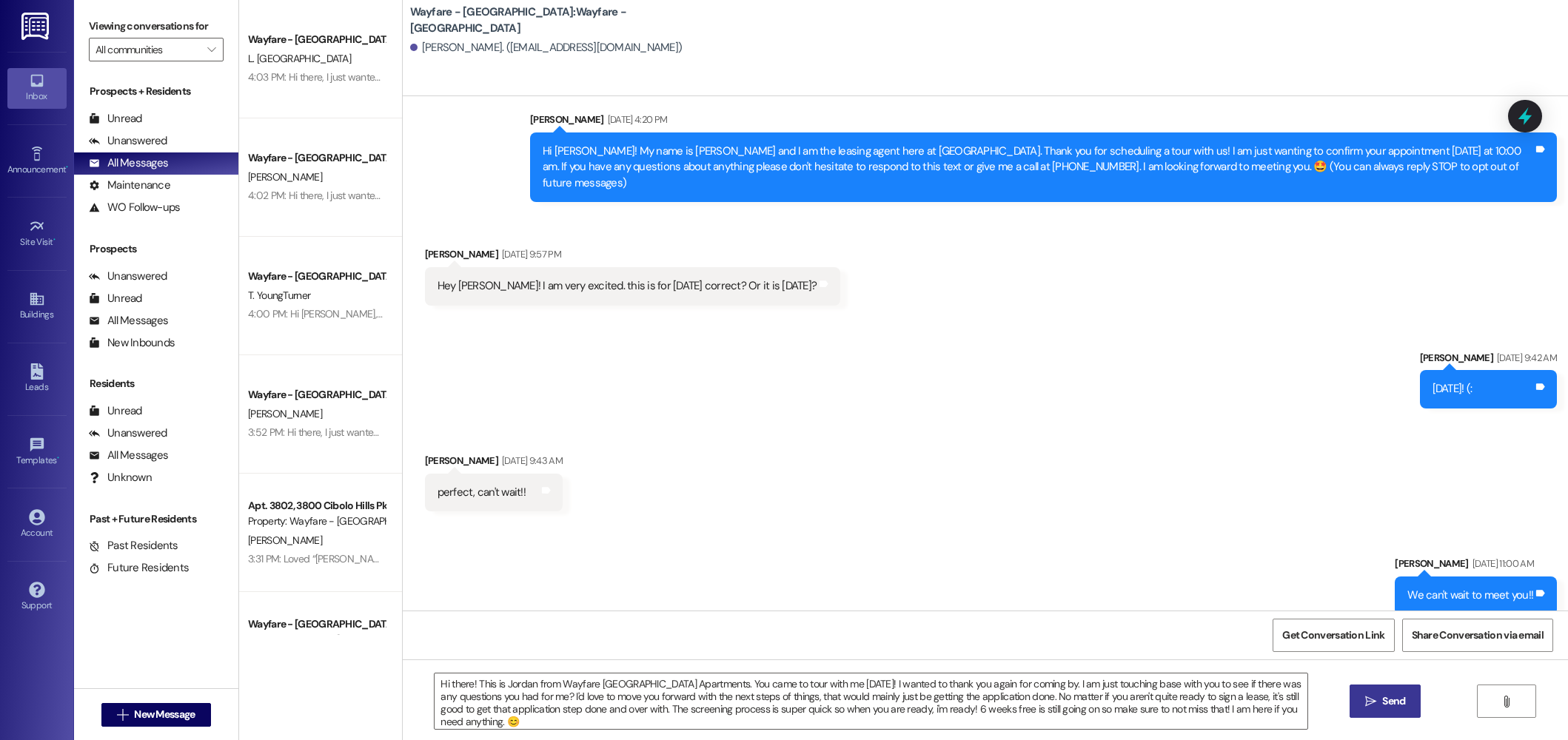
click at [1373, 704] on icon "" at bounding box center [1371, 701] width 11 height 12
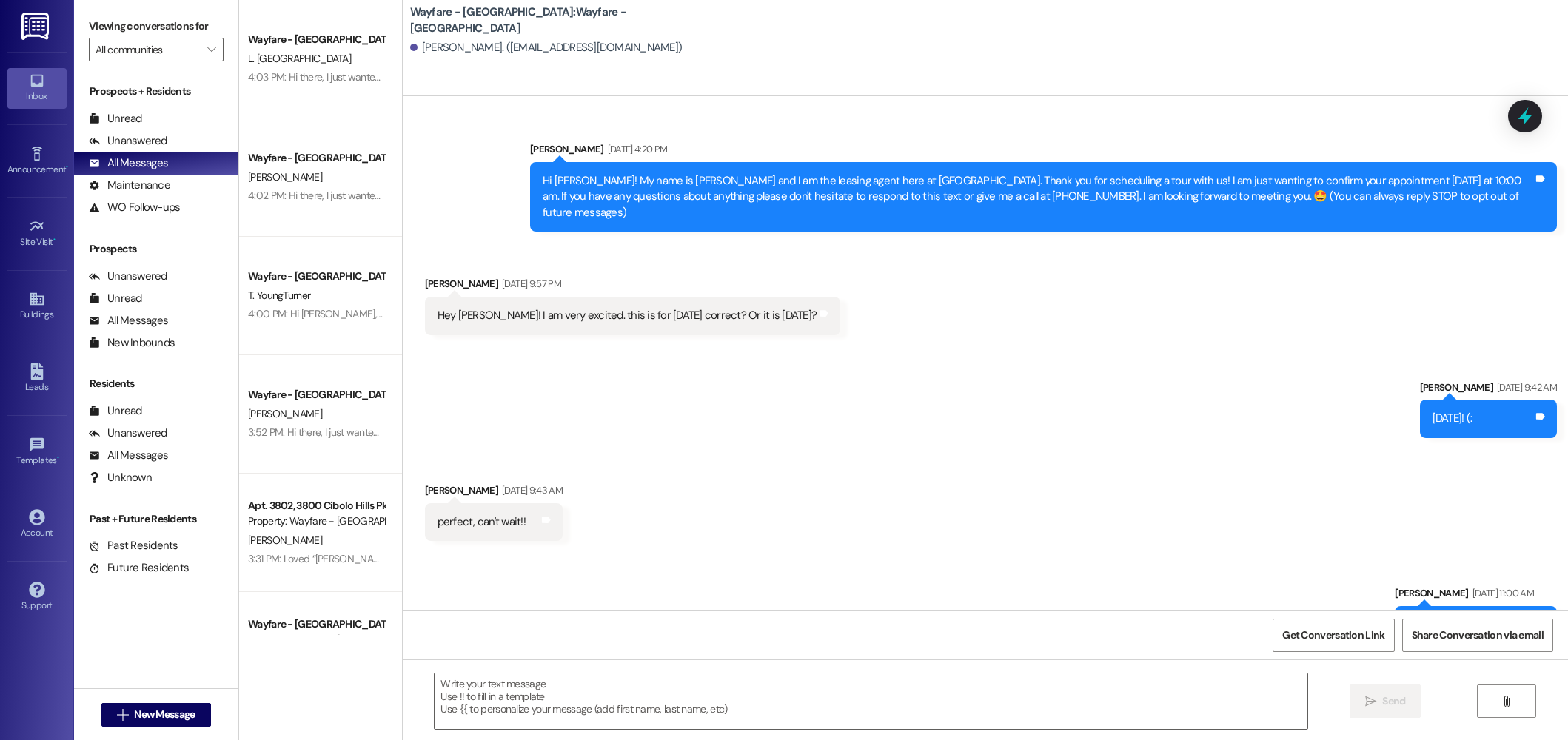
scroll to position [164, 0]
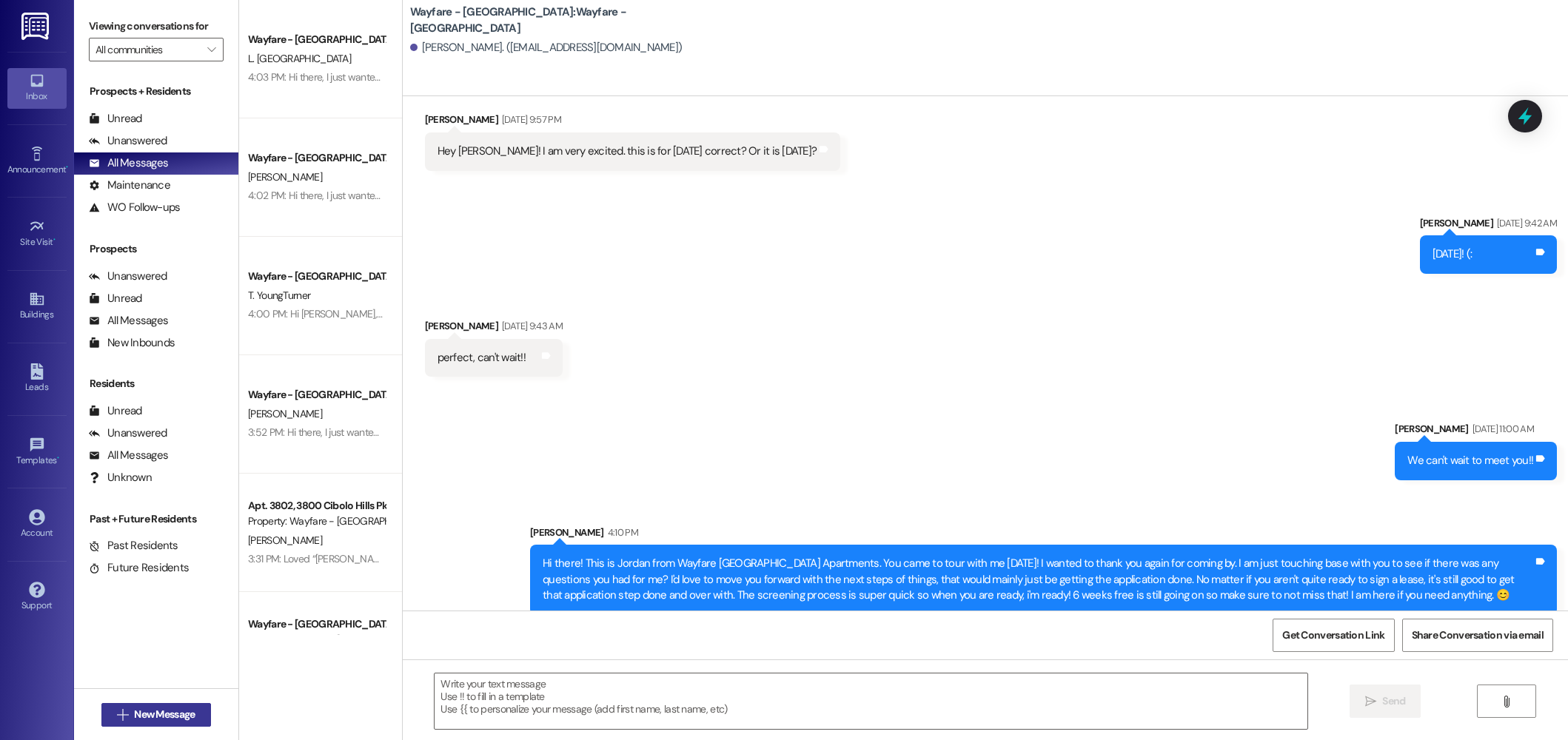
click at [169, 716] on span "New Message" at bounding box center [164, 714] width 61 height 15
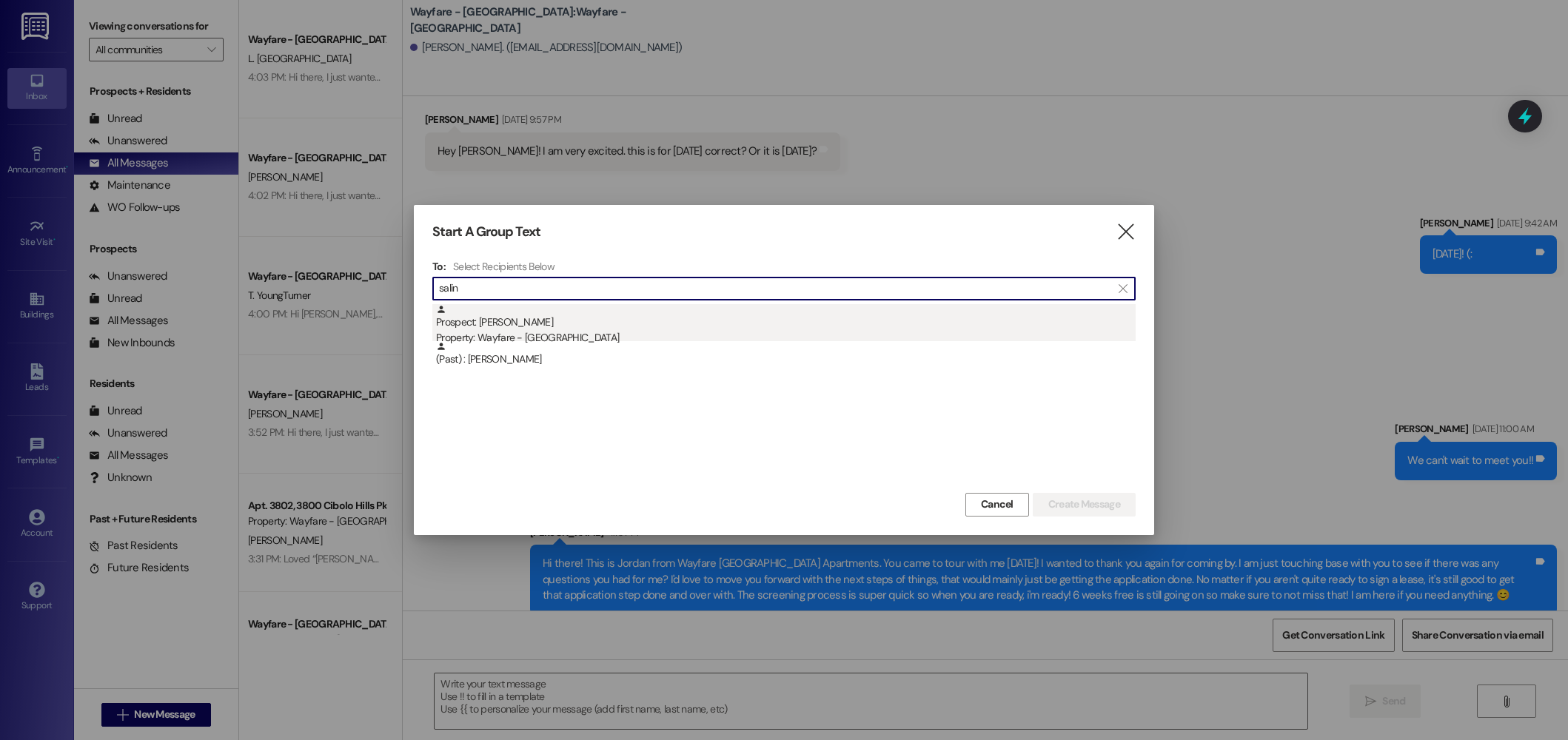
type input "salin"
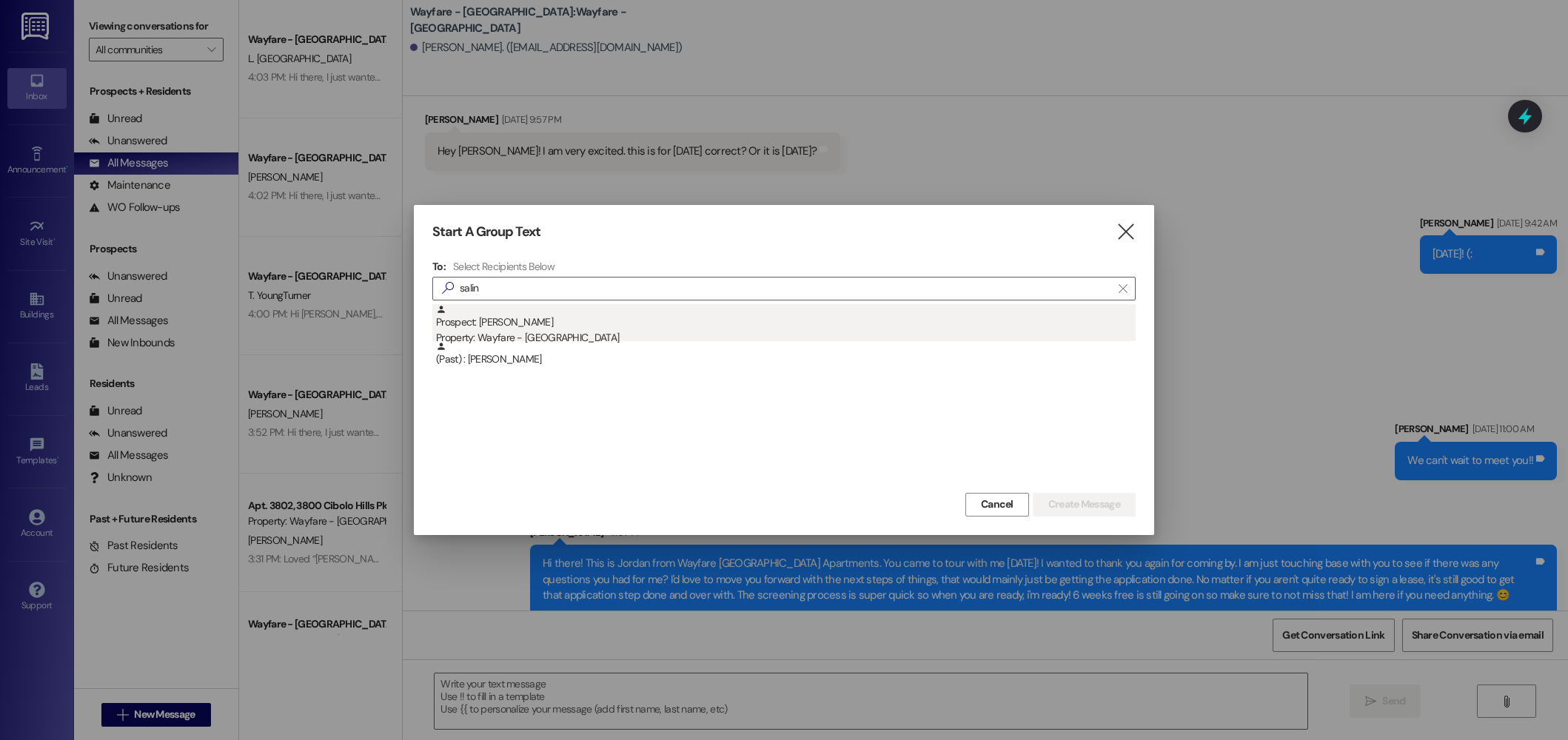
click at [492, 319] on div "Prospect: Salina Davis Property: Wayfare - Cibolo Hills" at bounding box center [786, 326] width 700 height 42
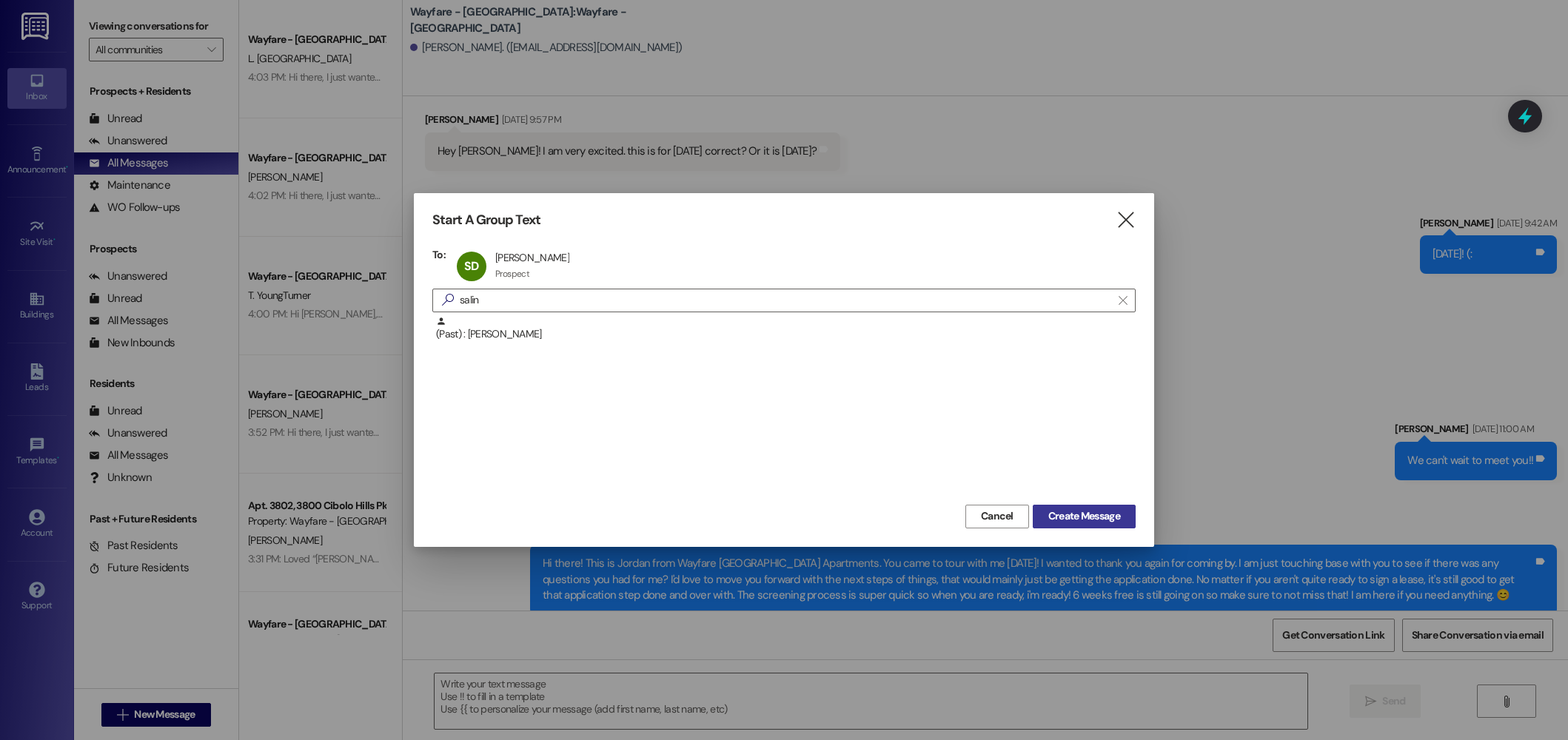
click at [1091, 518] on span "Create Message" at bounding box center [1084, 516] width 72 height 15
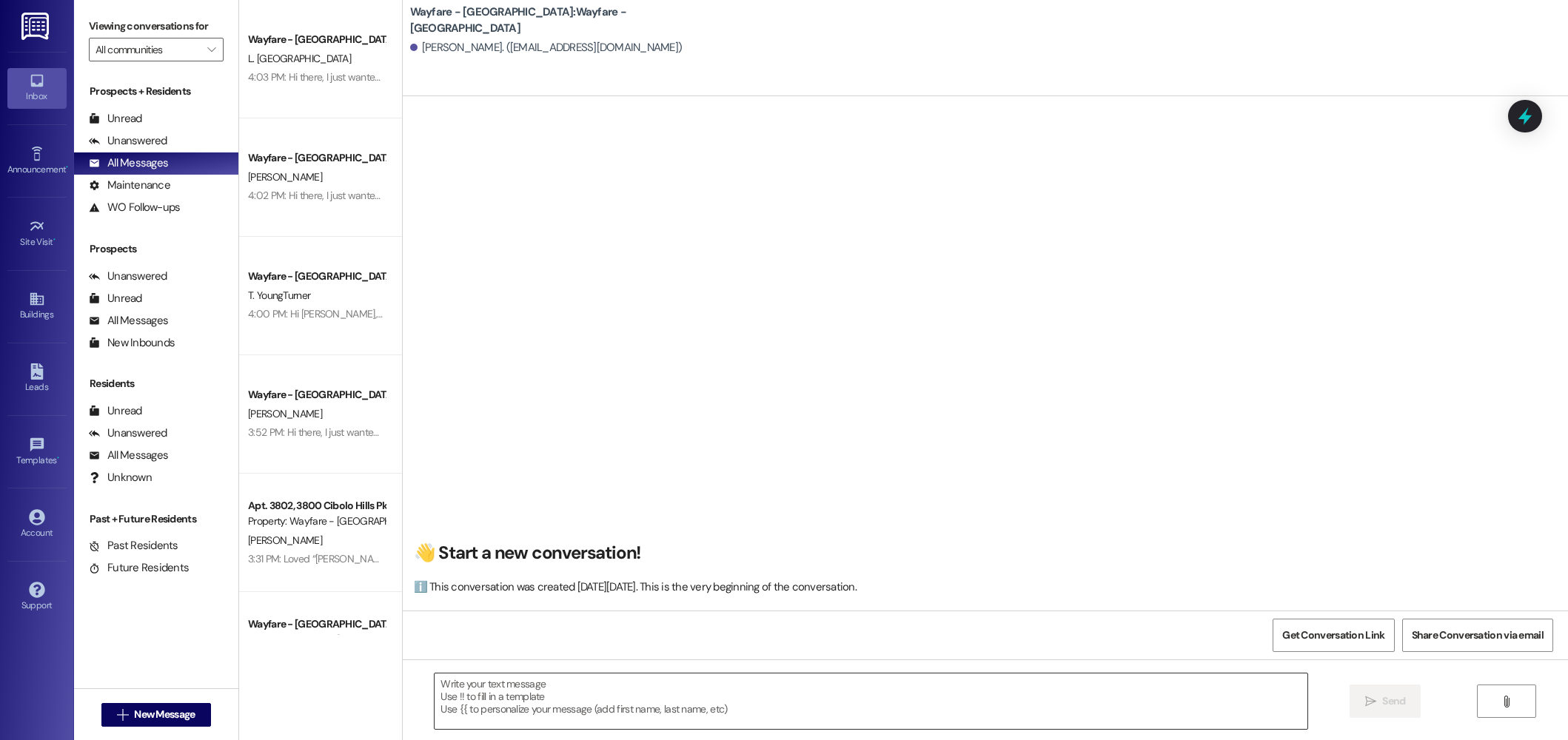
scroll to position [0, 0]
click at [916, 677] on textarea at bounding box center [871, 701] width 872 height 56
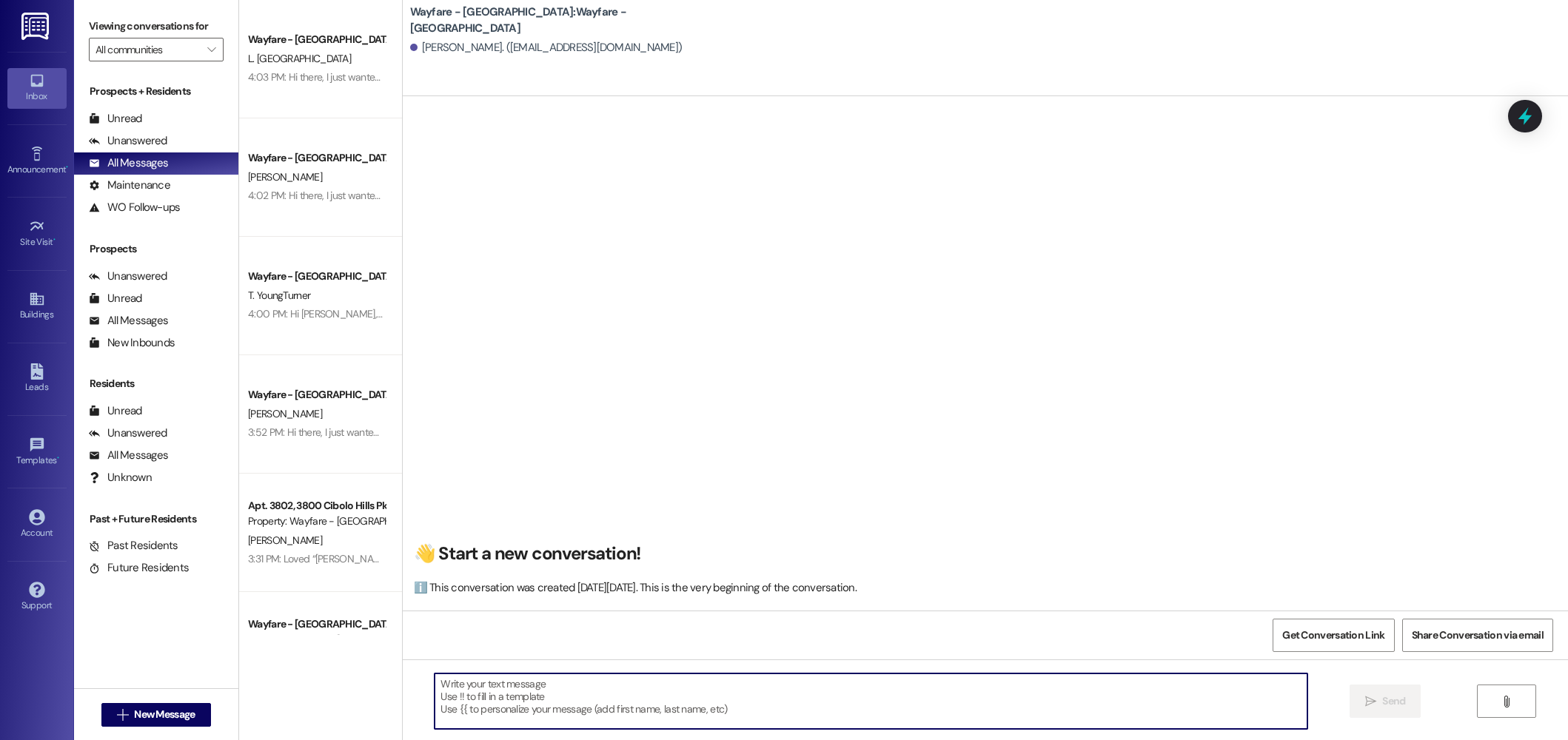
paste textarea "Hi there! This is Jordan from Wayfare Cibolo Hills Apartments. You came to tour…"
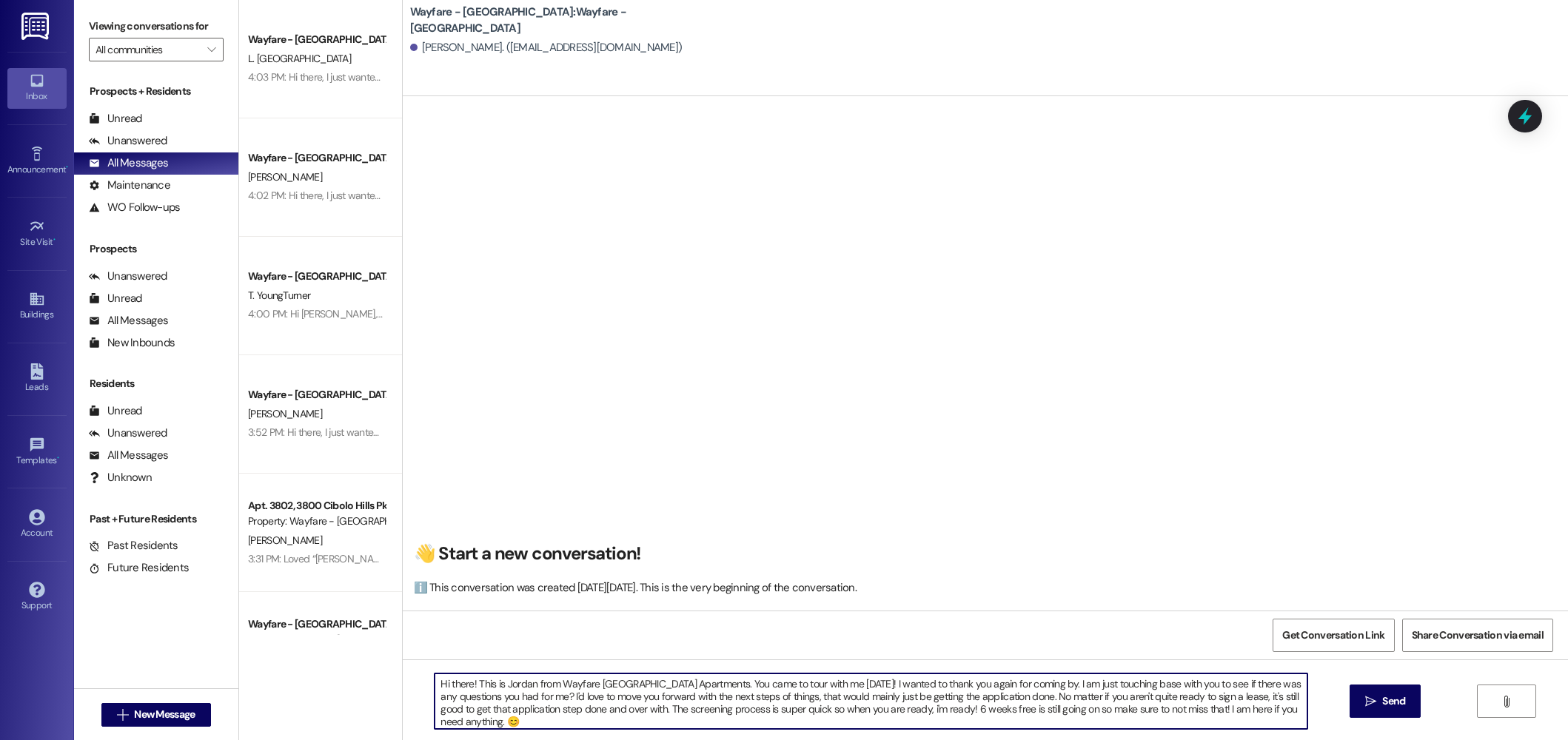
drag, startPoint x: 858, startPoint y: 686, endPoint x: 809, endPoint y: 688, distance: 49.0
click at [809, 688] on textarea "Hi there! This is Jordan from Wayfare Cibolo Hills Apartments. You came to tour…" at bounding box center [871, 701] width 872 height 56
type textarea "Hi there! This is Jordan from Wayfare Cibolo Hills Apartments. You came to tour…"
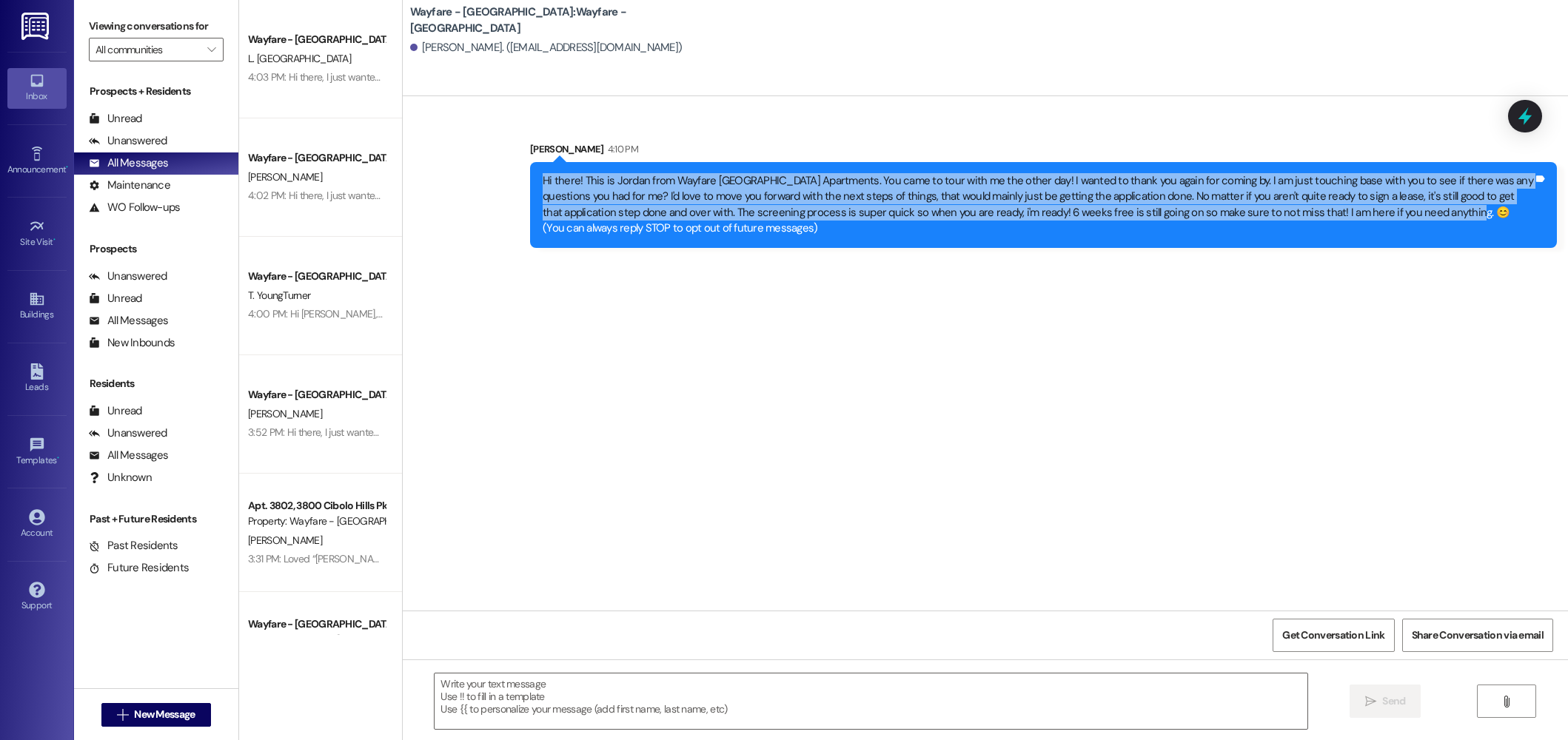
drag, startPoint x: 1370, startPoint y: 215, endPoint x: 509, endPoint y: 182, distance: 861.6
click at [519, 182] on div "Sent via SMS Jordan Arnold 4:10 PM Hi there! This is Jordan from Wayfare Cibolo…" at bounding box center [1043, 194] width 1049 height 128
copy div "Hi there! This is Jordan from Wayfare Cibolo Hills Apartments. You came to tour…"
click at [157, 715] on span "New Message" at bounding box center [164, 714] width 61 height 15
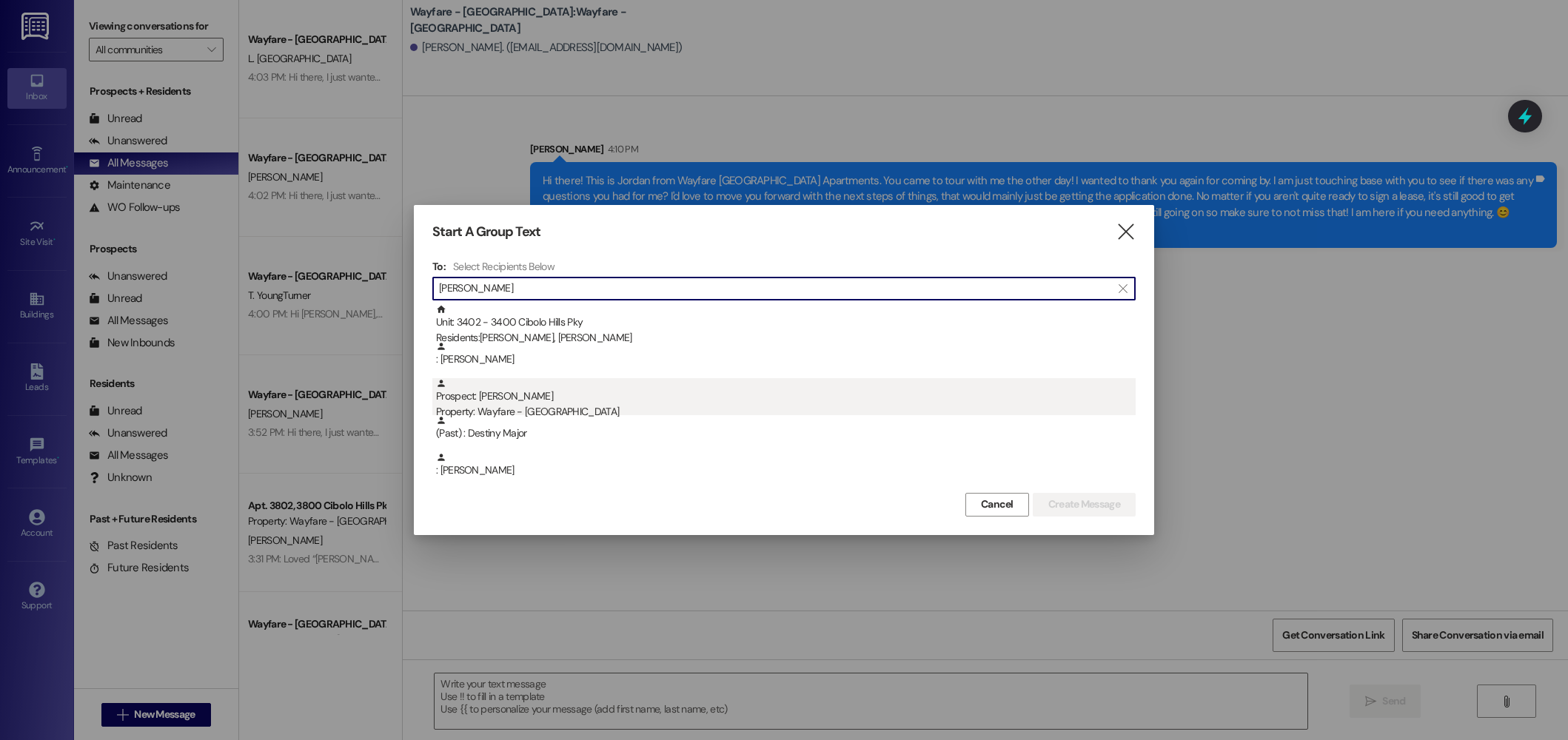
type input "paul"
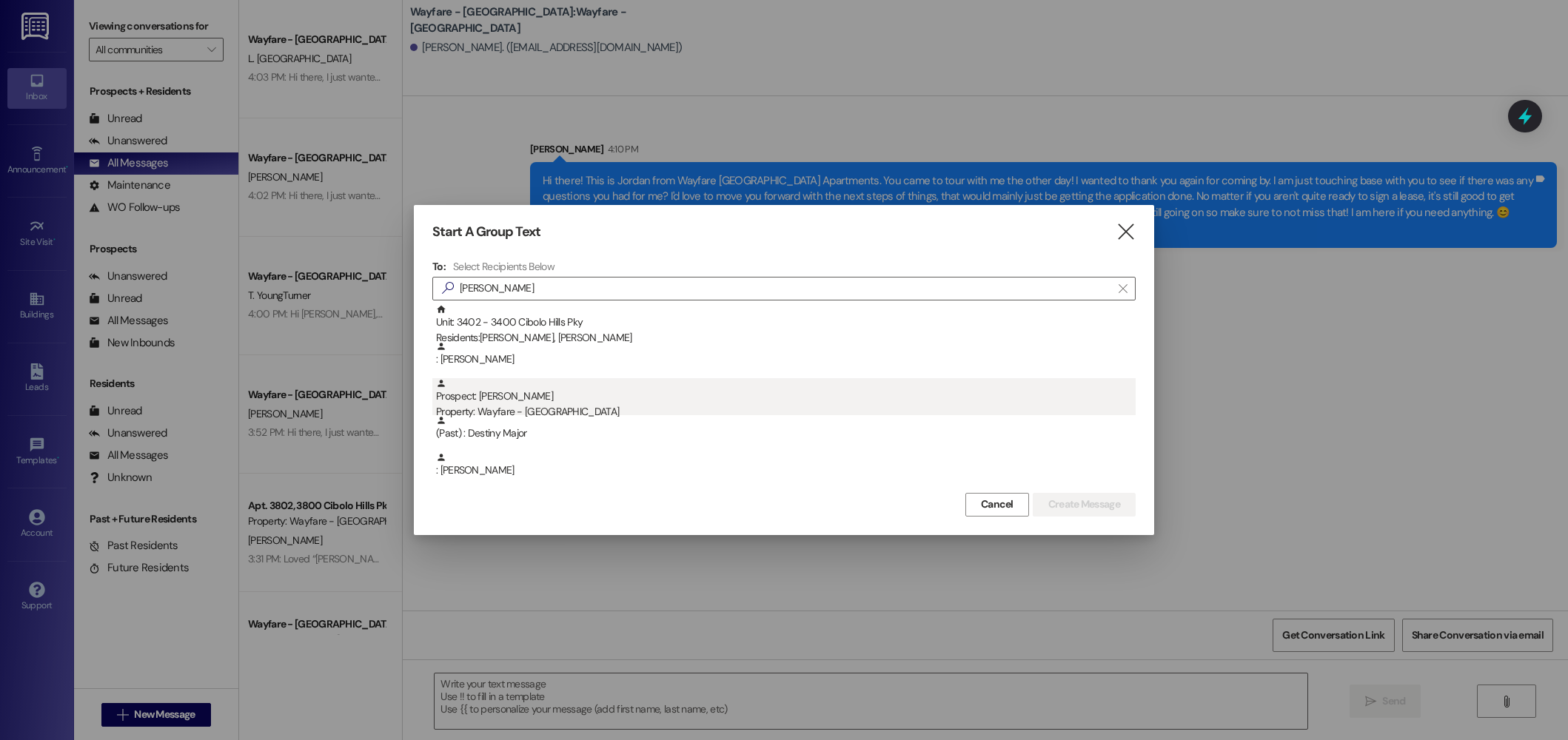
click at [584, 412] on div "Property: Wayfare - [GEOGRAPHIC_DATA]" at bounding box center [786, 411] width 700 height 15
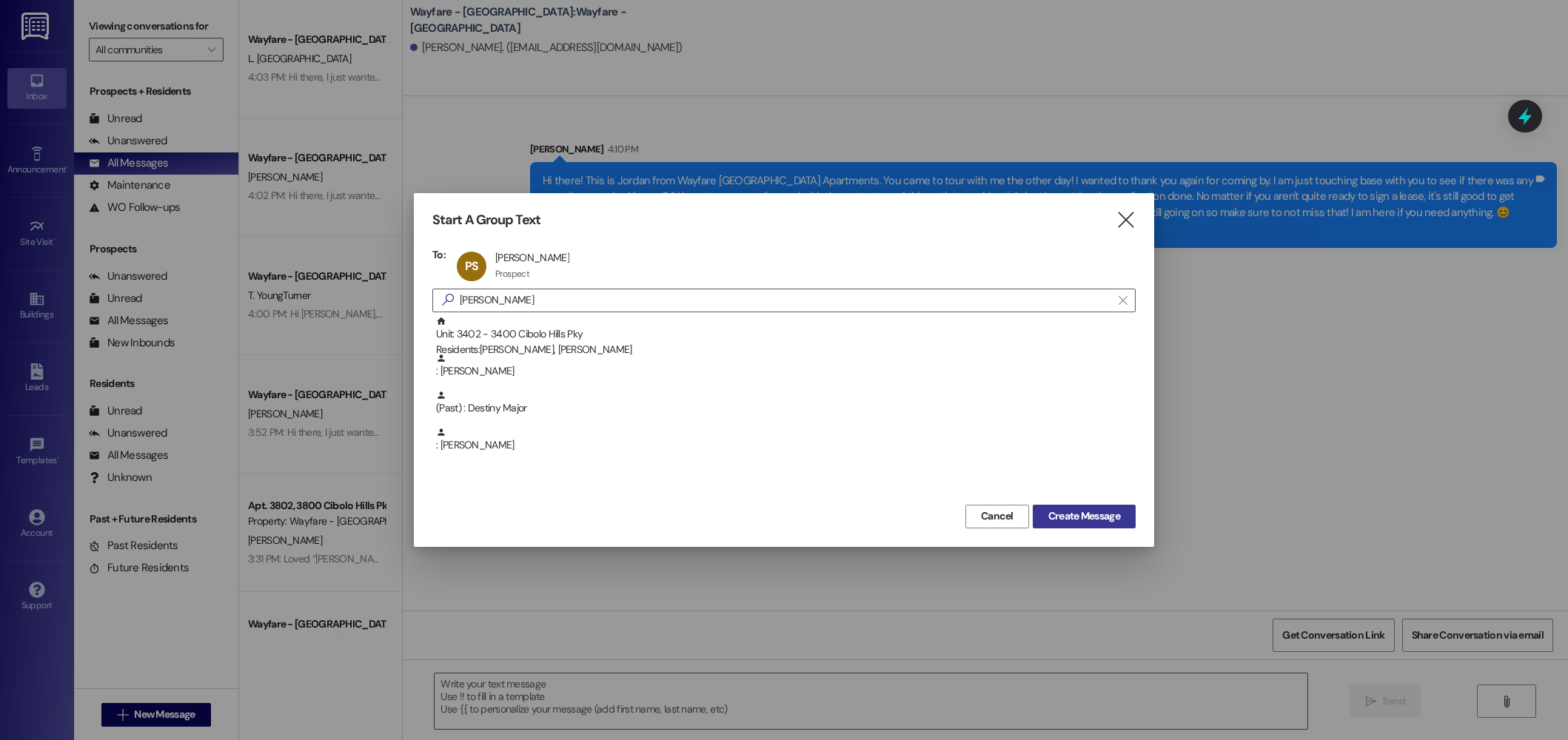
click at [1112, 518] on span "Create Message" at bounding box center [1084, 516] width 72 height 15
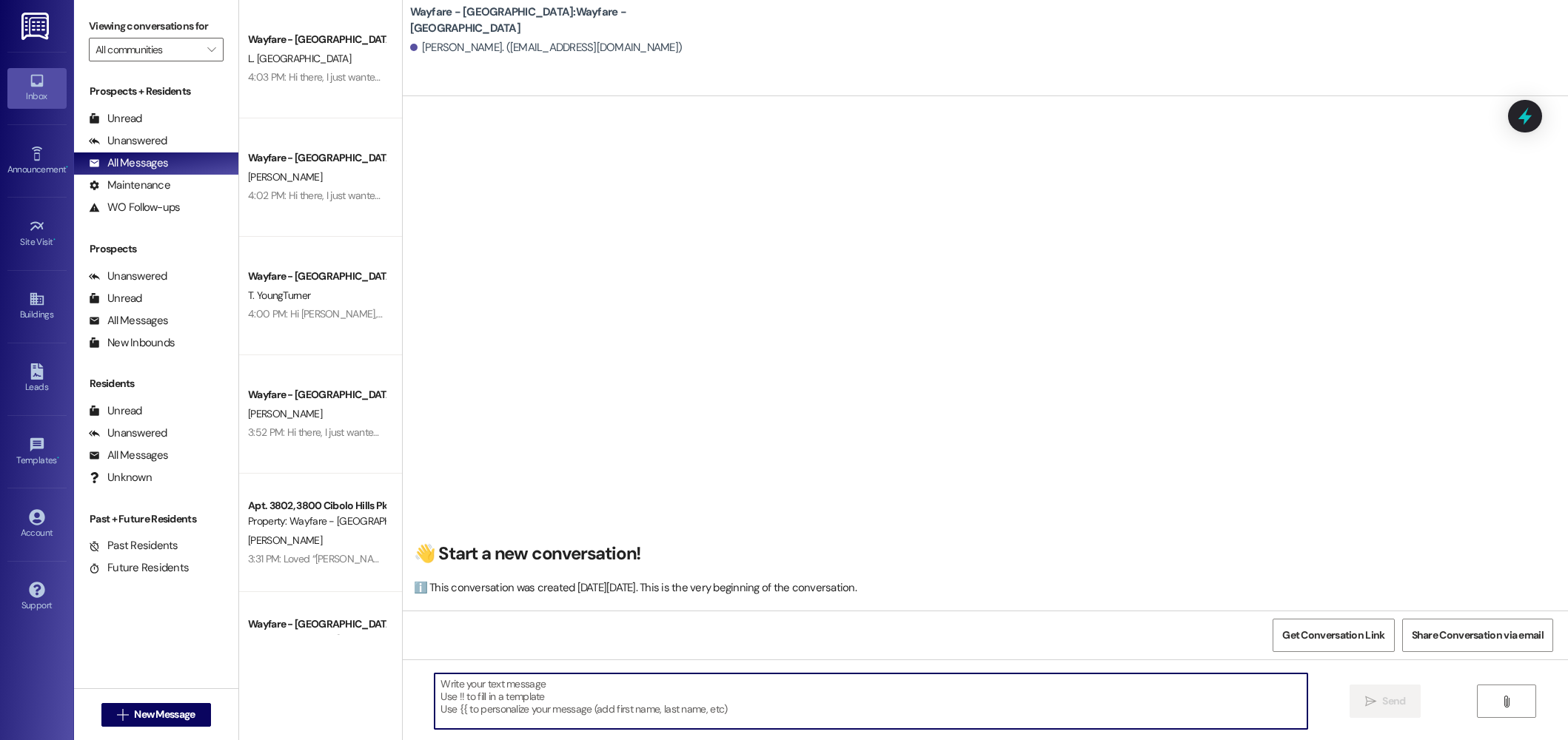
paste textarea "Hi there! This is Jordan from Wayfare Cibolo Hills Apartments. You came to tour…"
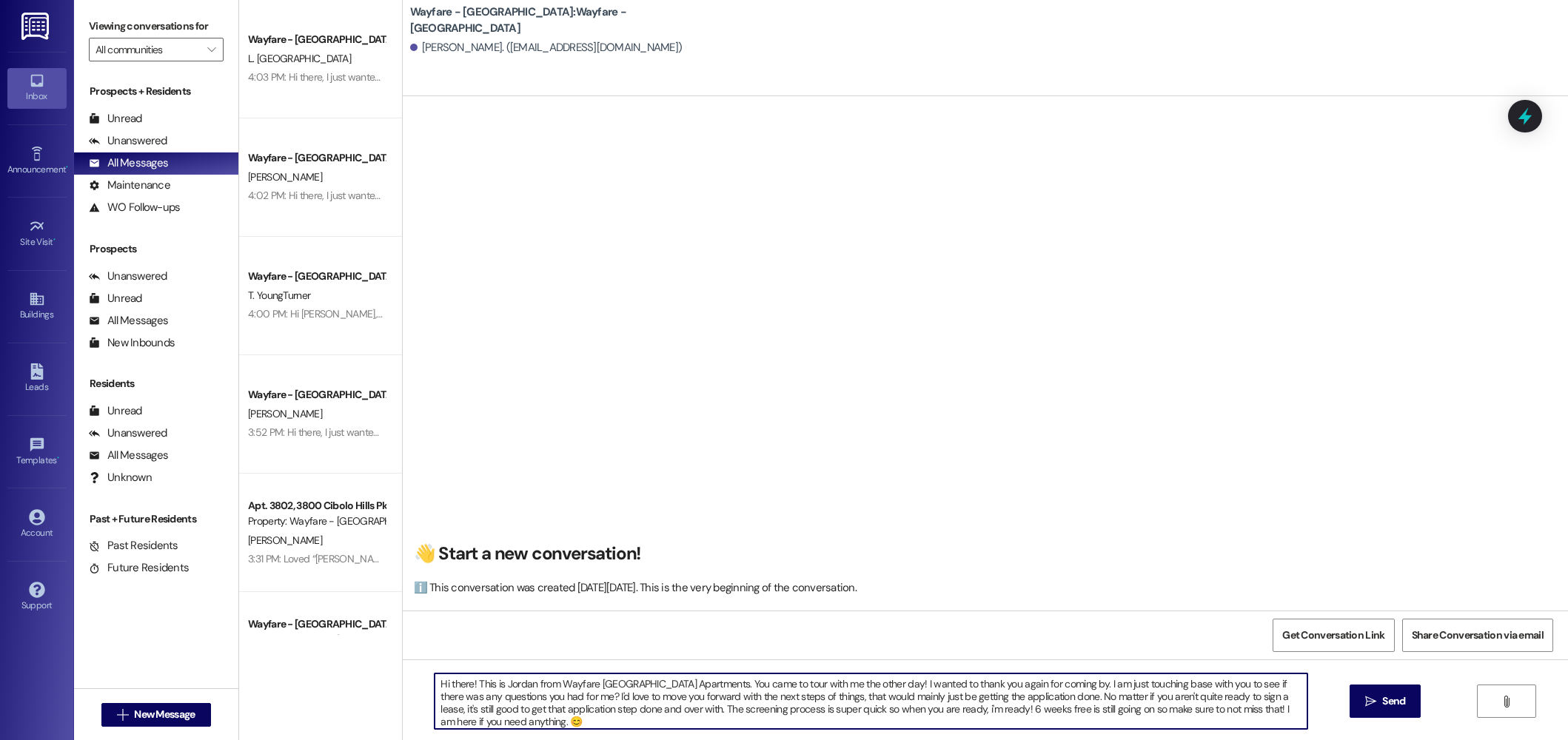
drag, startPoint x: 864, startPoint y: 684, endPoint x: 809, endPoint y: 687, distance: 55.1
click at [809, 687] on textarea "Hi there! This is Jordan from Wayfare Cibolo Hills Apartments. You came to tour…" at bounding box center [871, 701] width 872 height 56
type textarea "Hi there! This is Jordan from Wayfare Cibolo Hills Apartments. You came to tour…"
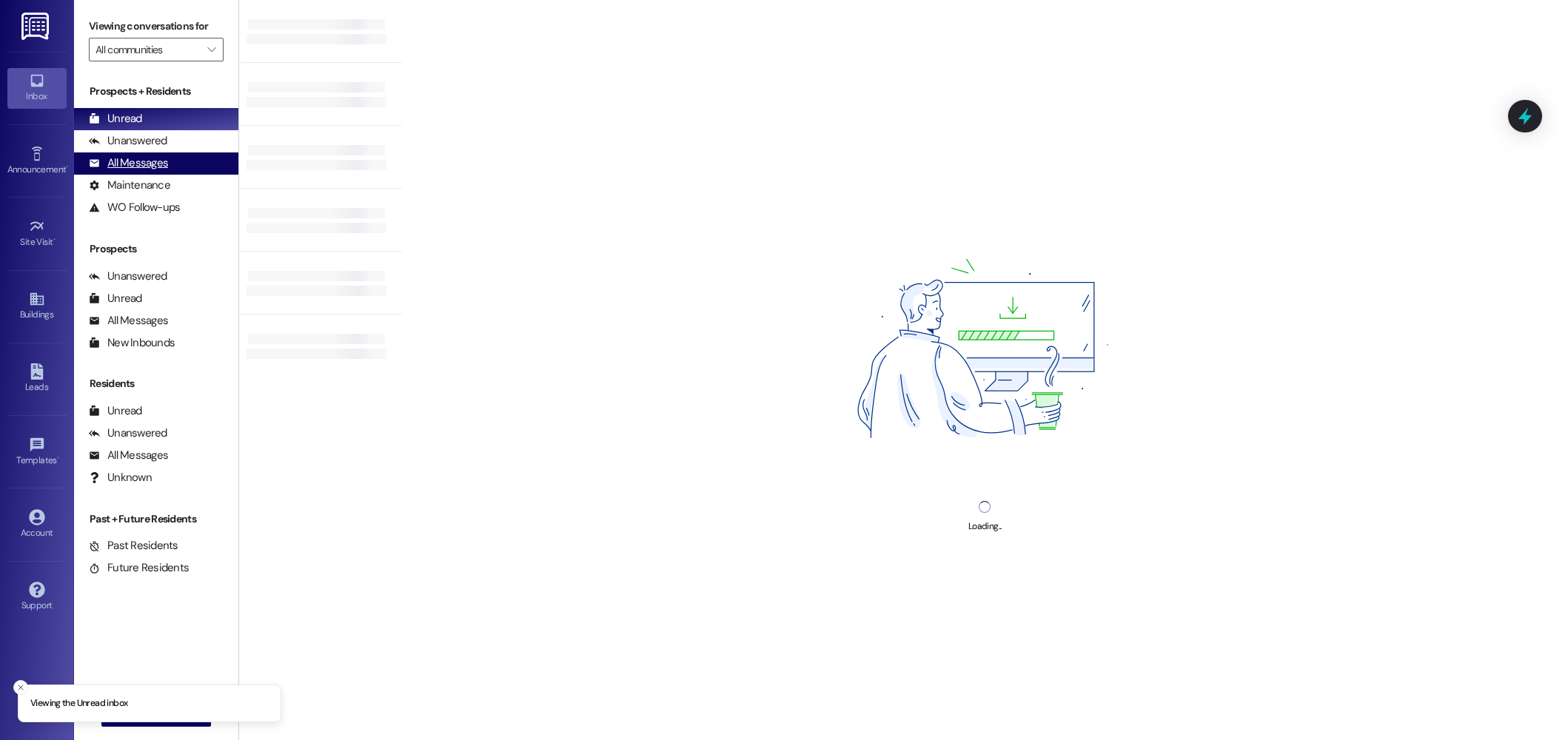
click at [138, 162] on div "All Messages" at bounding box center [128, 162] width 79 height 15
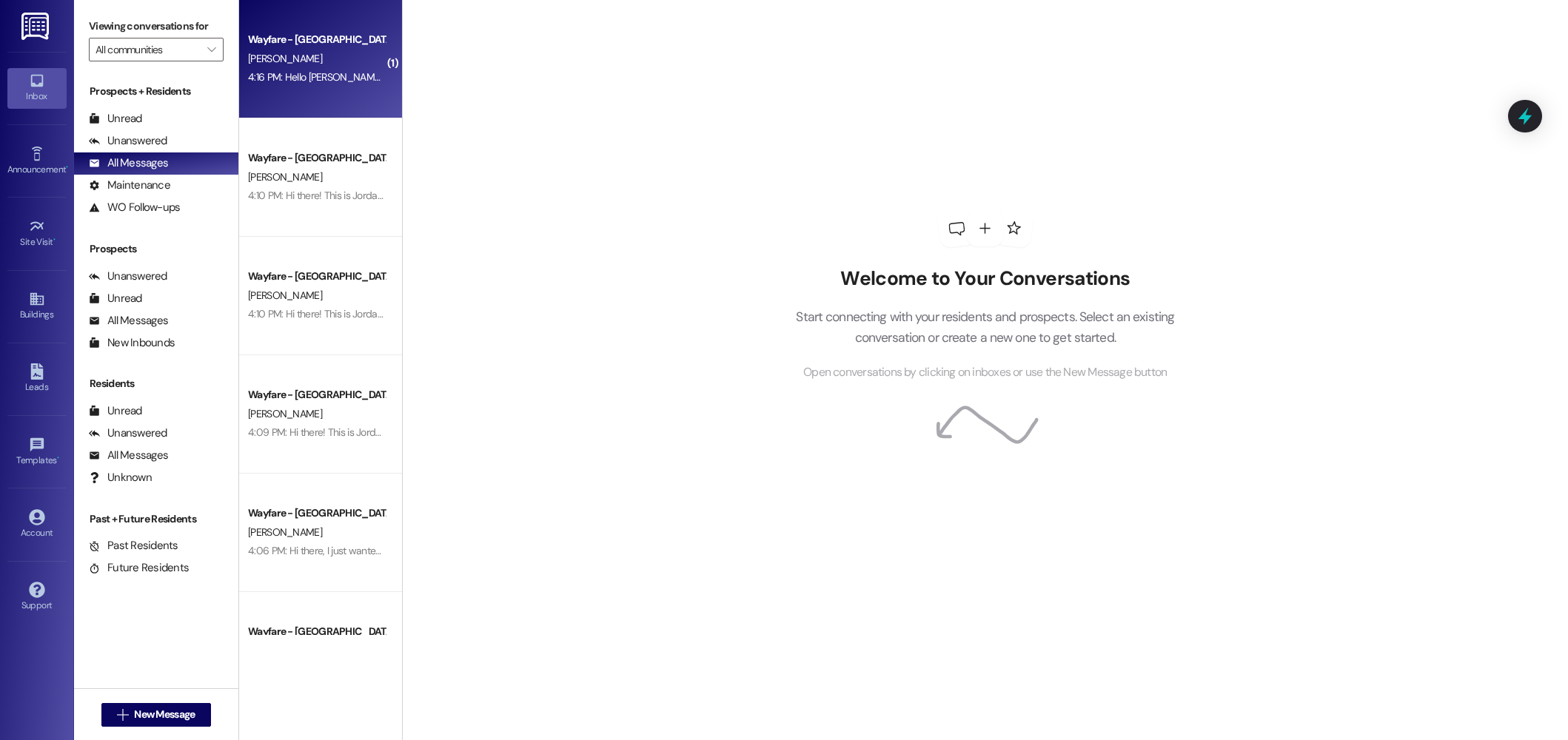
click at [331, 61] on div "[PERSON_NAME]" at bounding box center [316, 58] width 140 height 19
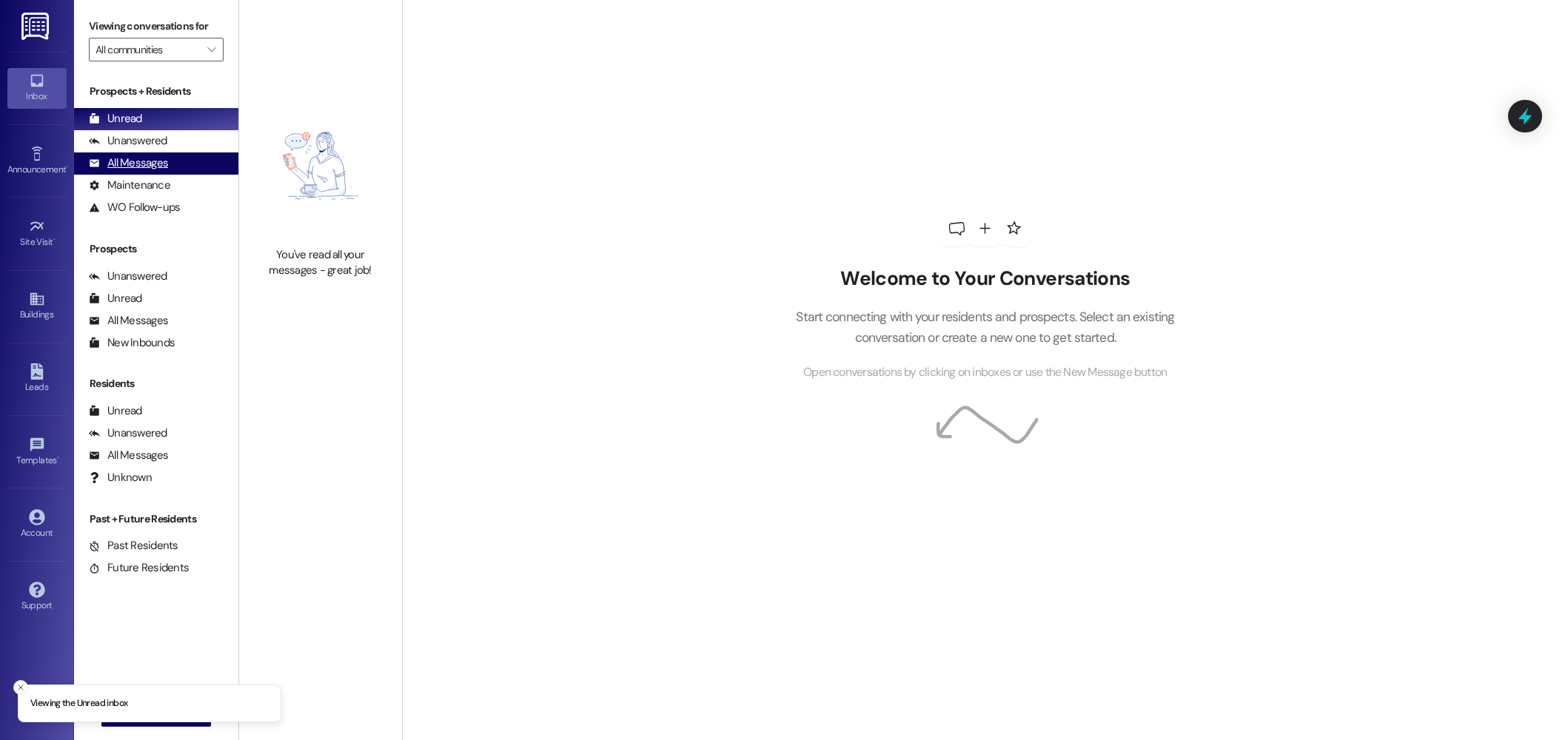
click at [152, 155] on div "All Messages" at bounding box center [128, 162] width 79 height 15
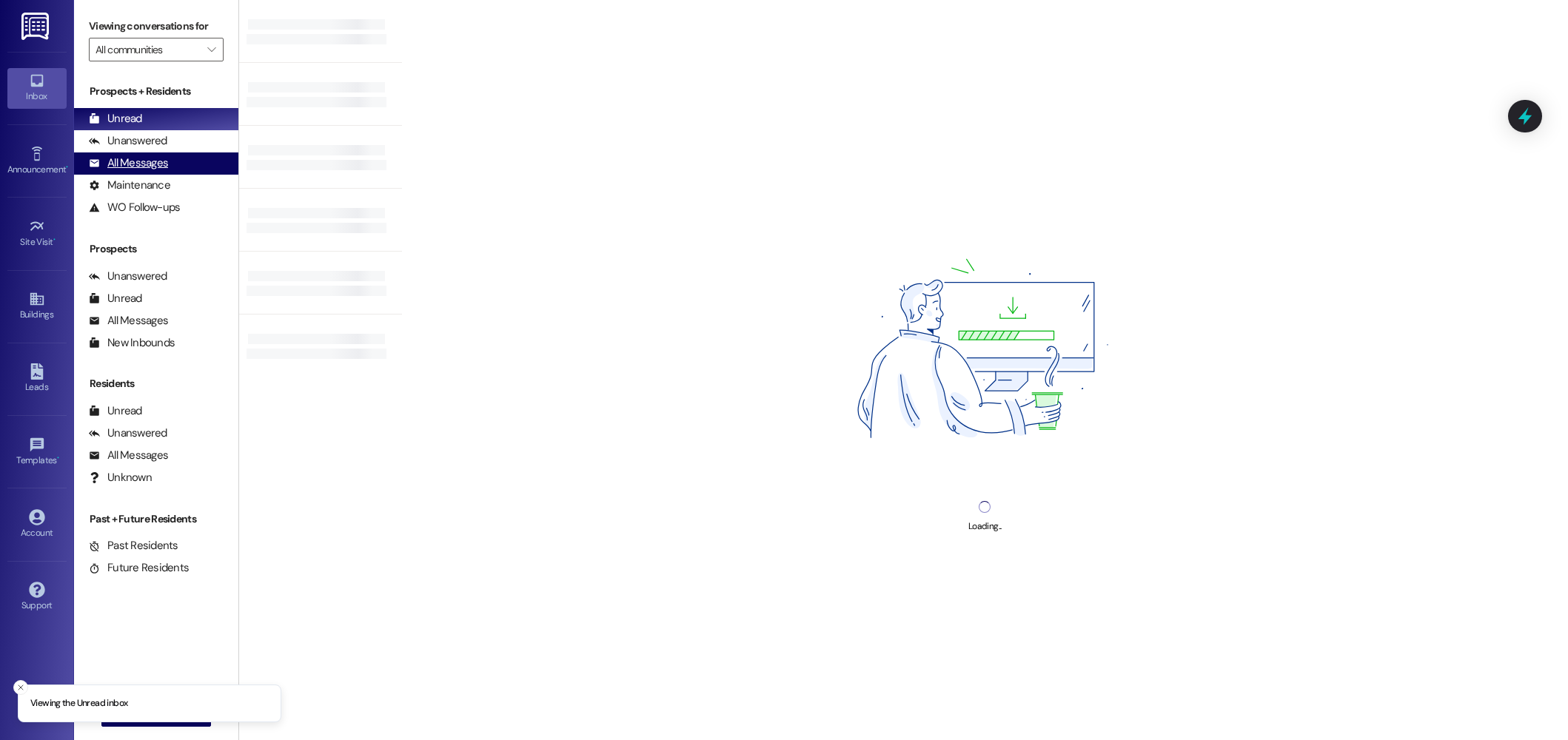
click at [144, 158] on div "All Messages" at bounding box center [128, 162] width 79 height 15
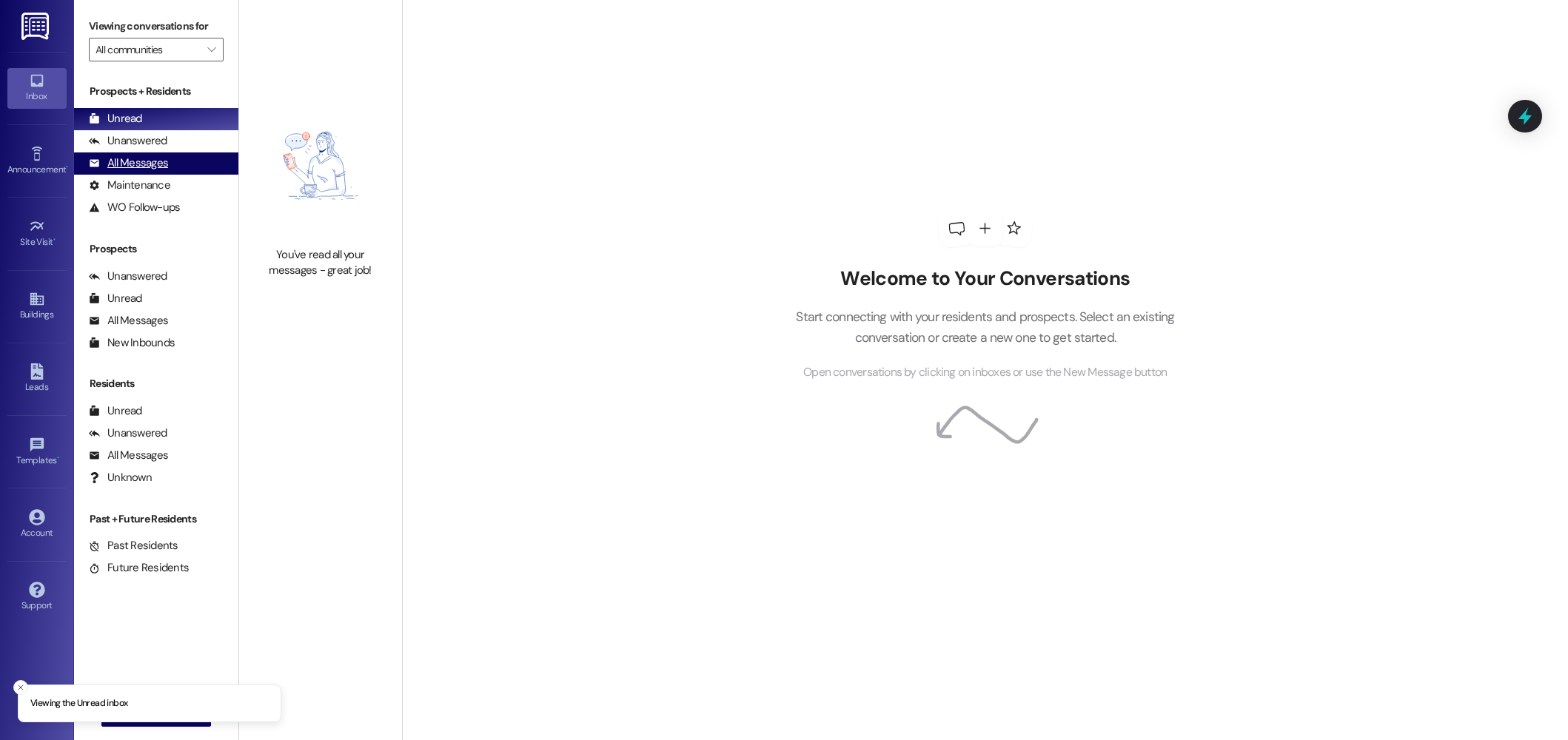
click at [148, 166] on div "All Messages" at bounding box center [128, 162] width 79 height 15
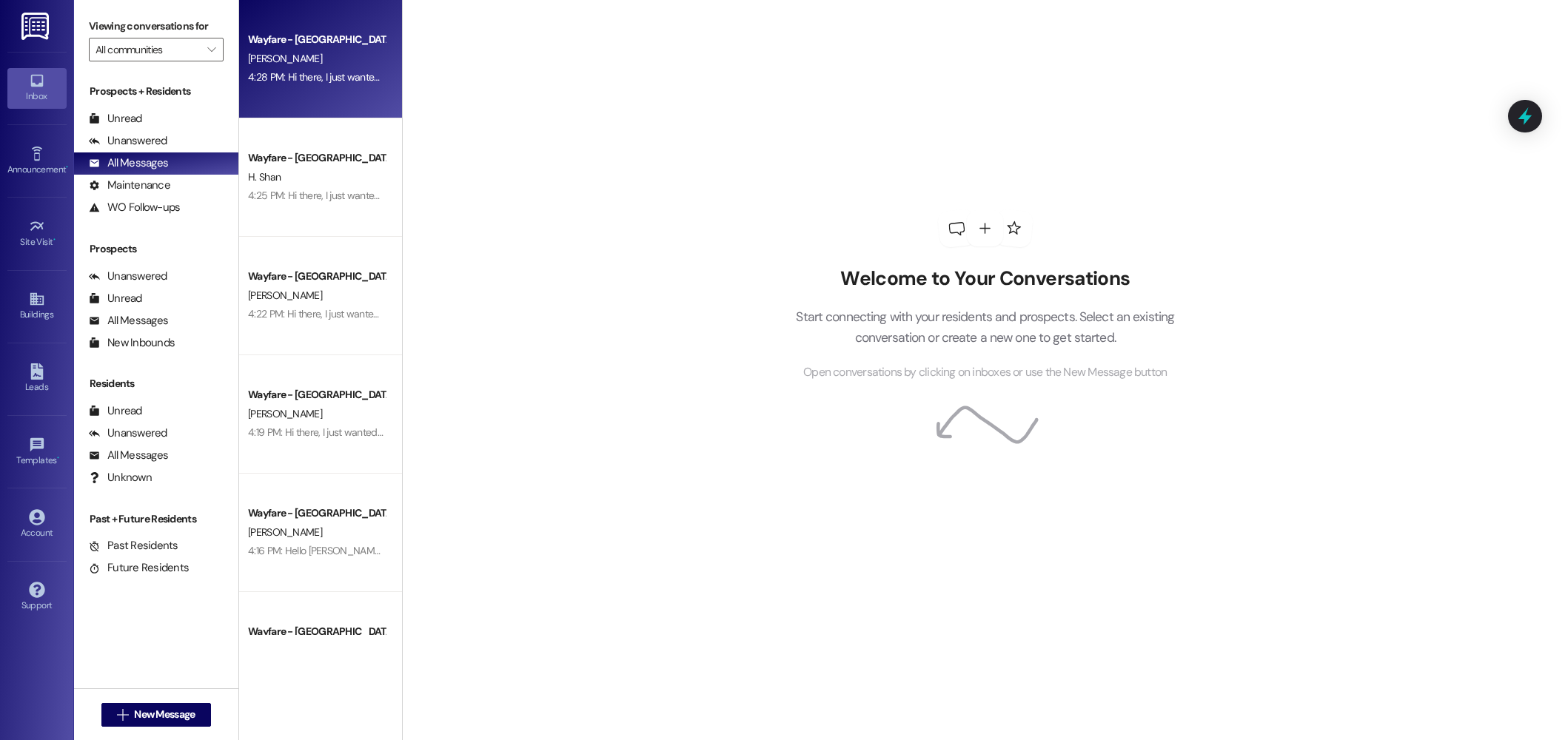
click at [263, 48] on div "Wayfare - [GEOGRAPHIC_DATA]" at bounding box center [317, 39] width 137 height 15
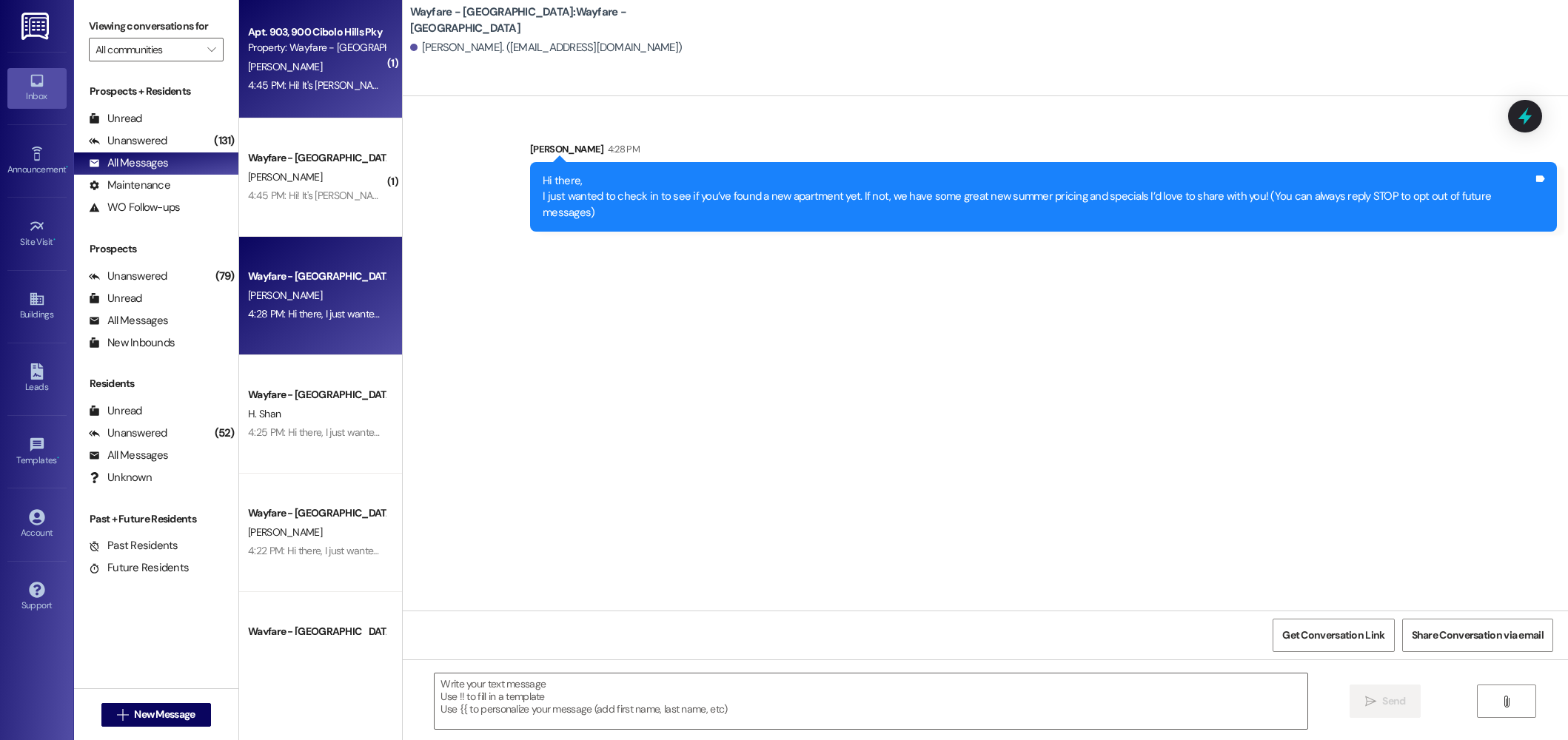
click at [326, 50] on div "Property: Wayfare - [GEOGRAPHIC_DATA]" at bounding box center [317, 47] width 137 height 15
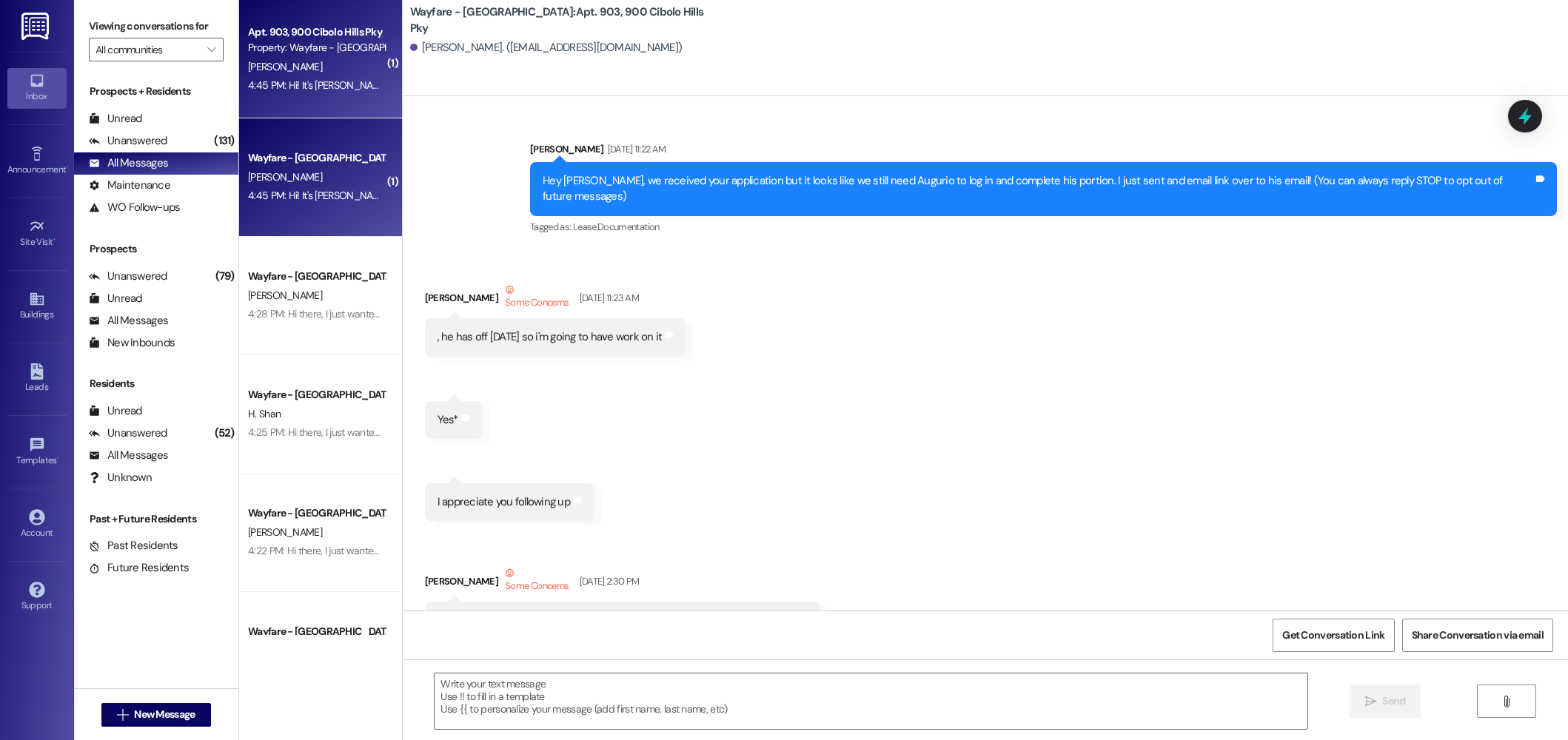
scroll to position [43103, 0]
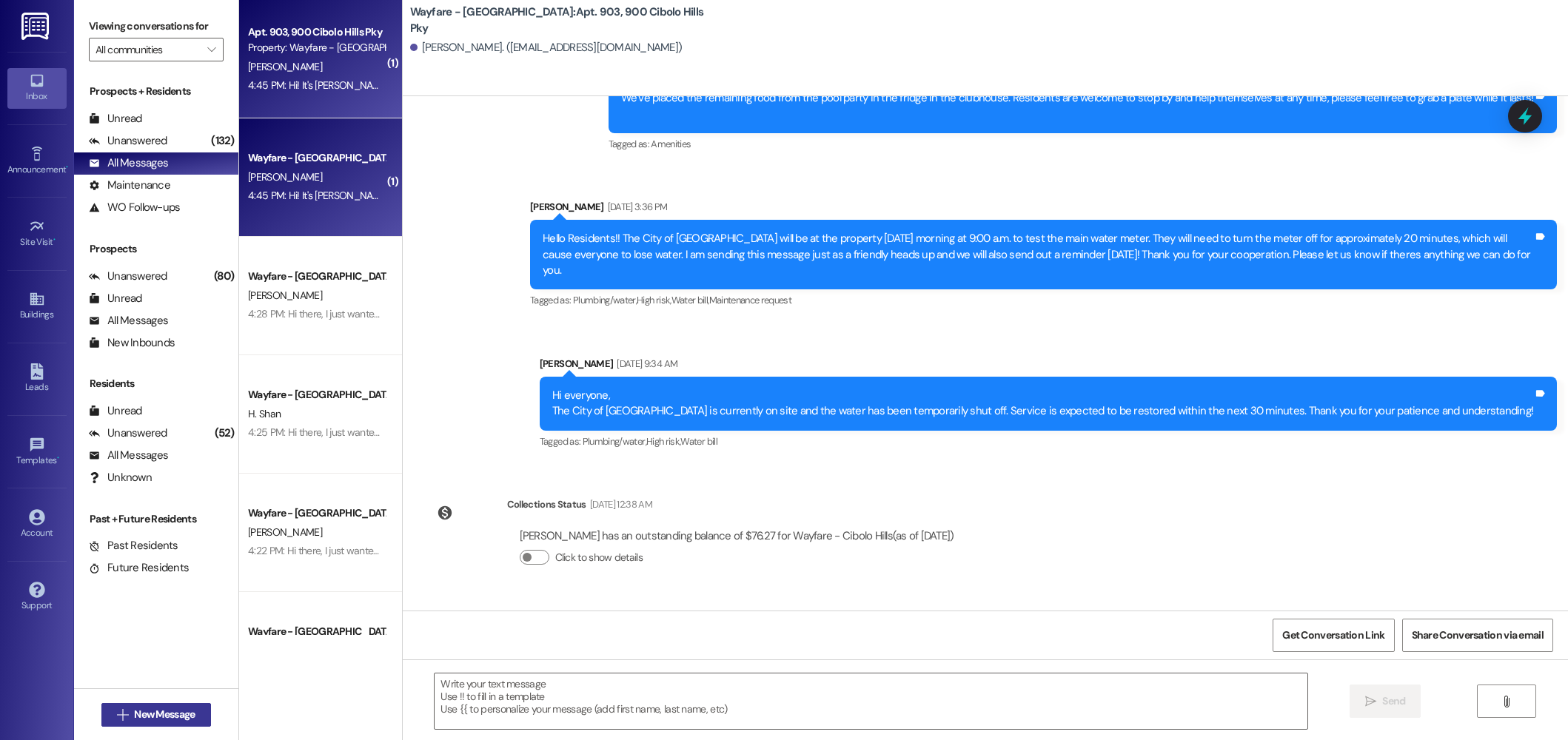
click at [134, 720] on span "New Message" at bounding box center [164, 714] width 61 height 15
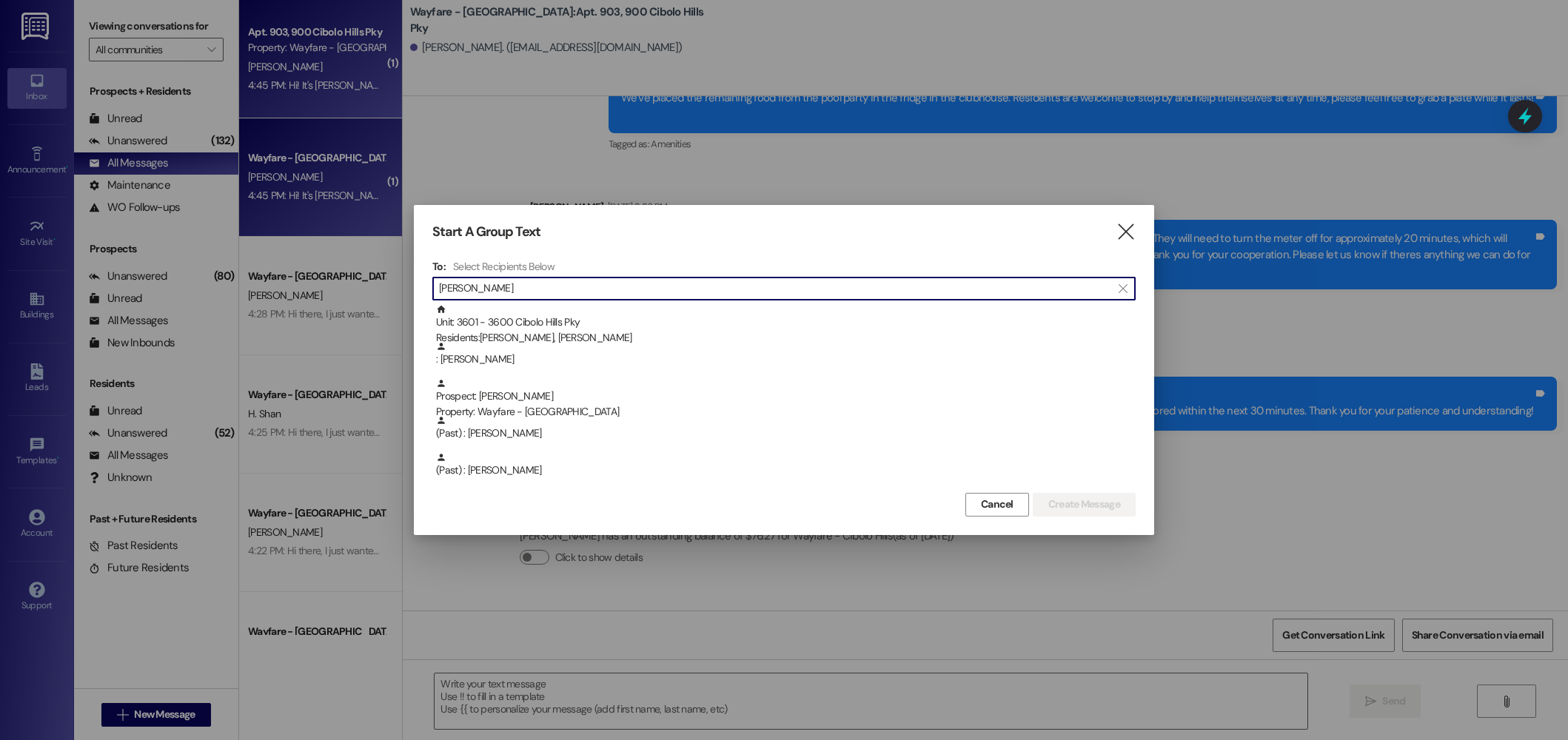
scroll to position [5, 0]
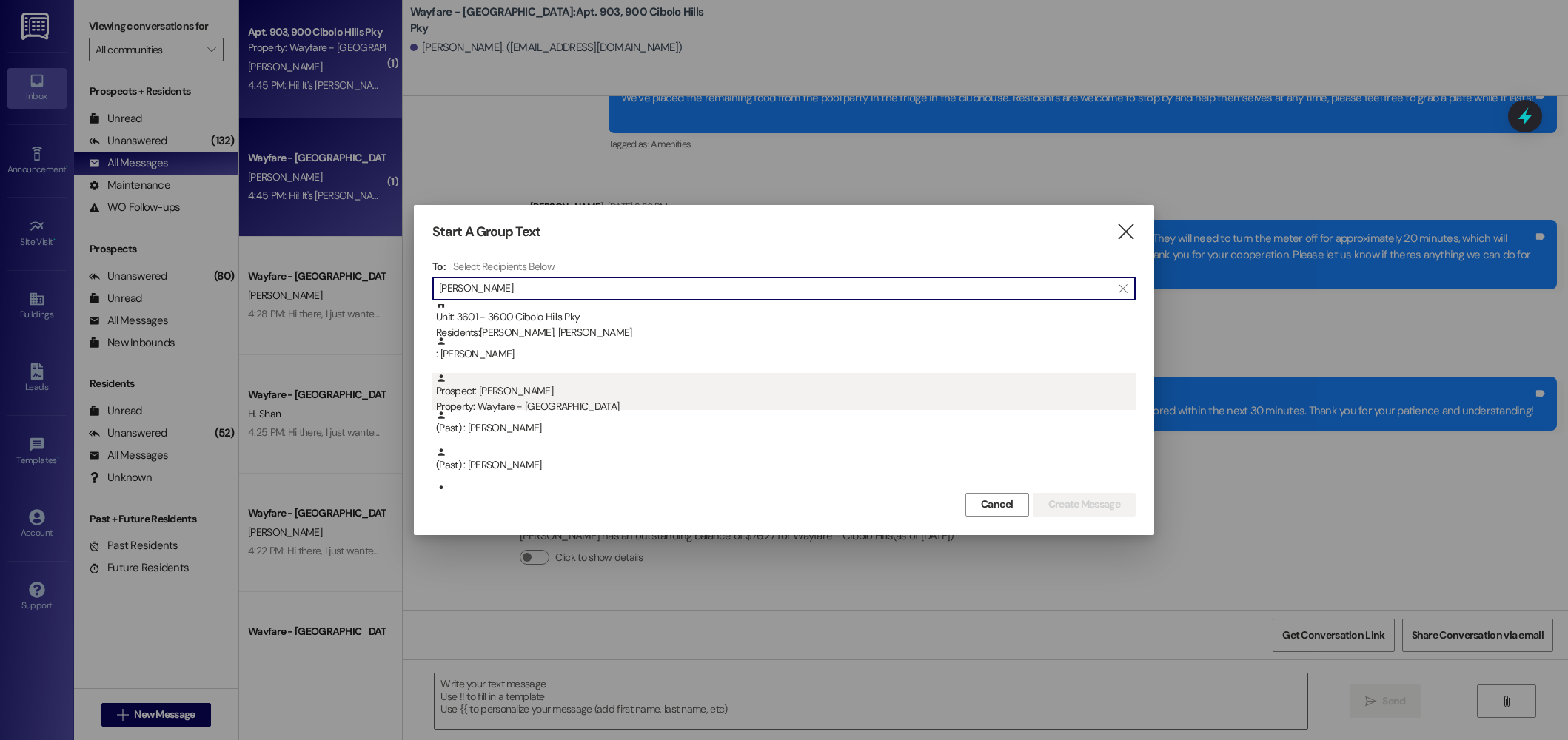
type input "[PERSON_NAME]"
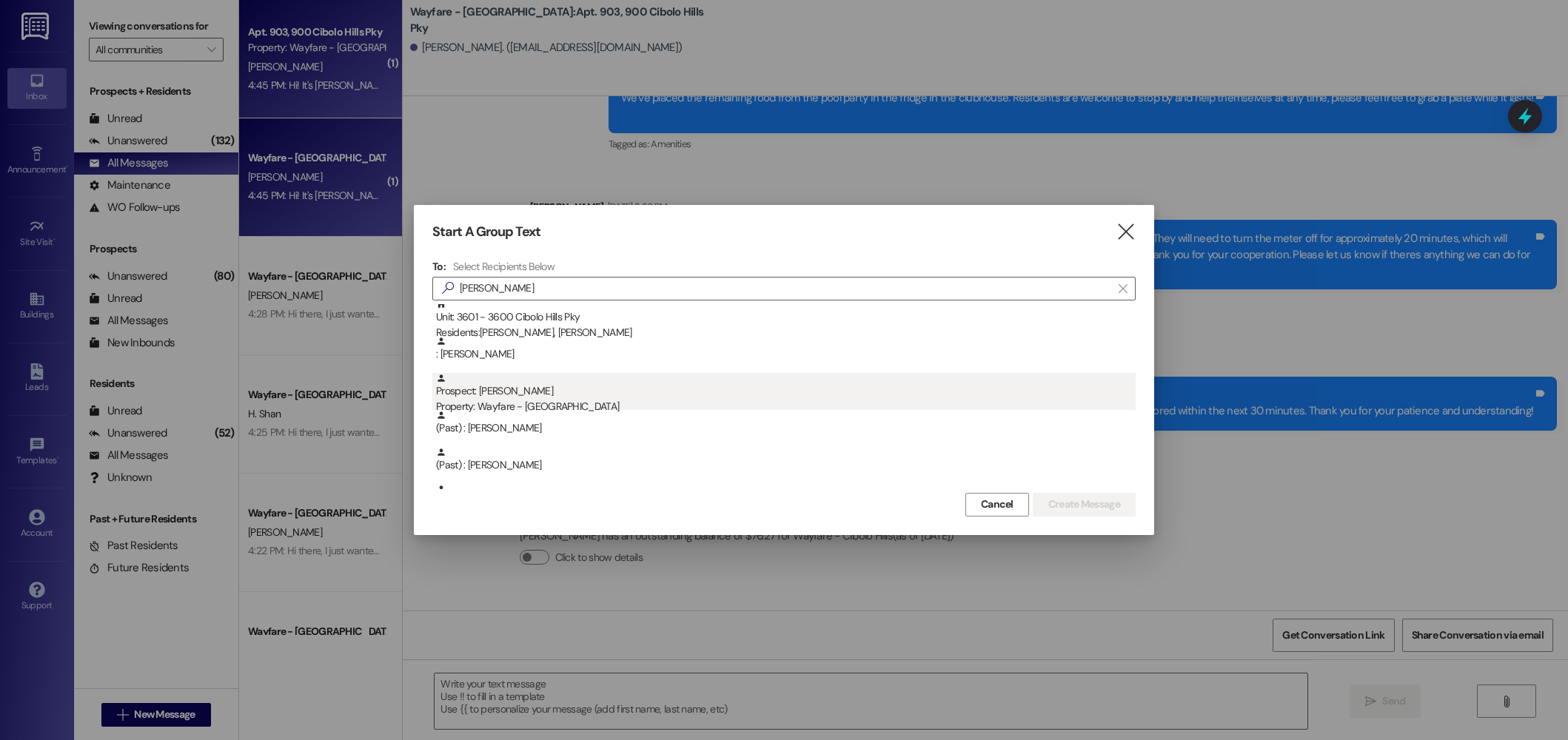
click at [502, 393] on div "Prospect: [PERSON_NAME] Property: Wayfare - [GEOGRAPHIC_DATA]" at bounding box center [786, 394] width 700 height 42
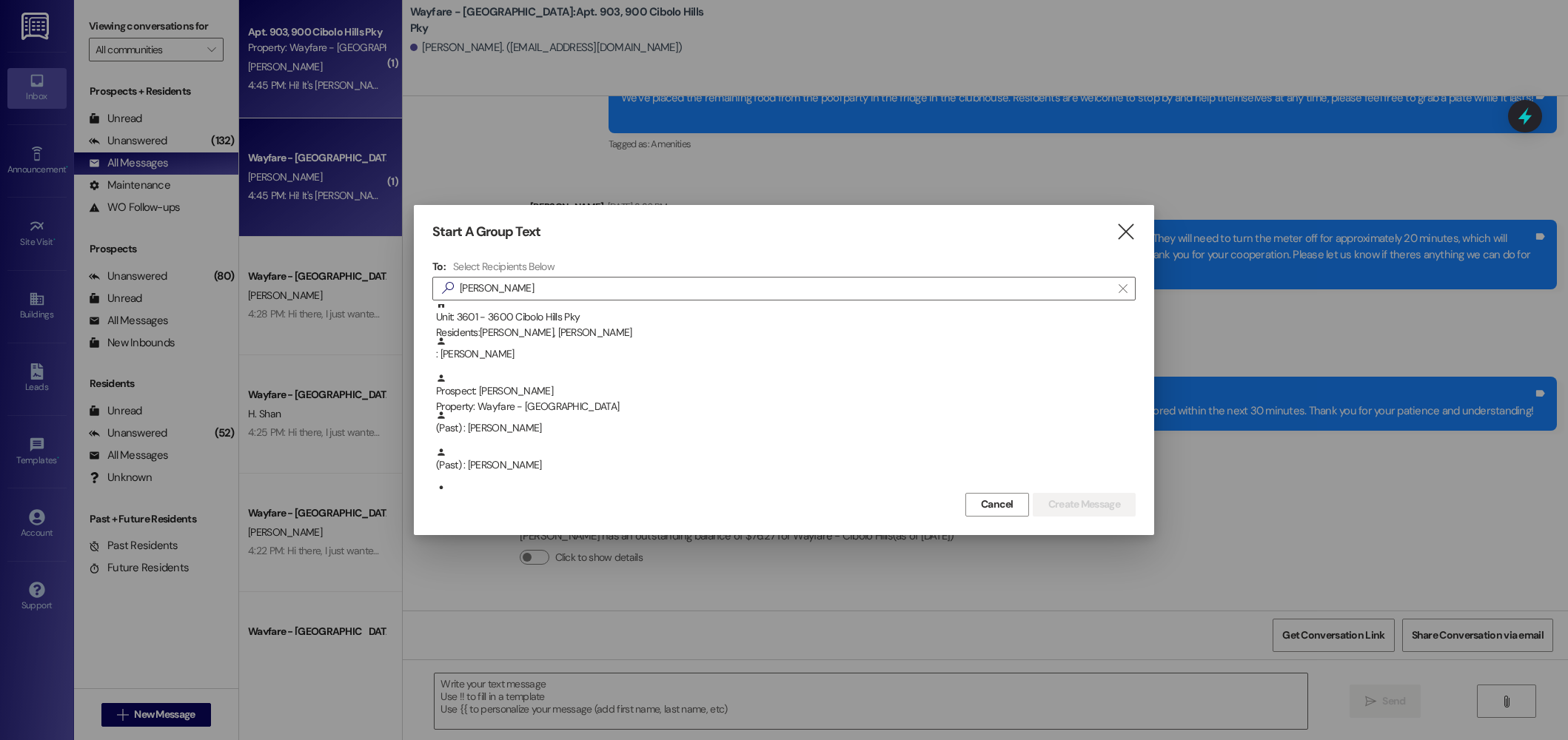
scroll to position [0, 0]
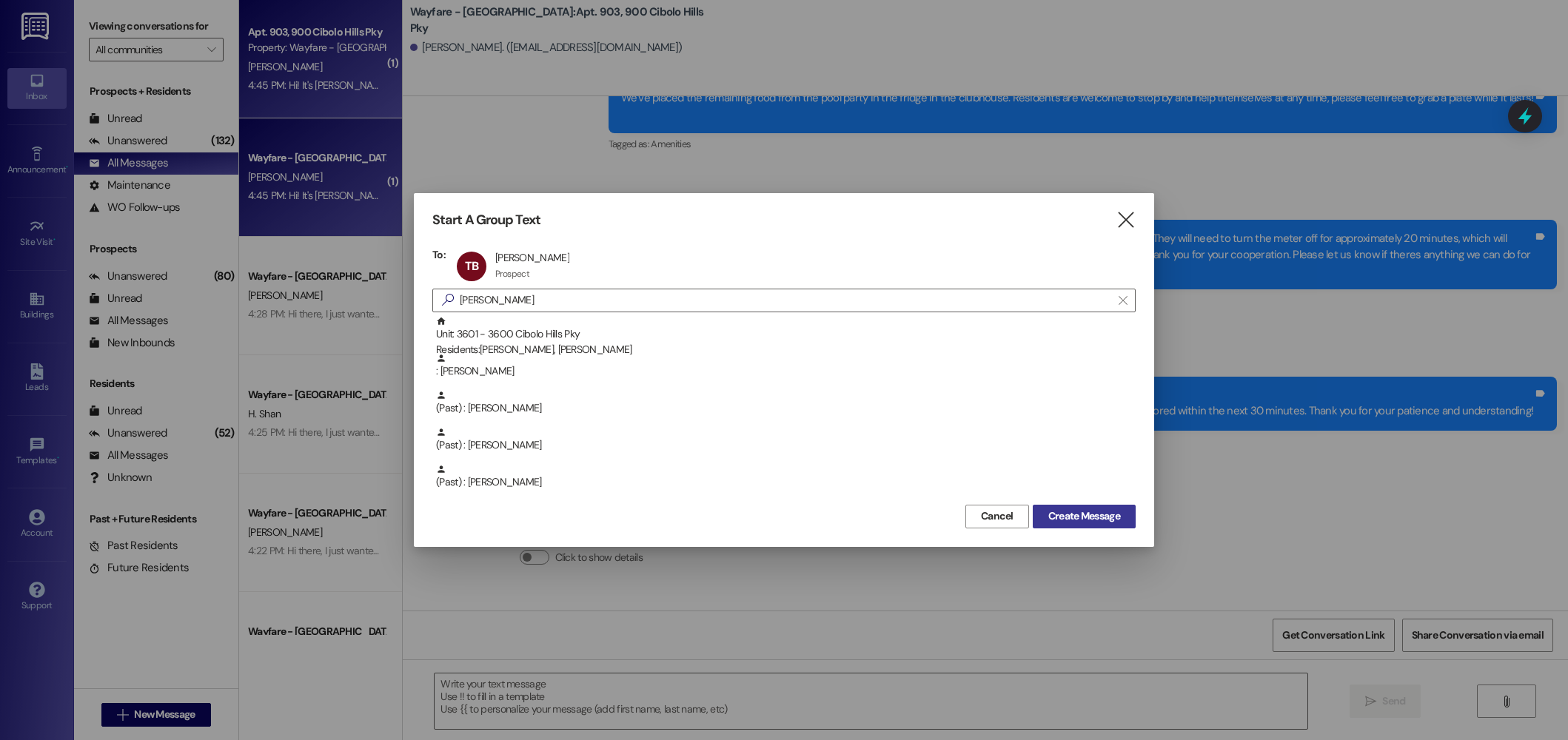
click at [1099, 517] on span "Create Message" at bounding box center [1084, 516] width 72 height 15
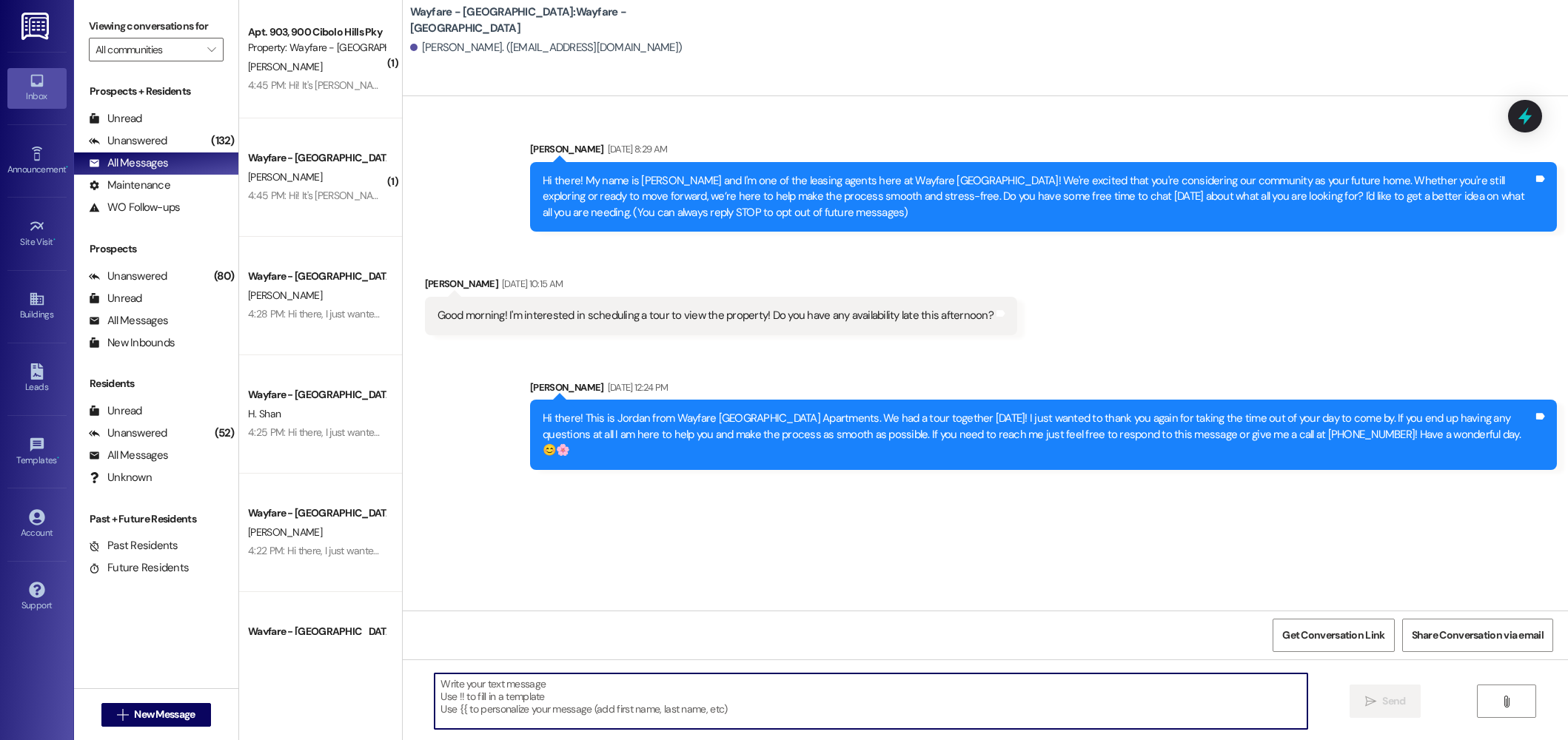
click at [1066, 708] on textarea at bounding box center [871, 701] width 872 height 56
click at [765, 716] on textarea at bounding box center [871, 701] width 872 height 56
type textarea "Hi there! Just reaching out to see if you were still searching for a new apartm…"
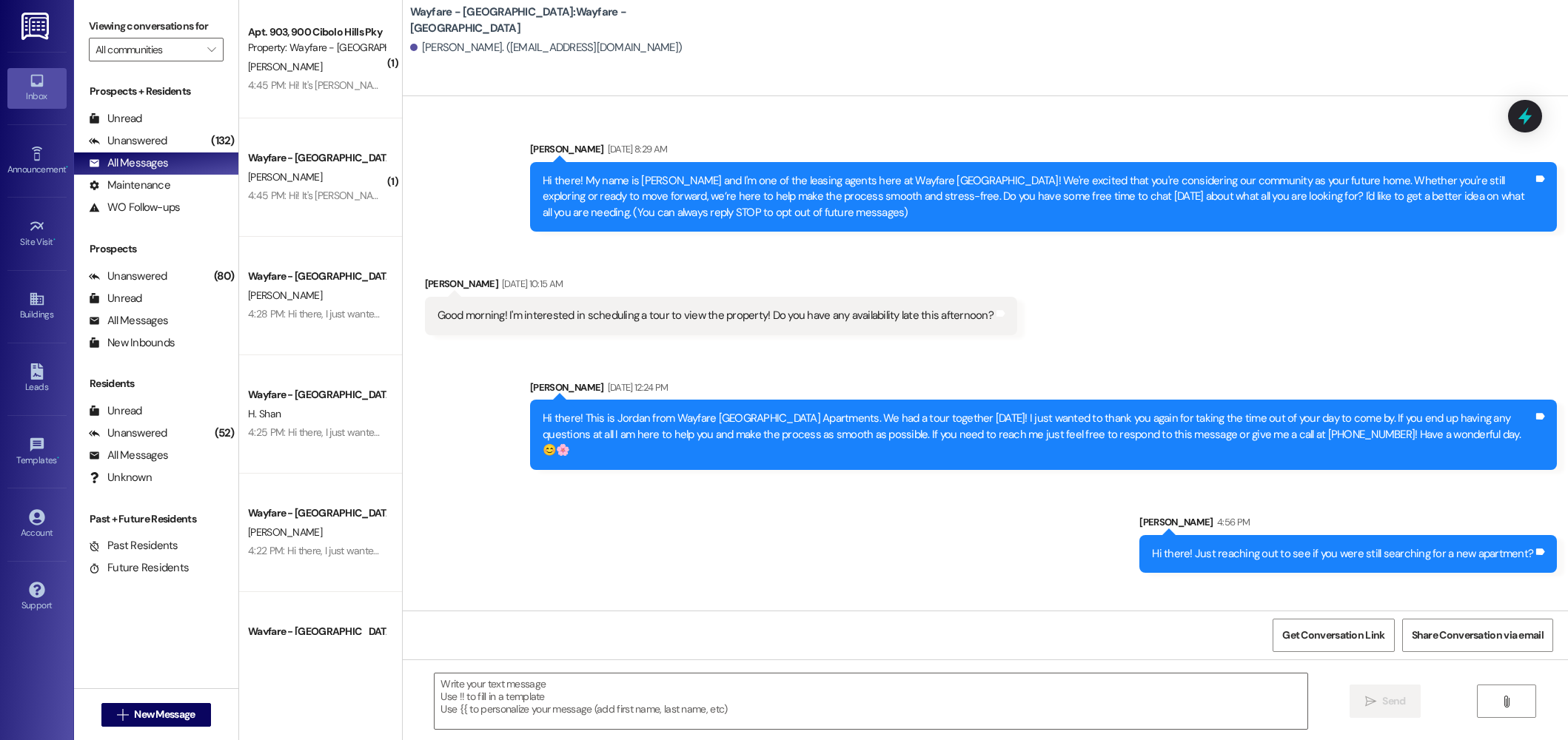
click at [1305, 546] on div "Hi there! Just reaching out to see if you were still searching for a new apartm…" at bounding box center [1343, 553] width 381 height 15
copy div "Hi there! Just reaching out to see if you were still searching for a new apartm…"
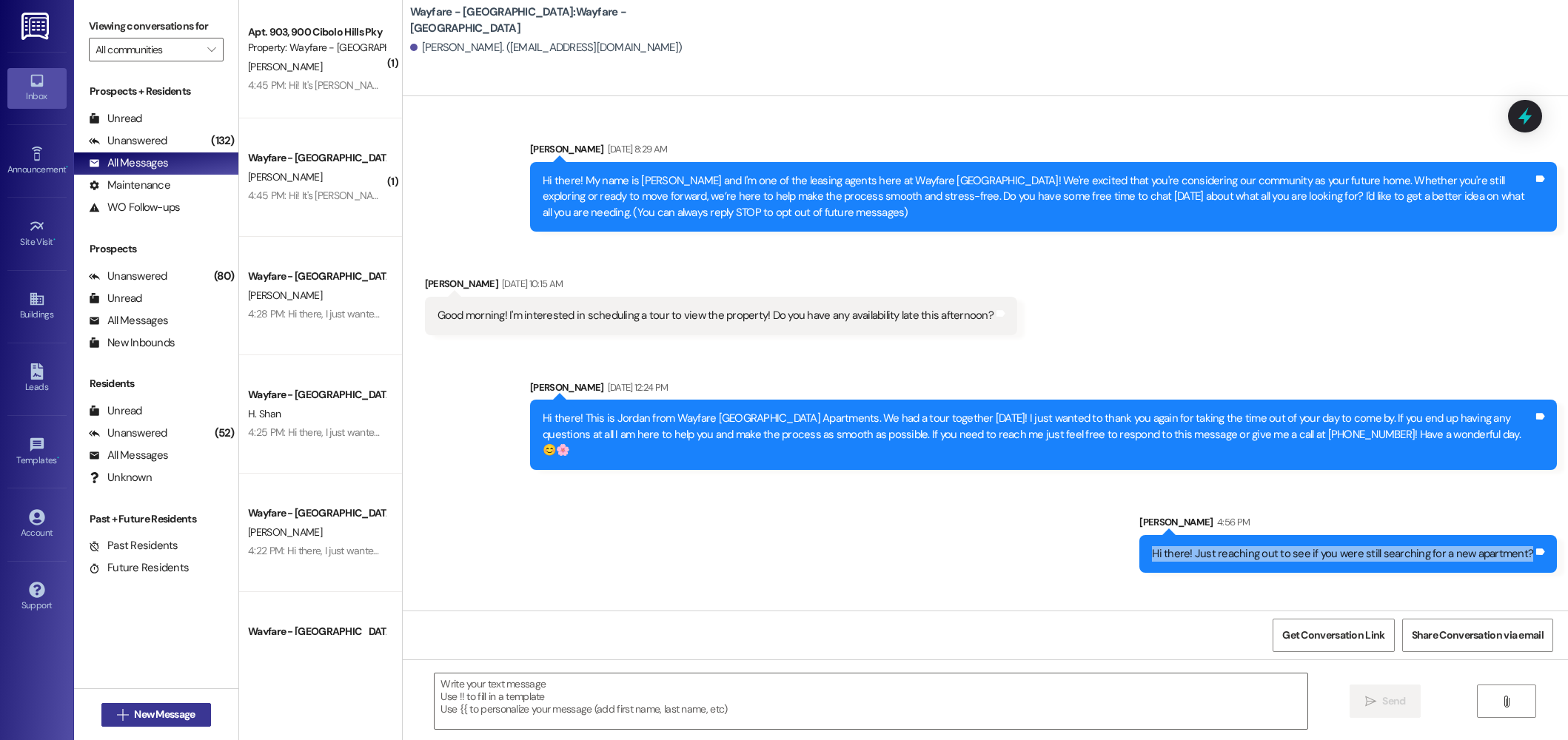
click at [158, 717] on span "New Message" at bounding box center [164, 714] width 61 height 15
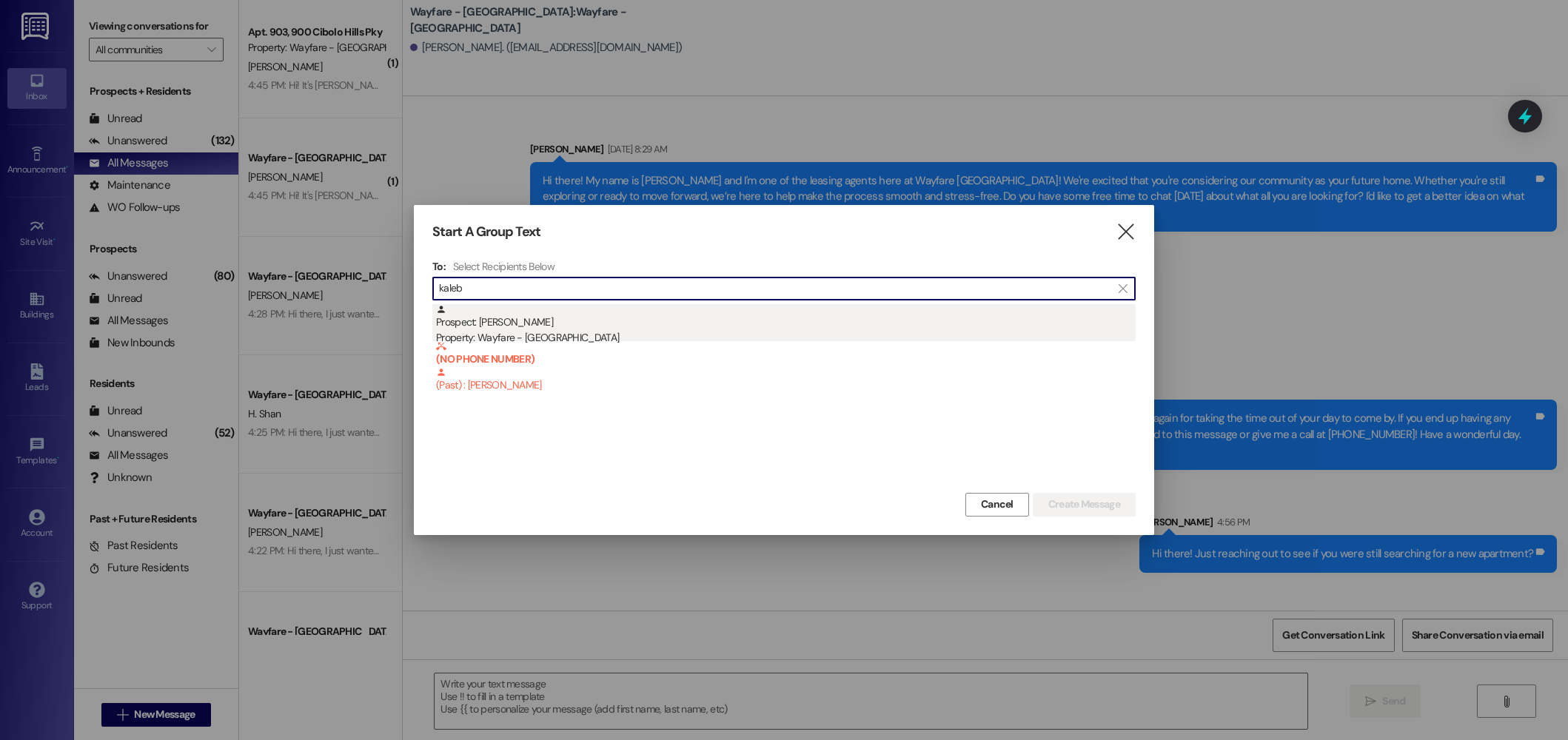
type input "kaleb"
click at [554, 330] on div "Property: Wayfare - [GEOGRAPHIC_DATA]" at bounding box center [786, 338] width 700 height 15
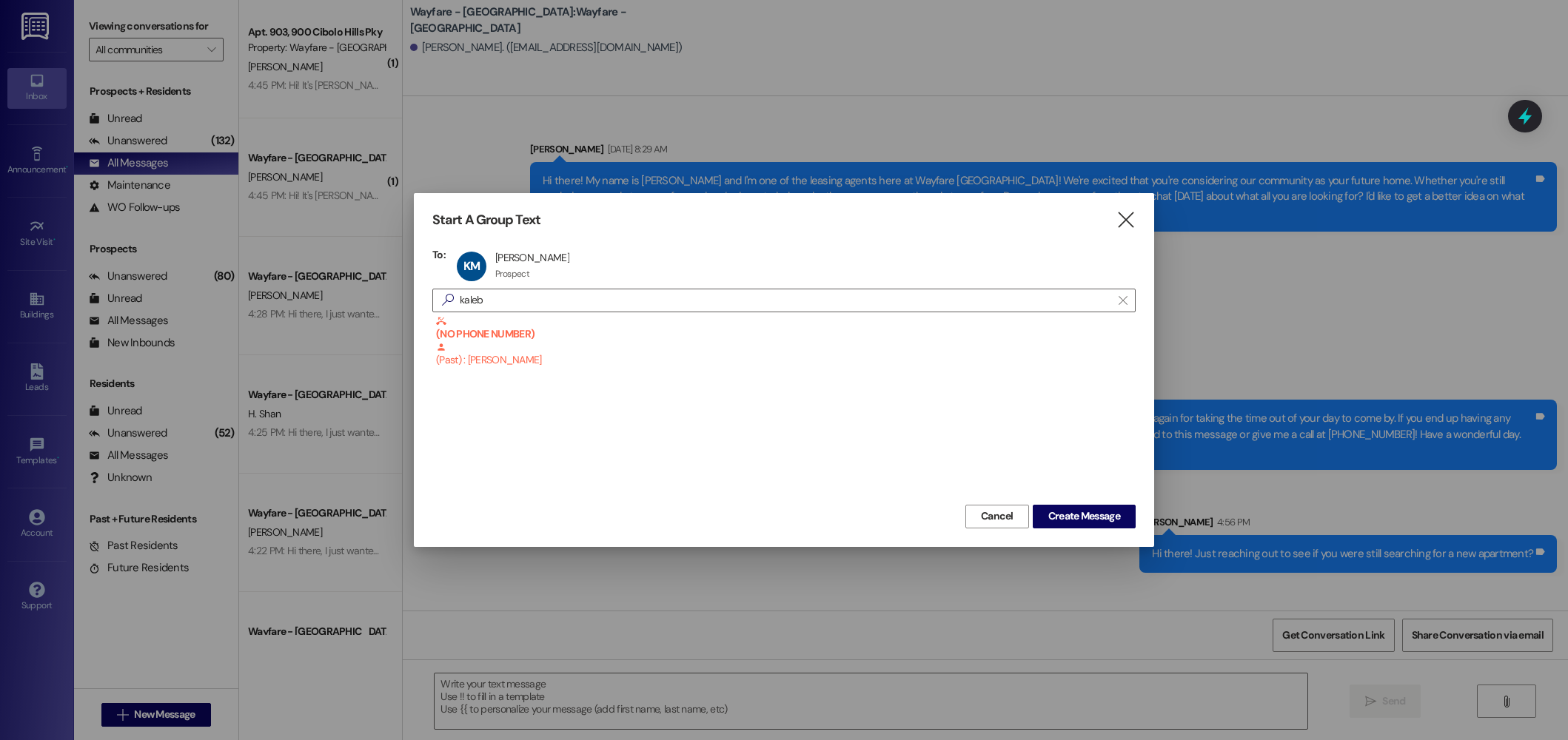
click at [1115, 529] on div "Start A Group Text  To: KM [PERSON_NAME] [PERSON_NAME] Prospect Prospect click…" at bounding box center [784, 369] width 740 height 353
click at [1112, 523] on span "Create Message" at bounding box center [1084, 516] width 72 height 15
click at [1078, 515] on span "Create Message" at bounding box center [1084, 516] width 72 height 15
click at [1111, 518] on span "Create Message" at bounding box center [1084, 516] width 72 height 15
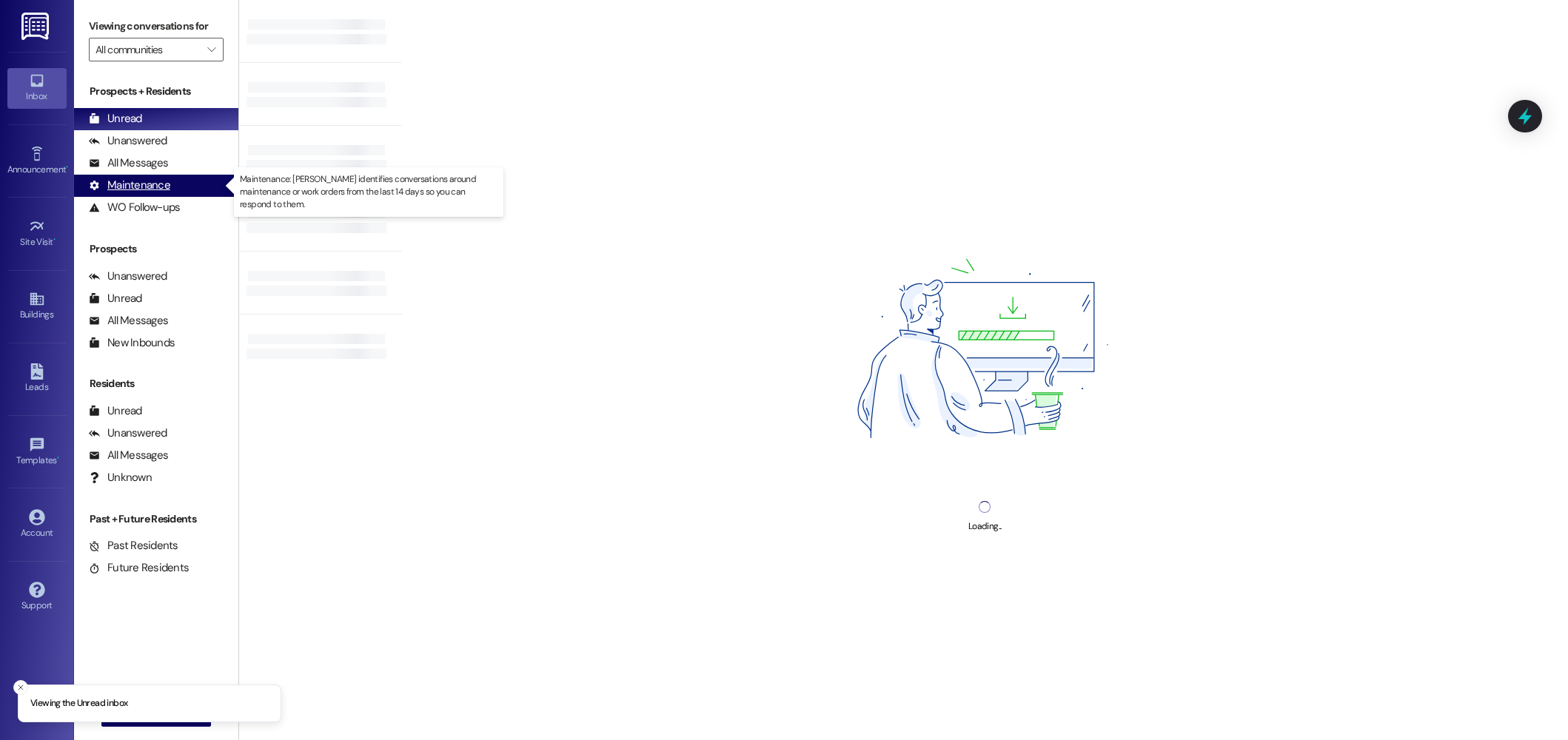
click at [163, 175] on div "Maintenance (undefined)" at bounding box center [156, 185] width 164 height 22
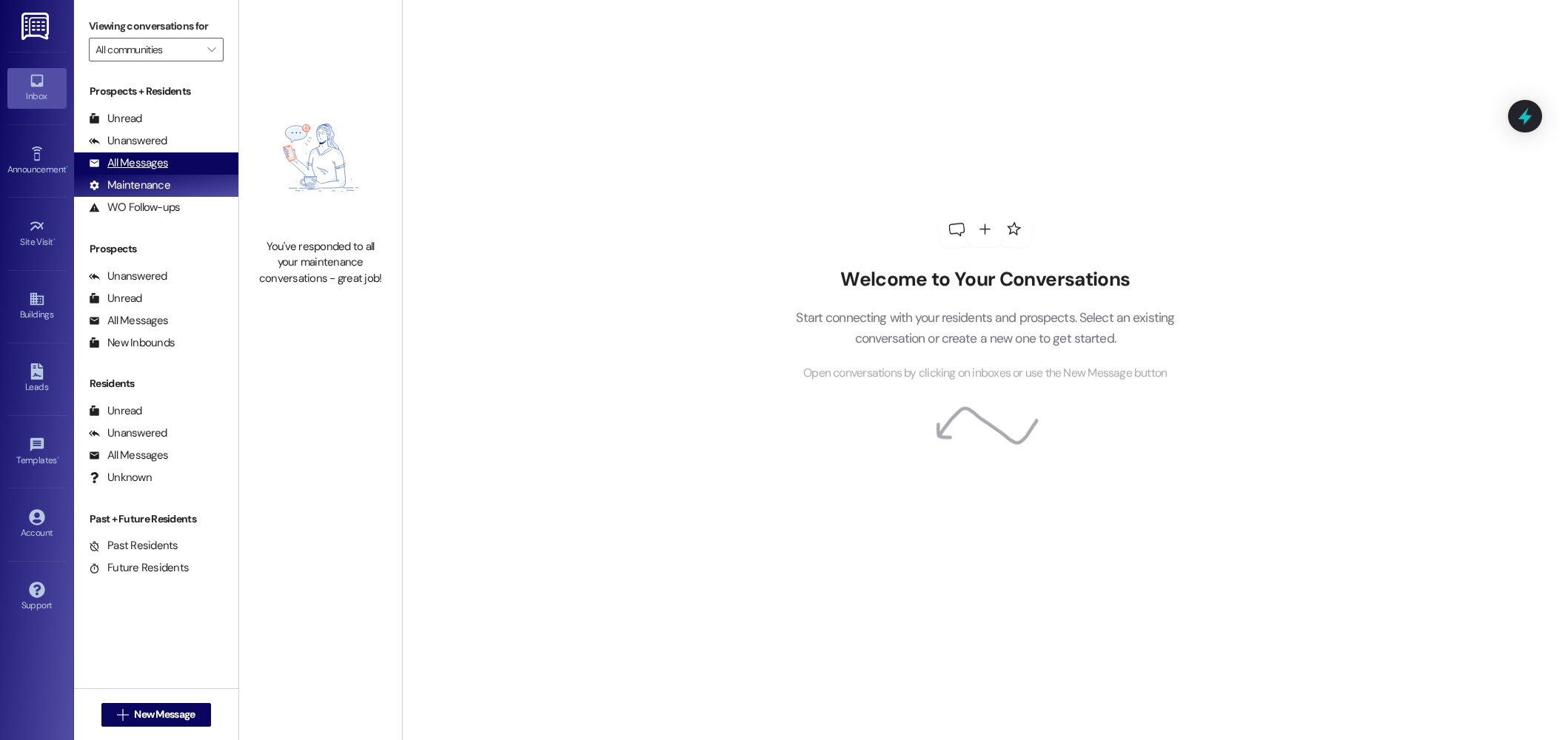
click at [156, 158] on div "All Messages" at bounding box center [128, 162] width 79 height 15
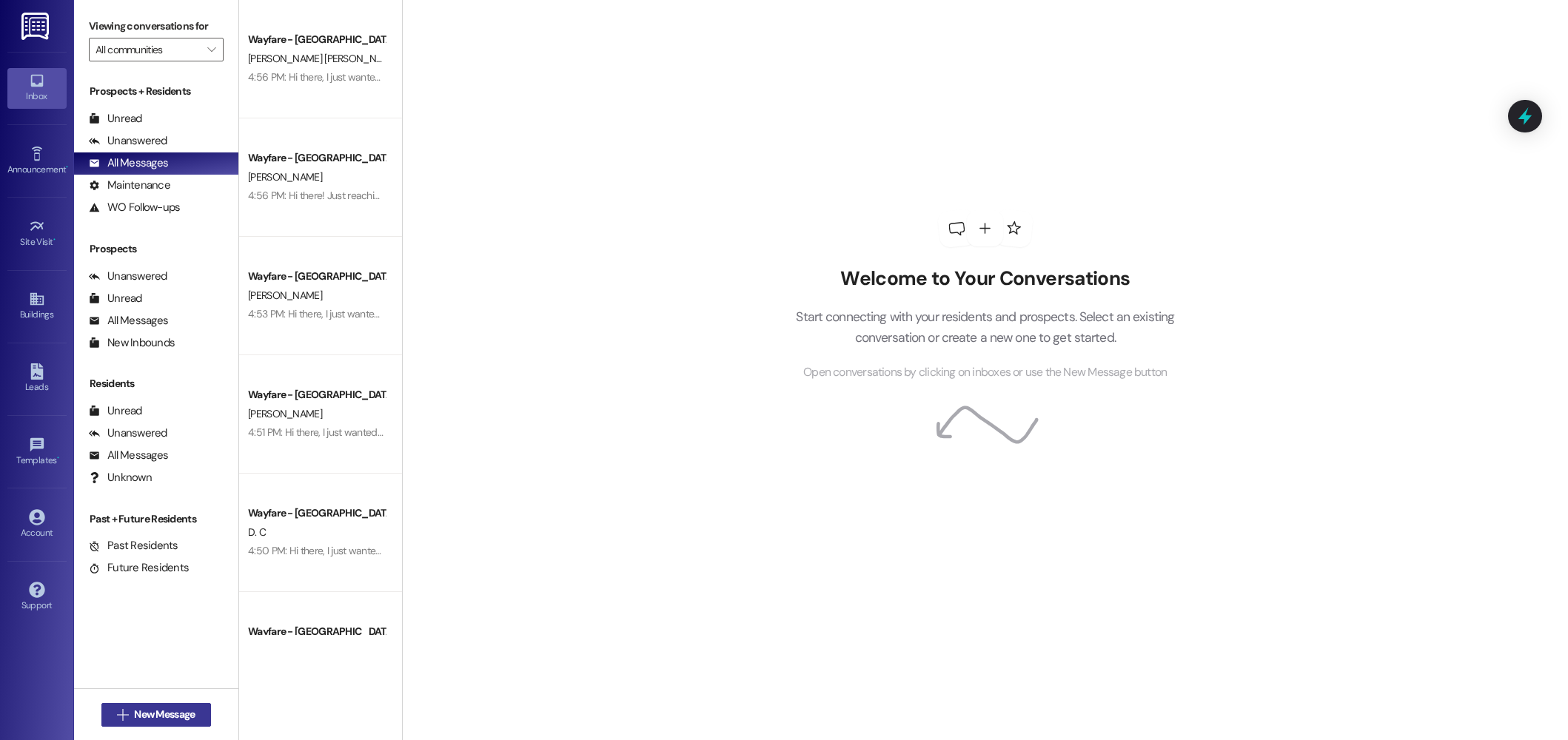
click at [168, 713] on span "New Message" at bounding box center [164, 714] width 61 height 15
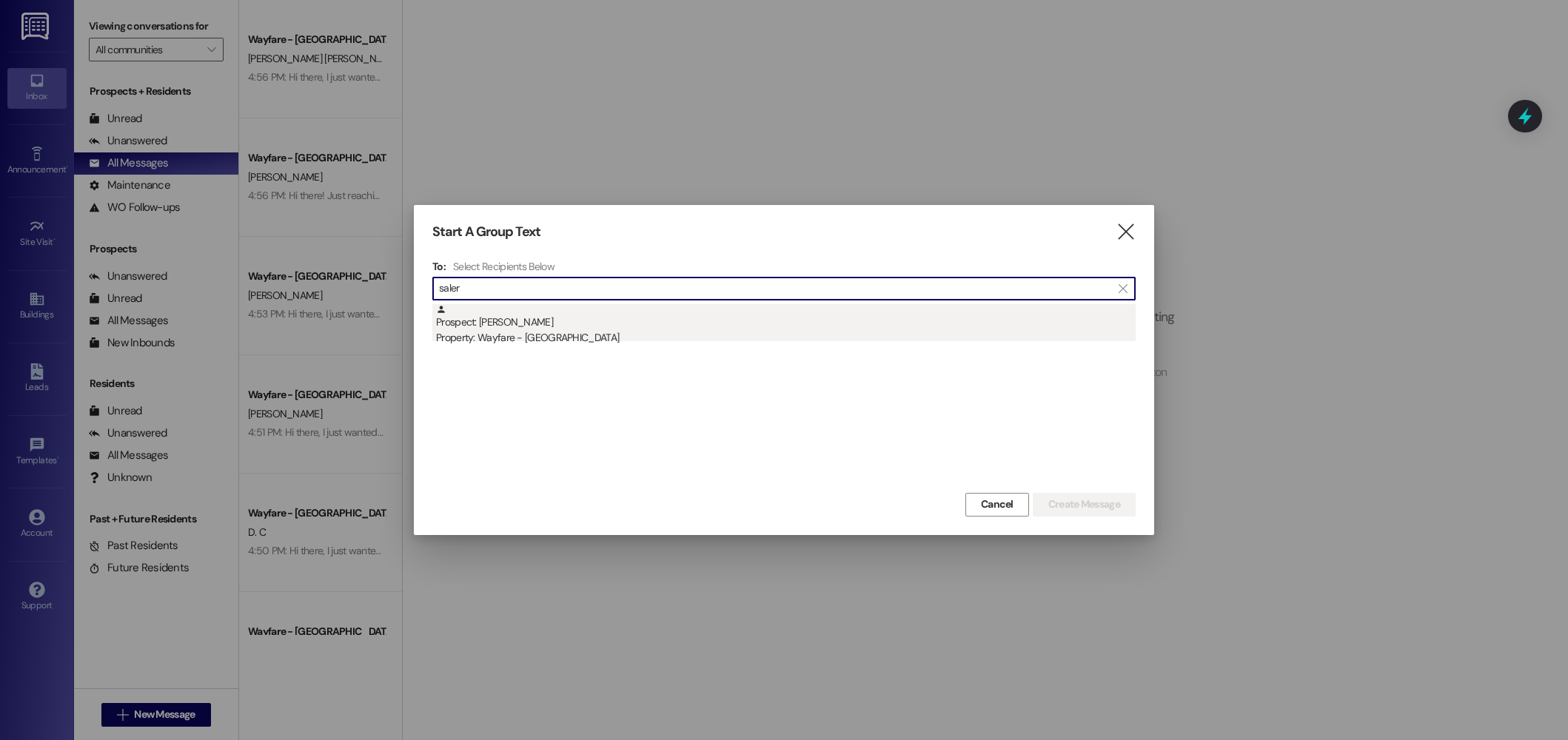
type input "saler"
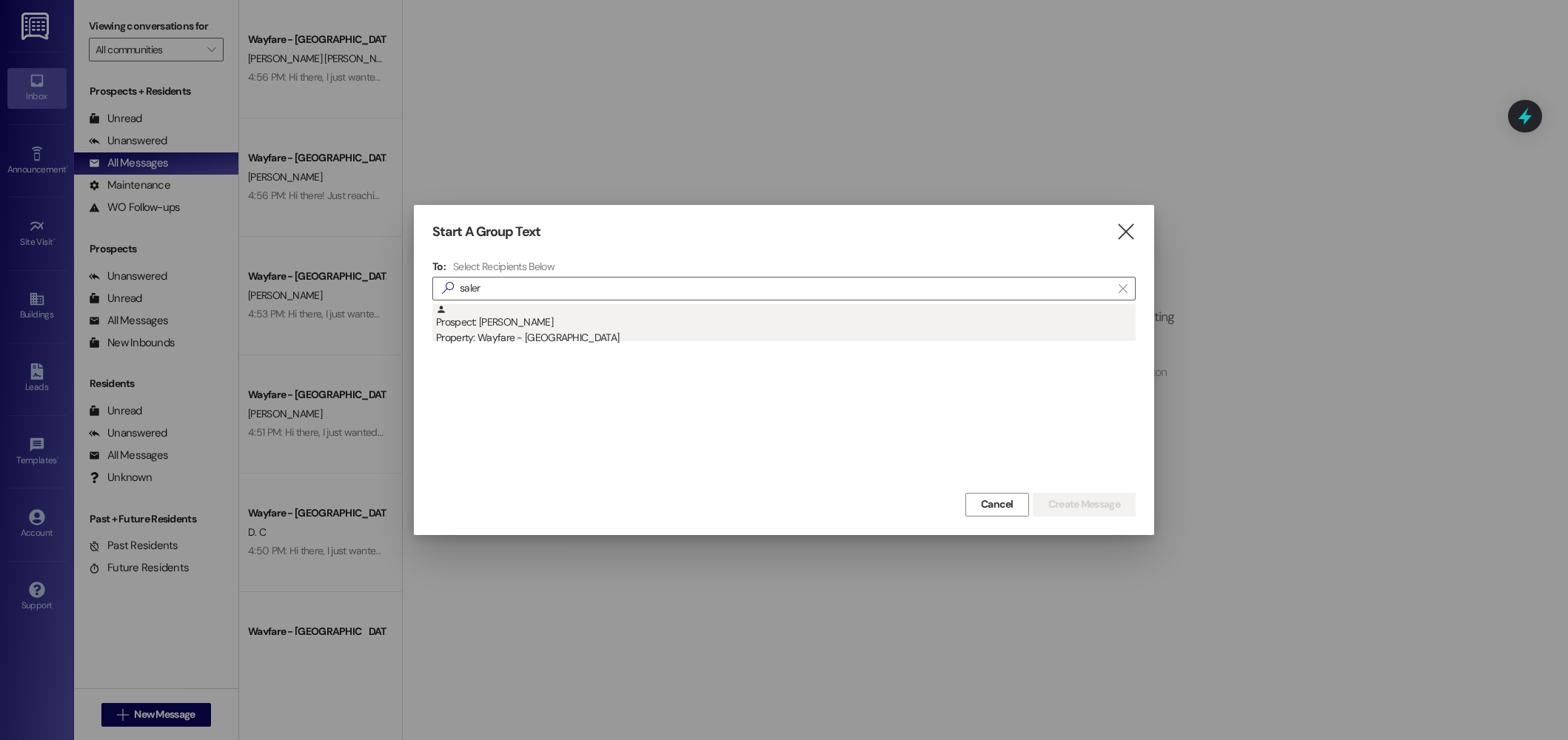
click at [717, 341] on div "Property: Wayfare - Cibolo Hills" at bounding box center [786, 338] width 700 height 15
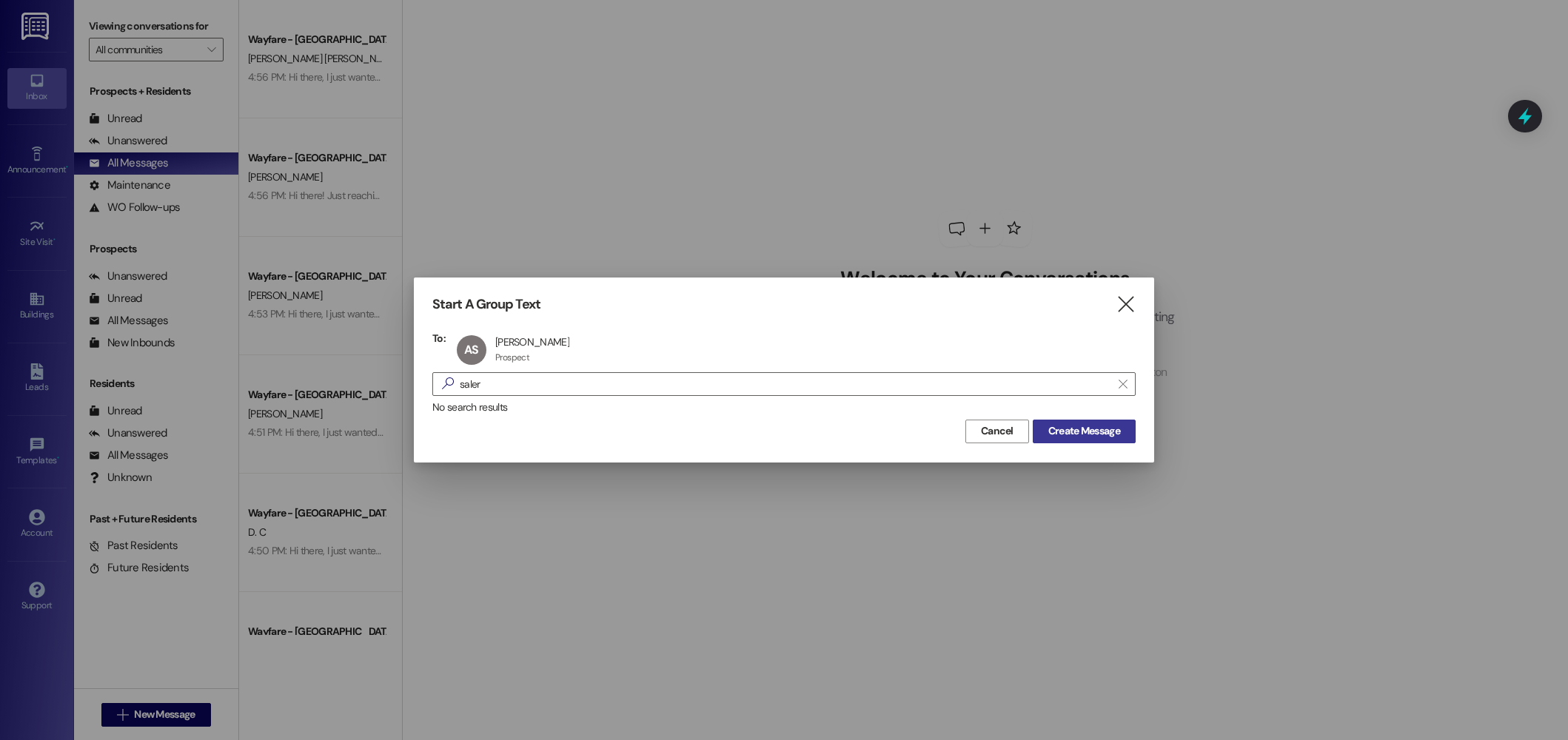
click at [1078, 439] on button "Create Message" at bounding box center [1083, 431] width 103 height 23
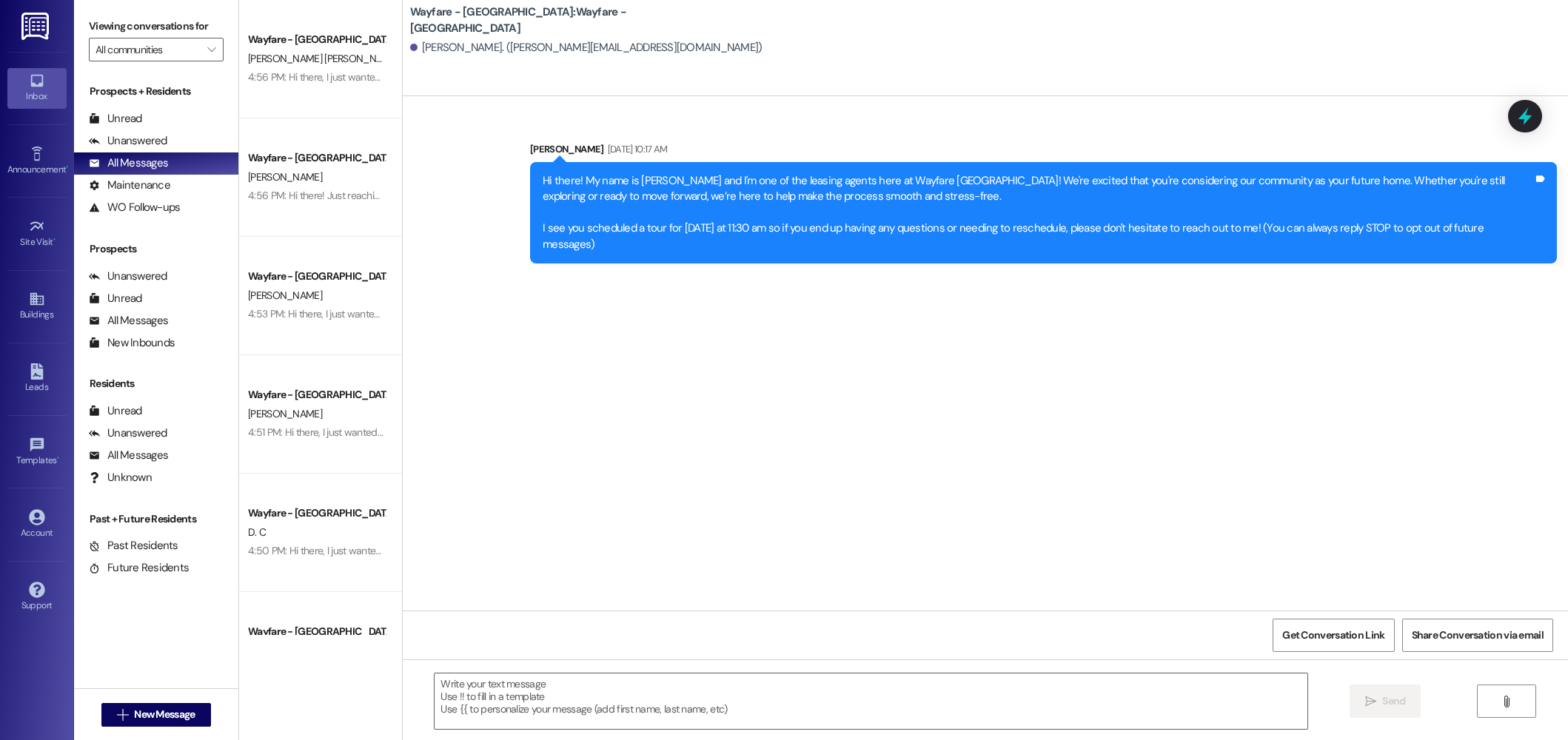
click at [926, 734] on div " Send " at bounding box center [985, 714] width 1165 height 111
click at [890, 704] on textarea at bounding box center [871, 701] width 872 height 56
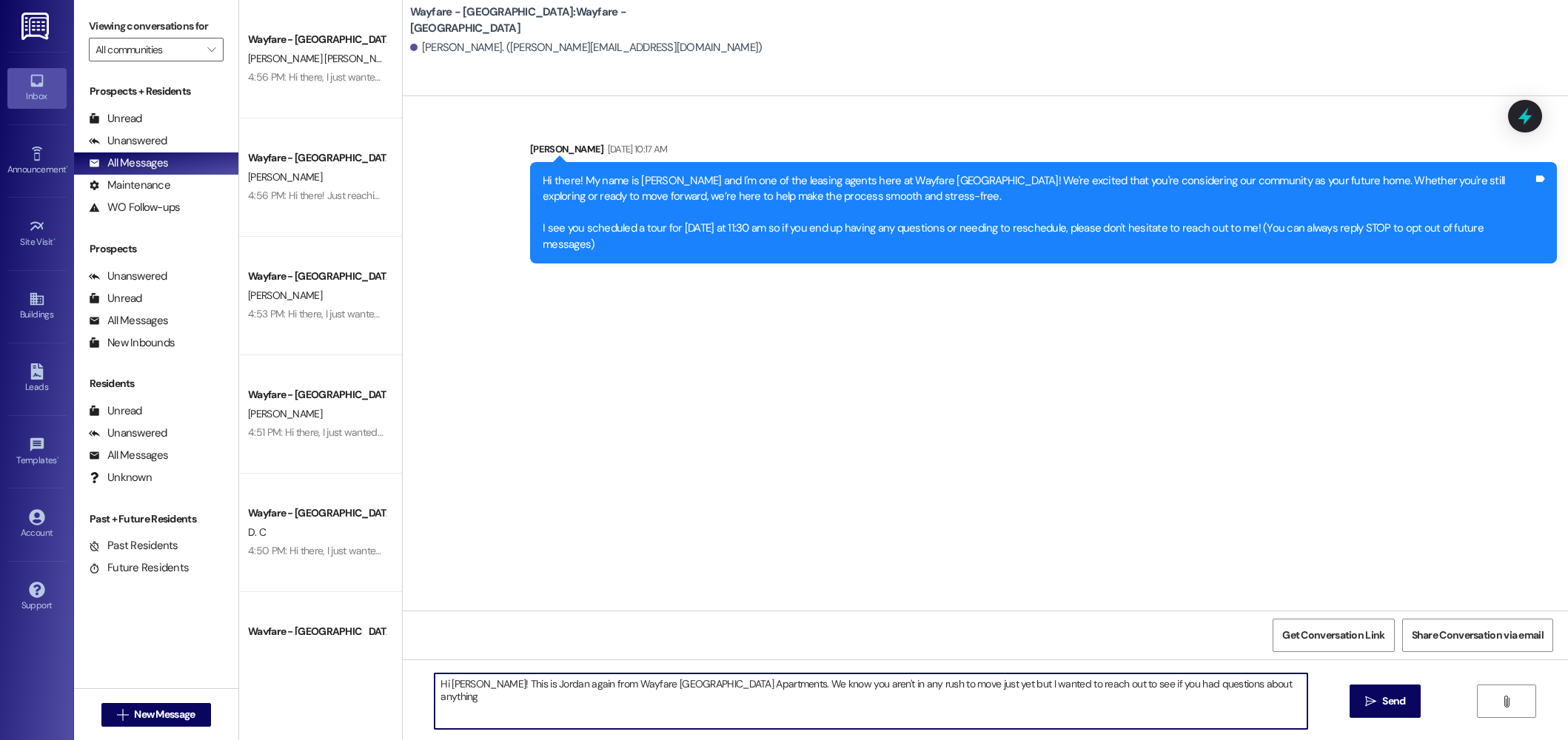
type textarea "Hi Anna! This is Jordan again from Wayfare Cibolo Hills Apartments. We know you…"
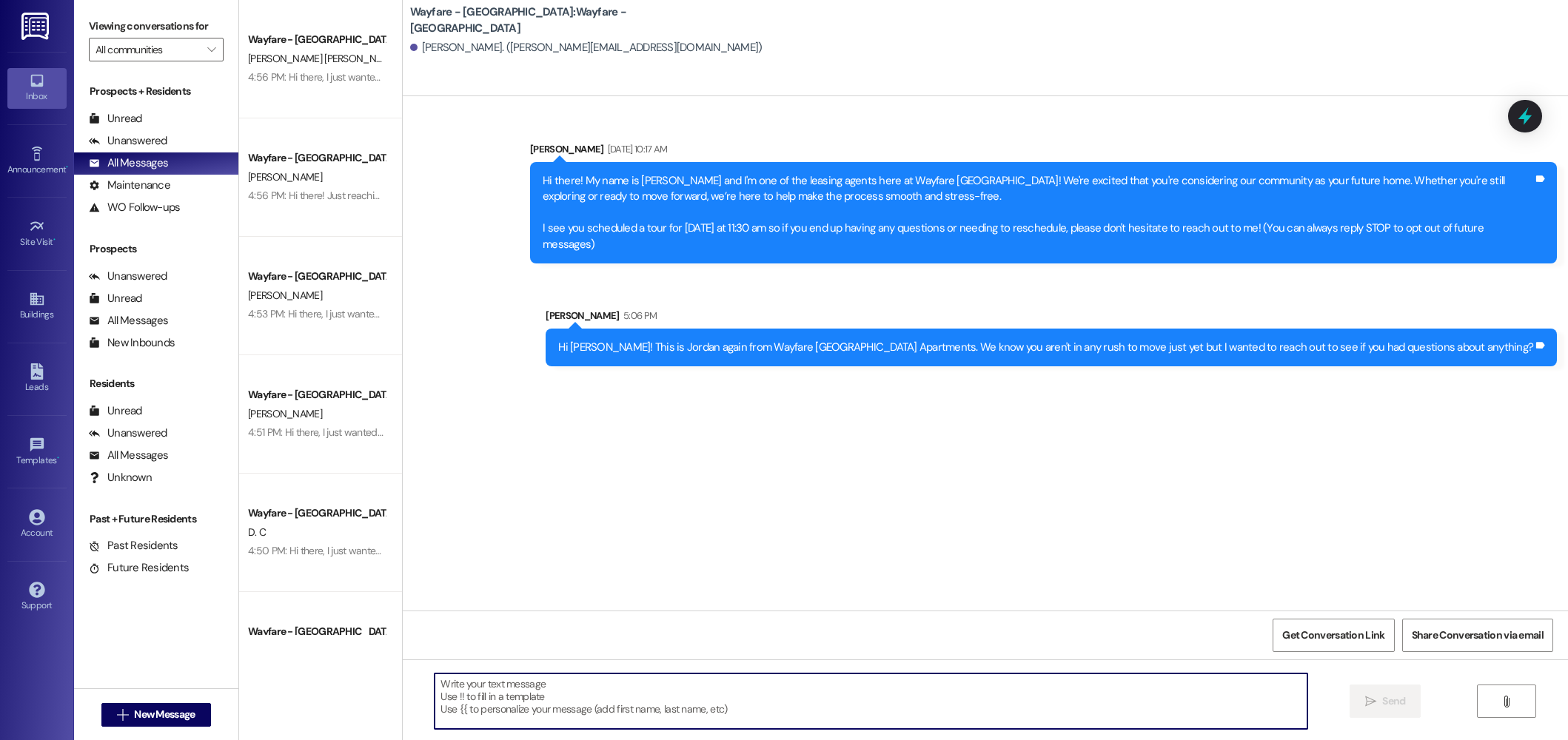
click at [915, 340] on div "Hi Anna! This is Jordan again from Wayfare Cibolo Hills Apartments. We know you…" at bounding box center [1045, 347] width 975 height 15
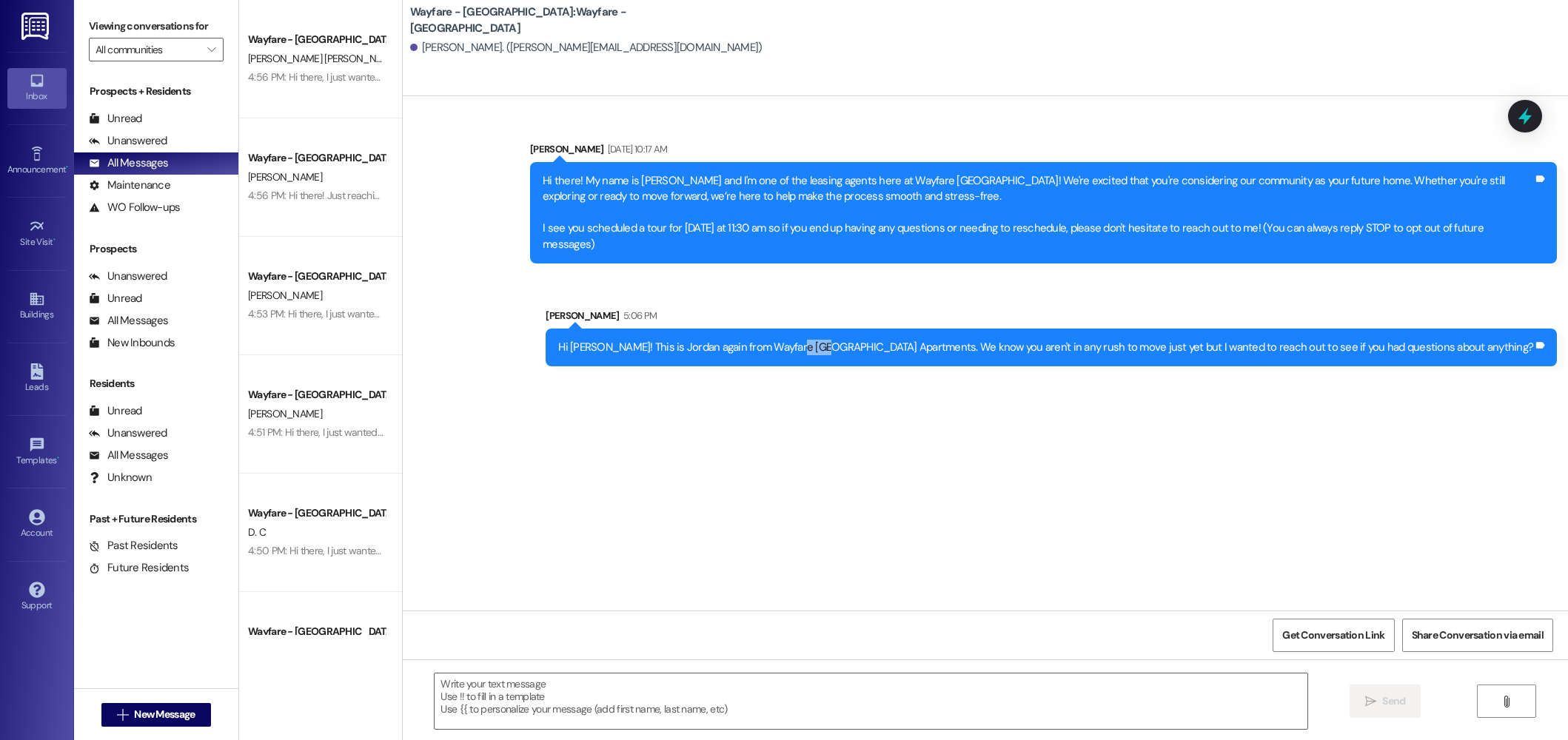
click at [915, 340] on div "Hi Anna! This is Jordan again from Wayfare Cibolo Hills Apartments. We know you…" at bounding box center [1045, 347] width 975 height 15
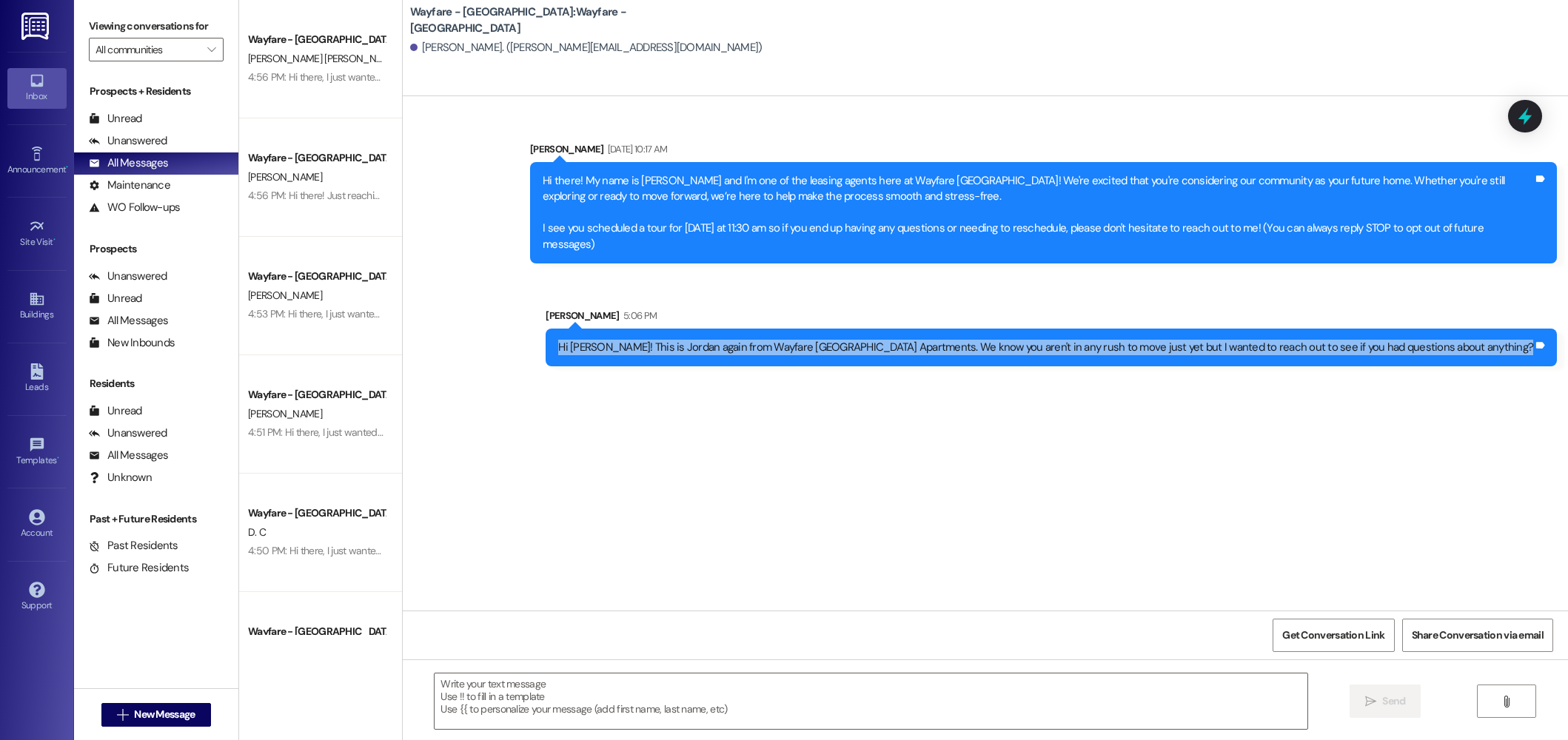
click at [915, 340] on div "Hi Anna! This is Jordan again from Wayfare Cibolo Hills Apartments. We know you…" at bounding box center [1045, 347] width 975 height 15
copy div "Hi Anna! This is Jordan again from Wayfare Cibolo Hills Apartments. We know you…"
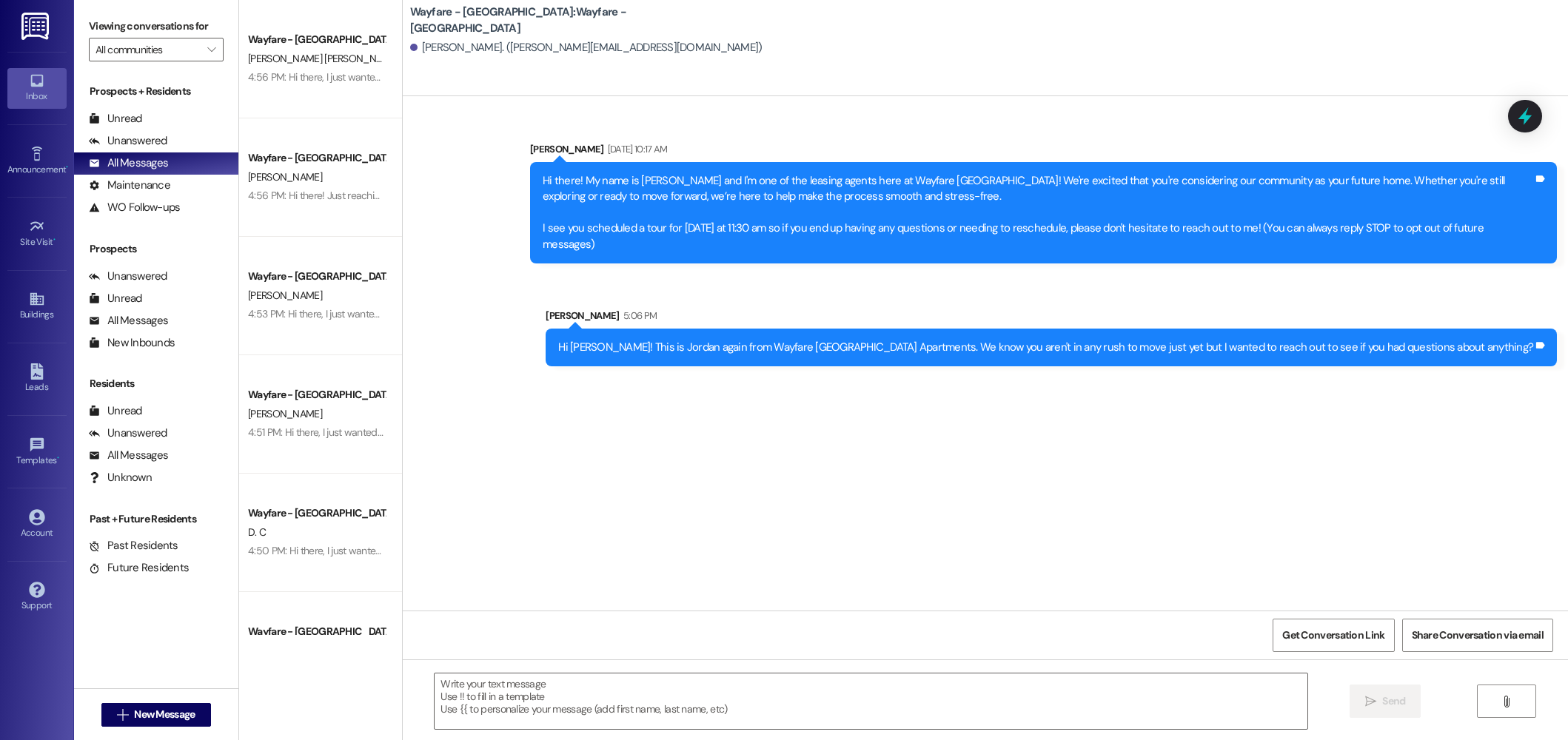
click at [126, 727] on div " New Message" at bounding box center [157, 715] width 110 height 37
click at [131, 717] on span "New Message" at bounding box center [164, 714] width 66 height 15
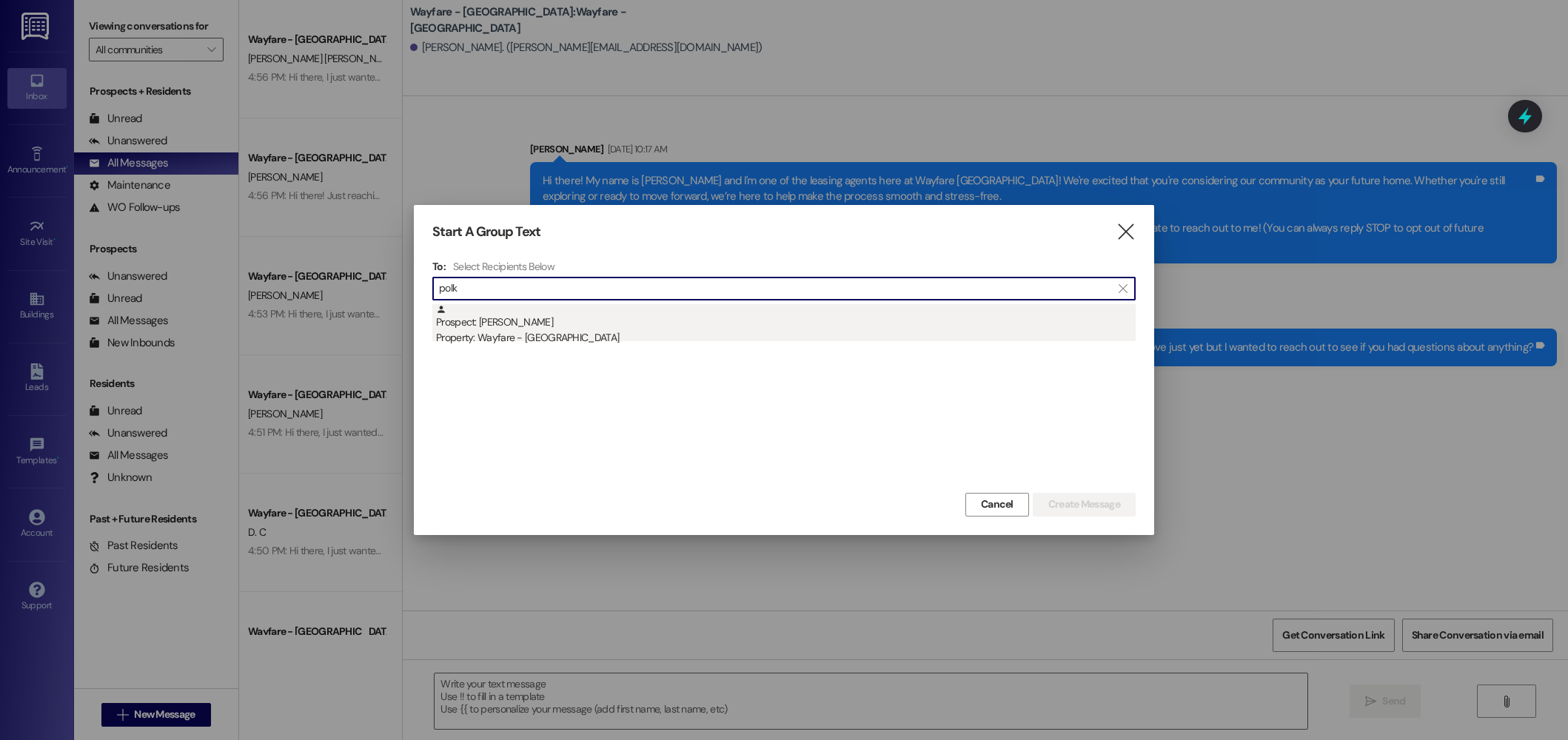
type input "polk"
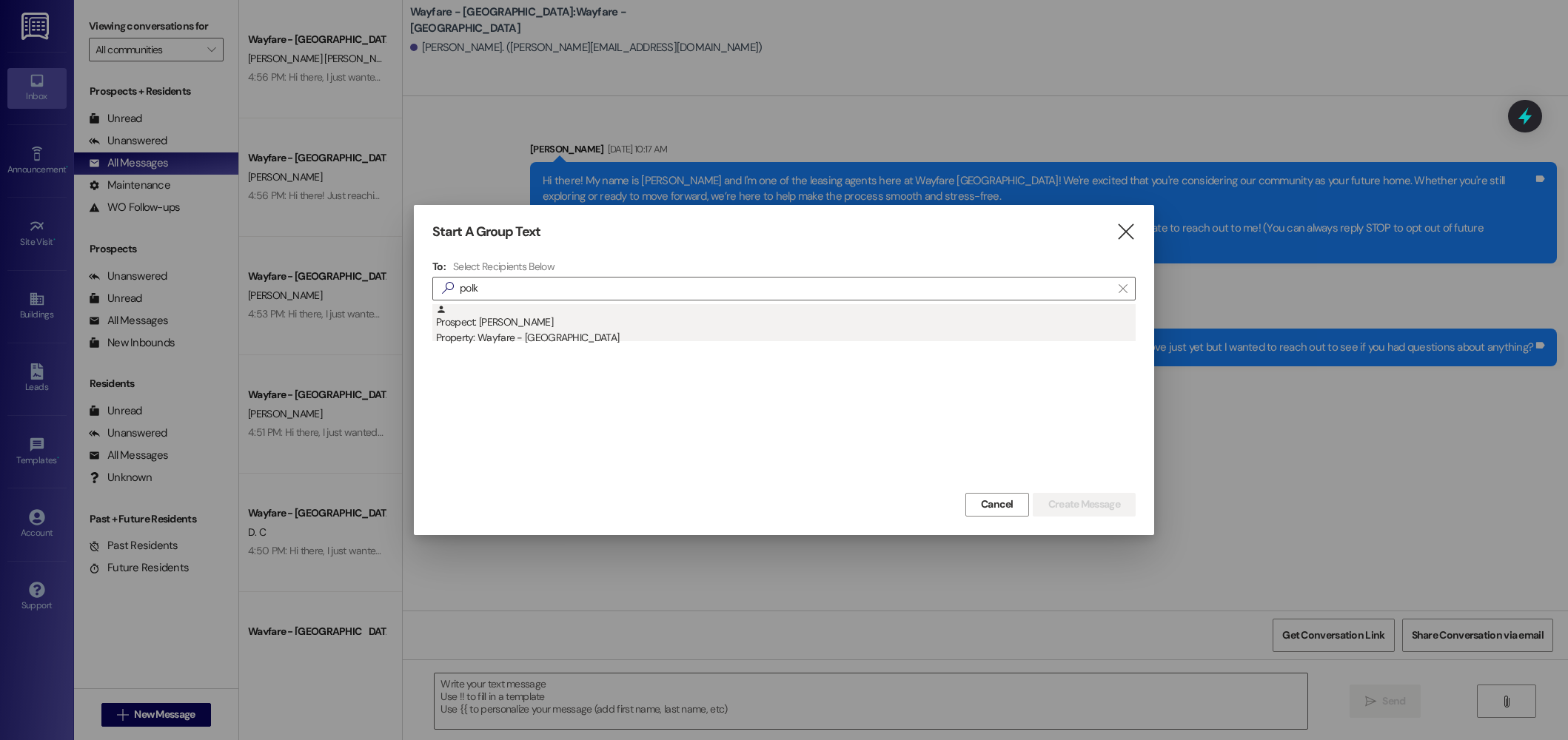
click at [474, 323] on div "Prospect: Karin Polk Property: Wayfare - Cibolo Hills" at bounding box center [786, 326] width 700 height 42
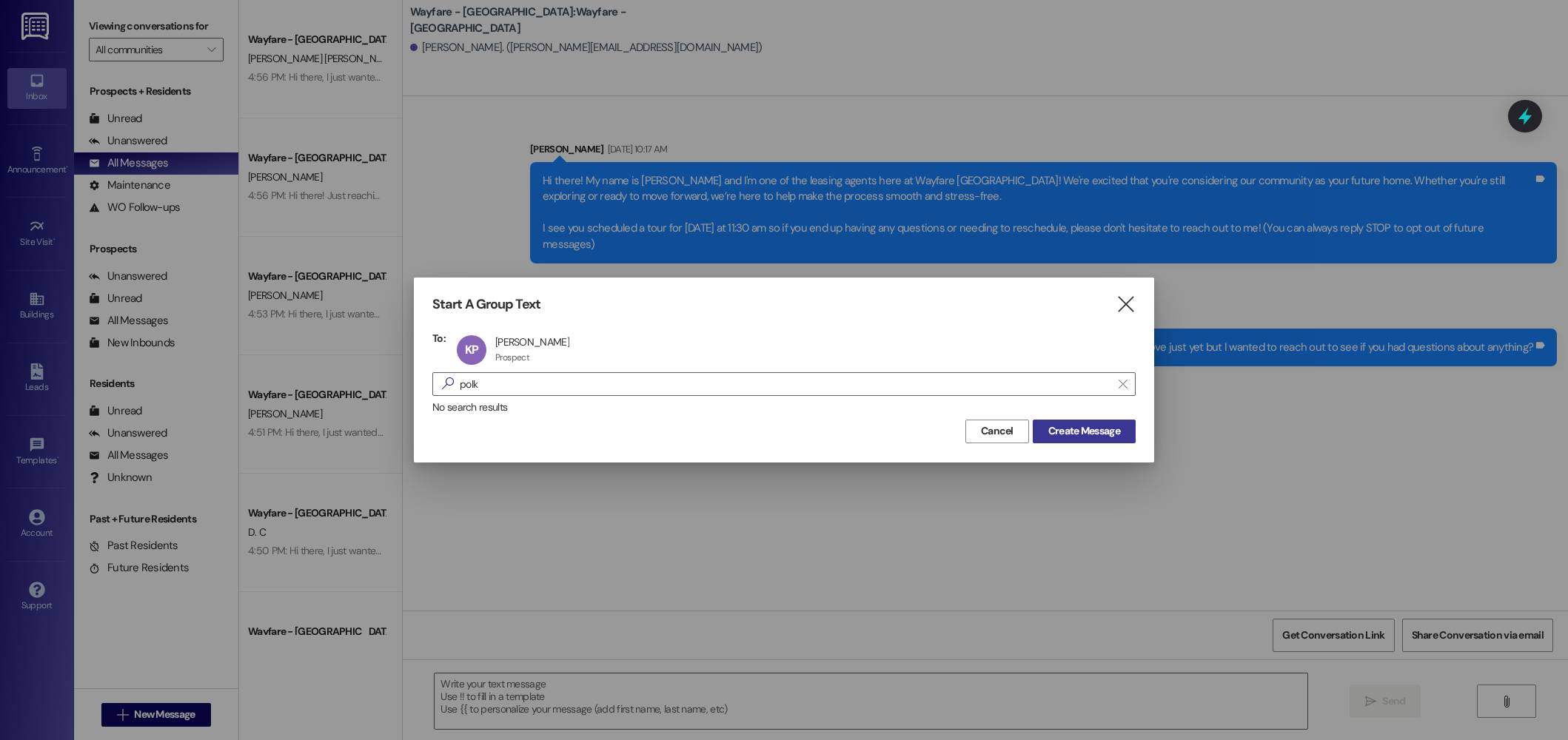
click at [1087, 432] on span "Create Message" at bounding box center [1084, 431] width 72 height 15
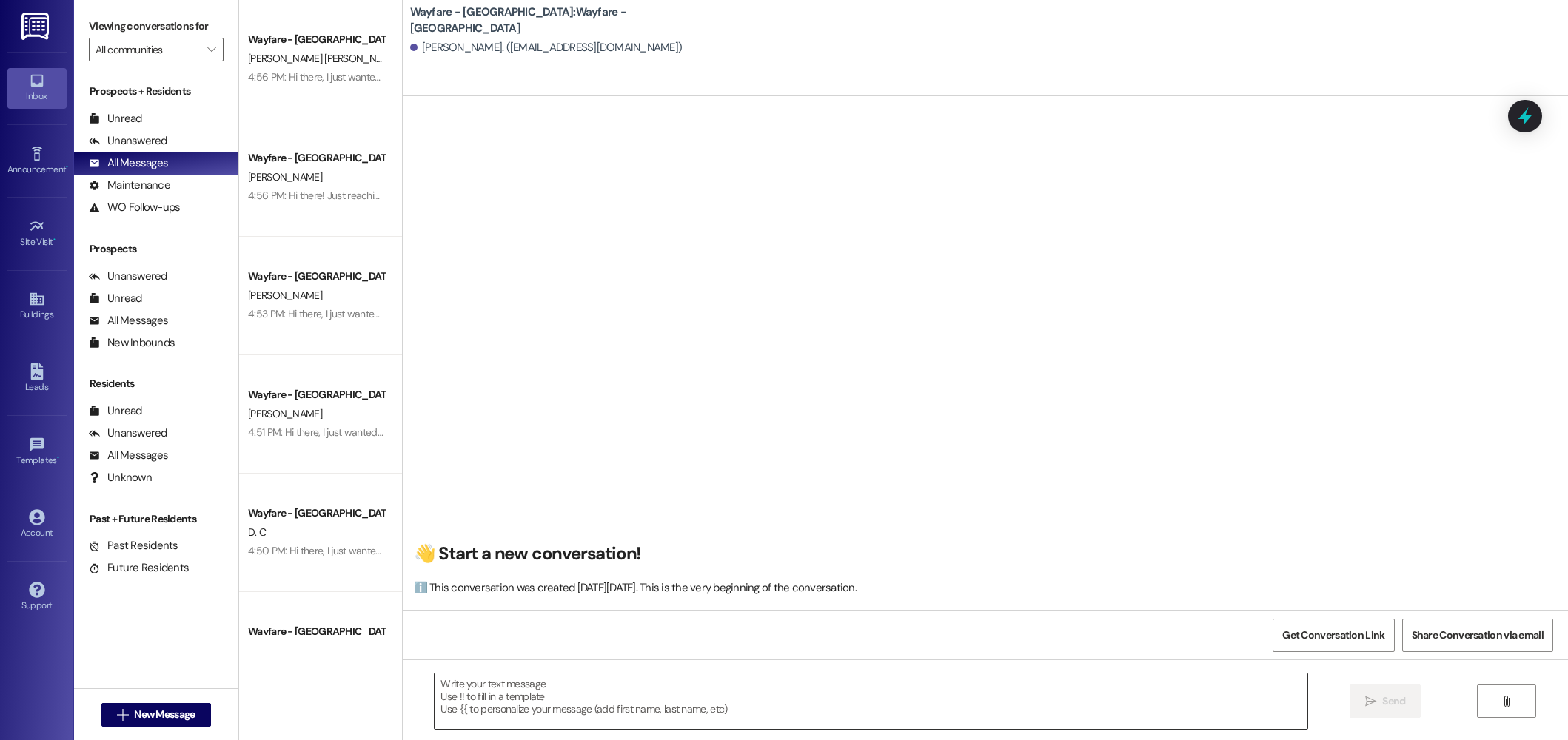
click at [721, 704] on textarea at bounding box center [871, 701] width 872 height 56
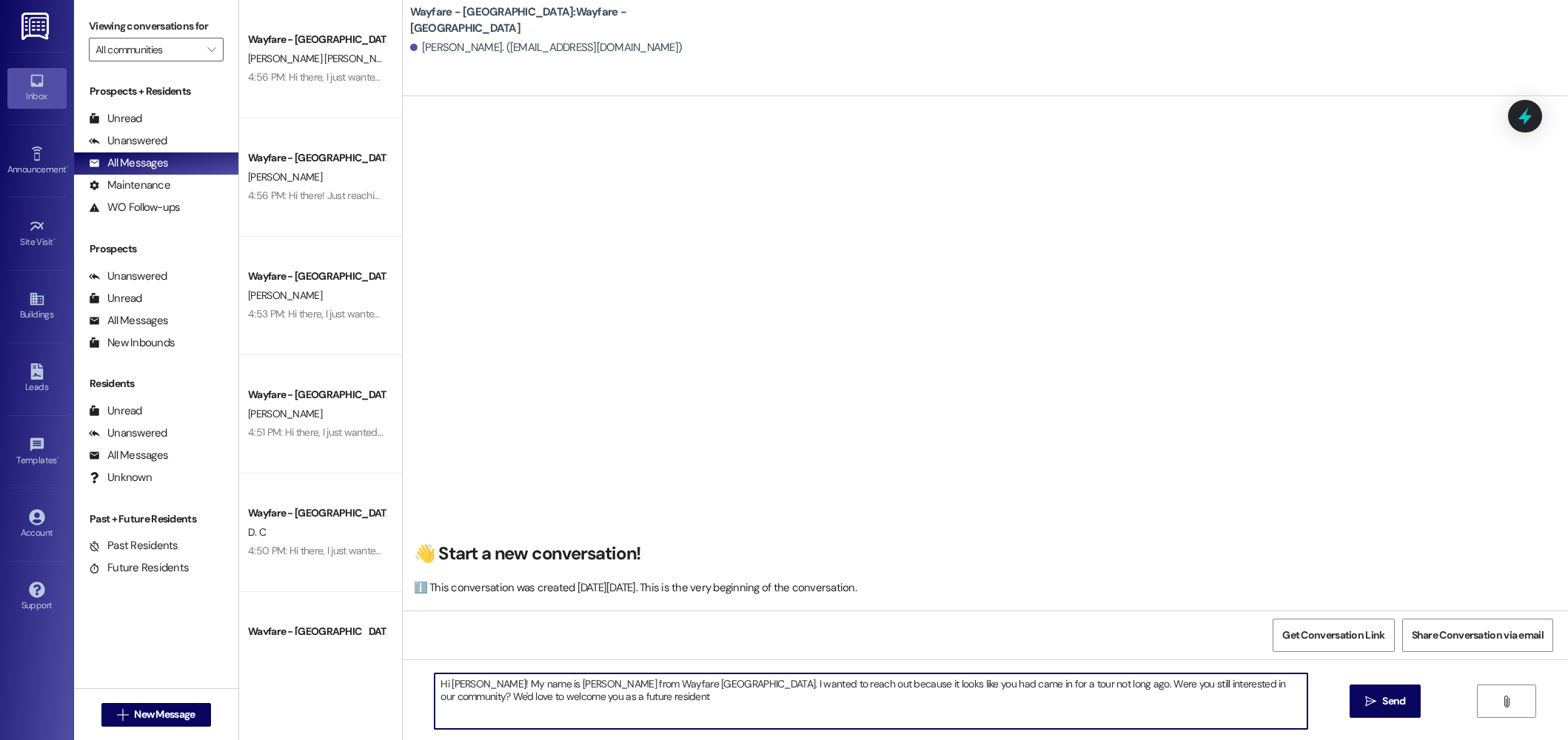
type textarea "Hi Karin! My name is Jordan from Wayfare Cibolo Hills Apartments. I wanted to r…"
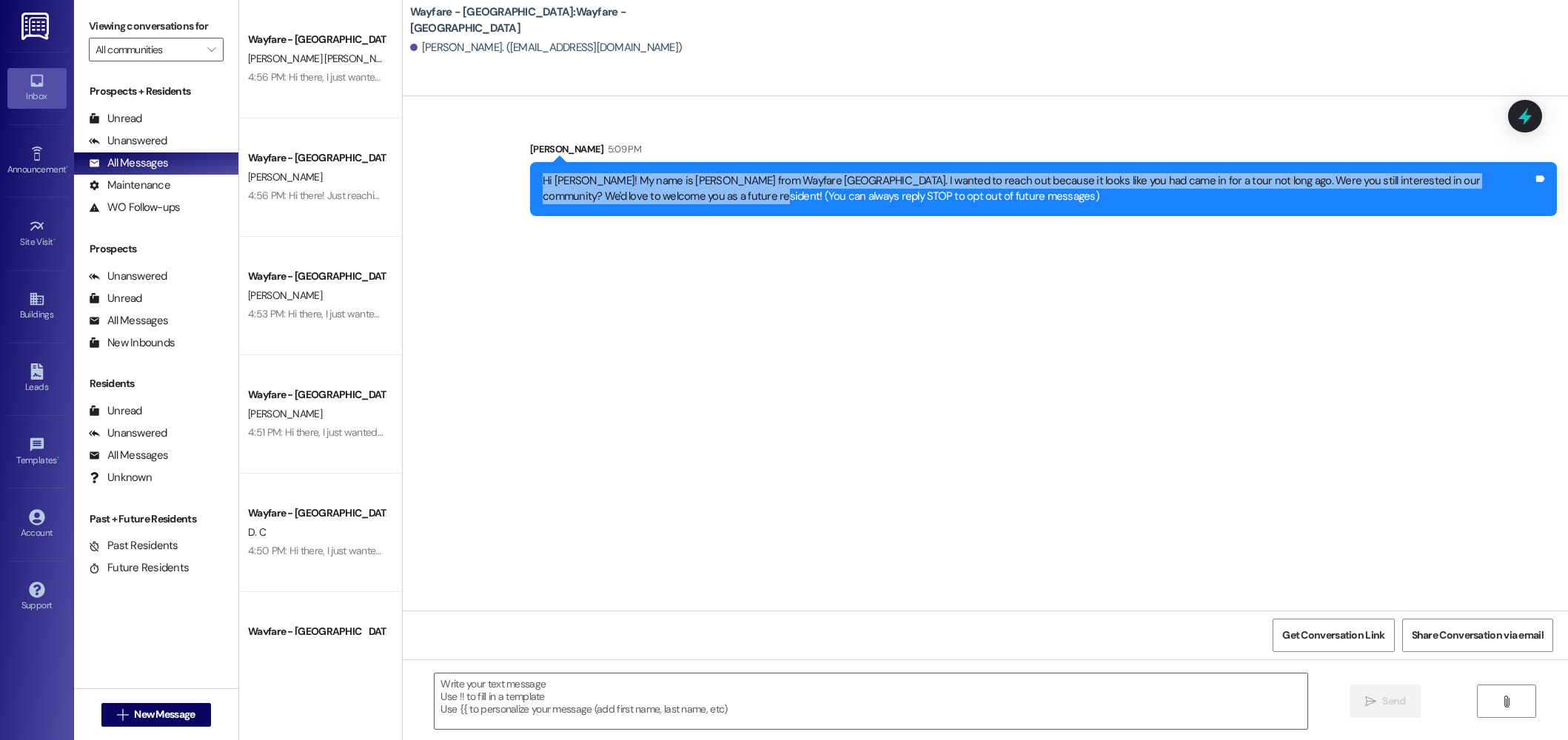
drag, startPoint x: 646, startPoint y: 196, endPoint x: 527, endPoint y: 175, distance: 120.8
click at [530, 175] on div "Hi Karin! My name is Jordan from Wayfare Cibolo Hills Apartments. I wanted to r…" at bounding box center [1043, 189] width 1027 height 54
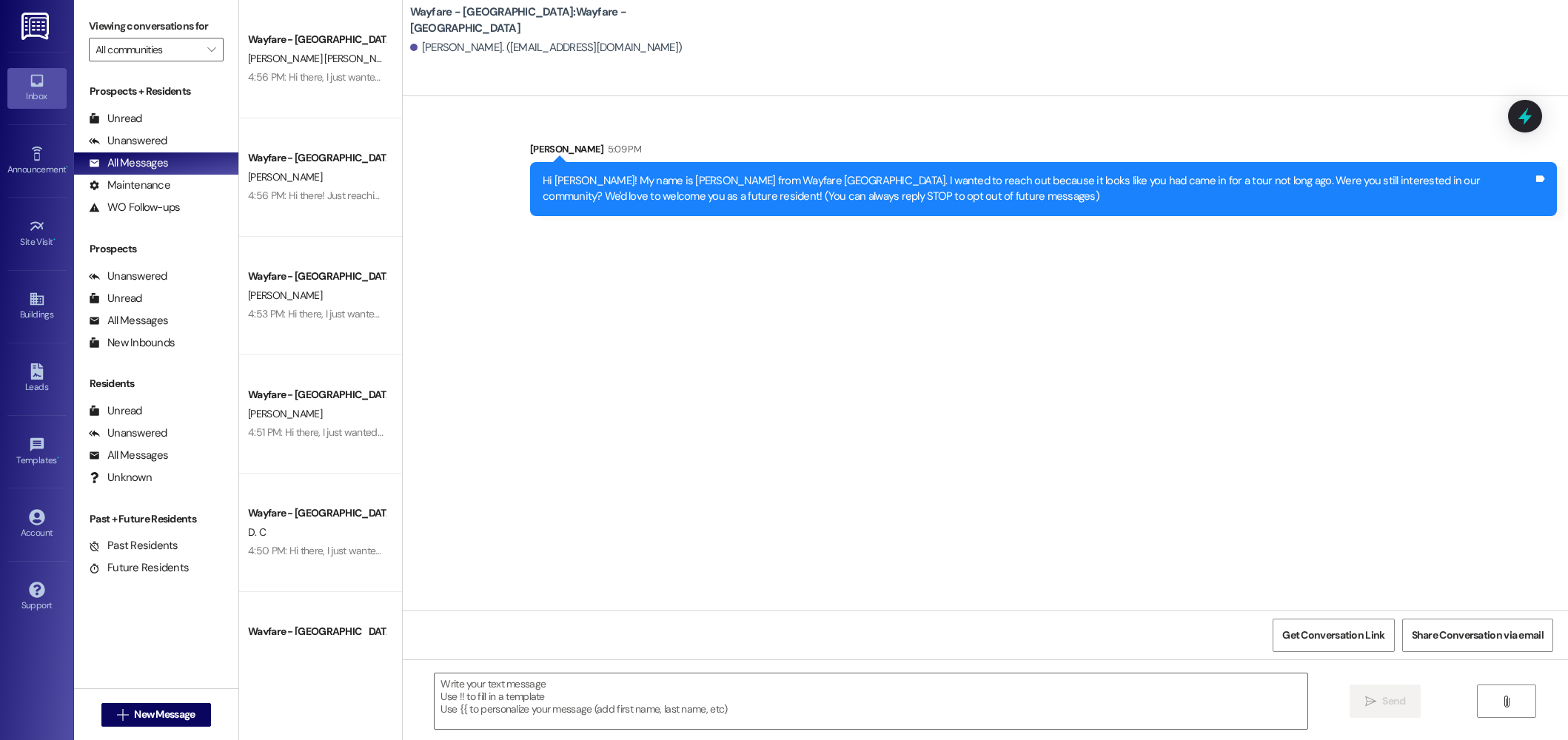
click at [646, 202] on div "Hi Karin! My name is Jordan from Wayfare Cibolo Hills Apartments. I wanted to r…" at bounding box center [1038, 188] width 990 height 32
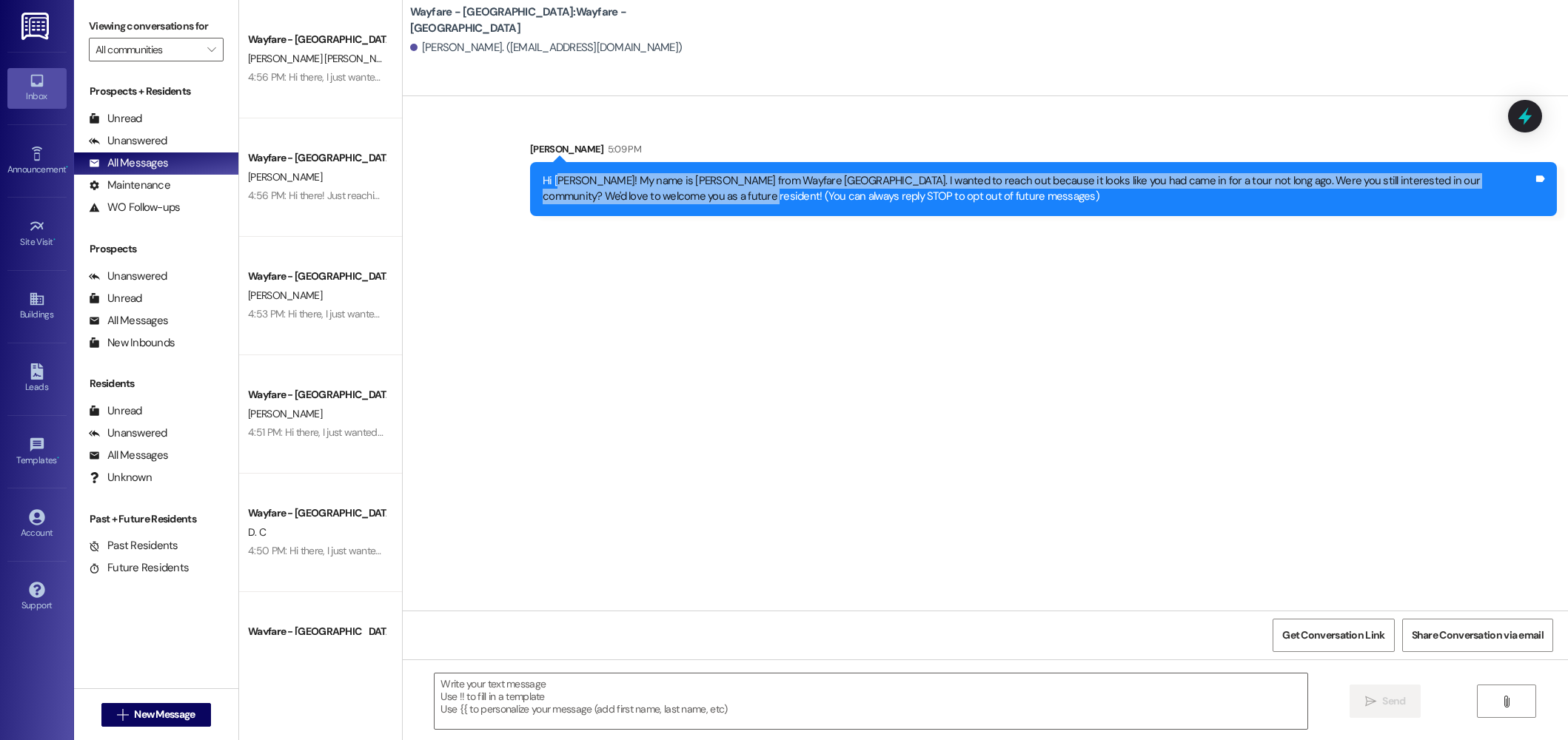
drag, startPoint x: 641, startPoint y: 199, endPoint x: 549, endPoint y: 177, distance: 94.6
click at [549, 177] on div "Hi Karin! My name is Jordan from Wayfare Cibolo Hills Apartments. I wanted to r…" at bounding box center [1038, 188] width 990 height 32
click at [600, 191] on div "Hi Karin! My name is Jordan from Wayfare Cibolo Hills Apartments. I wanted to r…" at bounding box center [1038, 188] width 990 height 32
drag, startPoint x: 643, startPoint y: 199, endPoint x: 519, endPoint y: 177, distance: 125.9
click at [519, 178] on div "Sent via SMS Jordan Arnold 5:09 PM Hi Karin! My name is Jordan from Wayfare Cib…" at bounding box center [1043, 179] width 1049 height 97
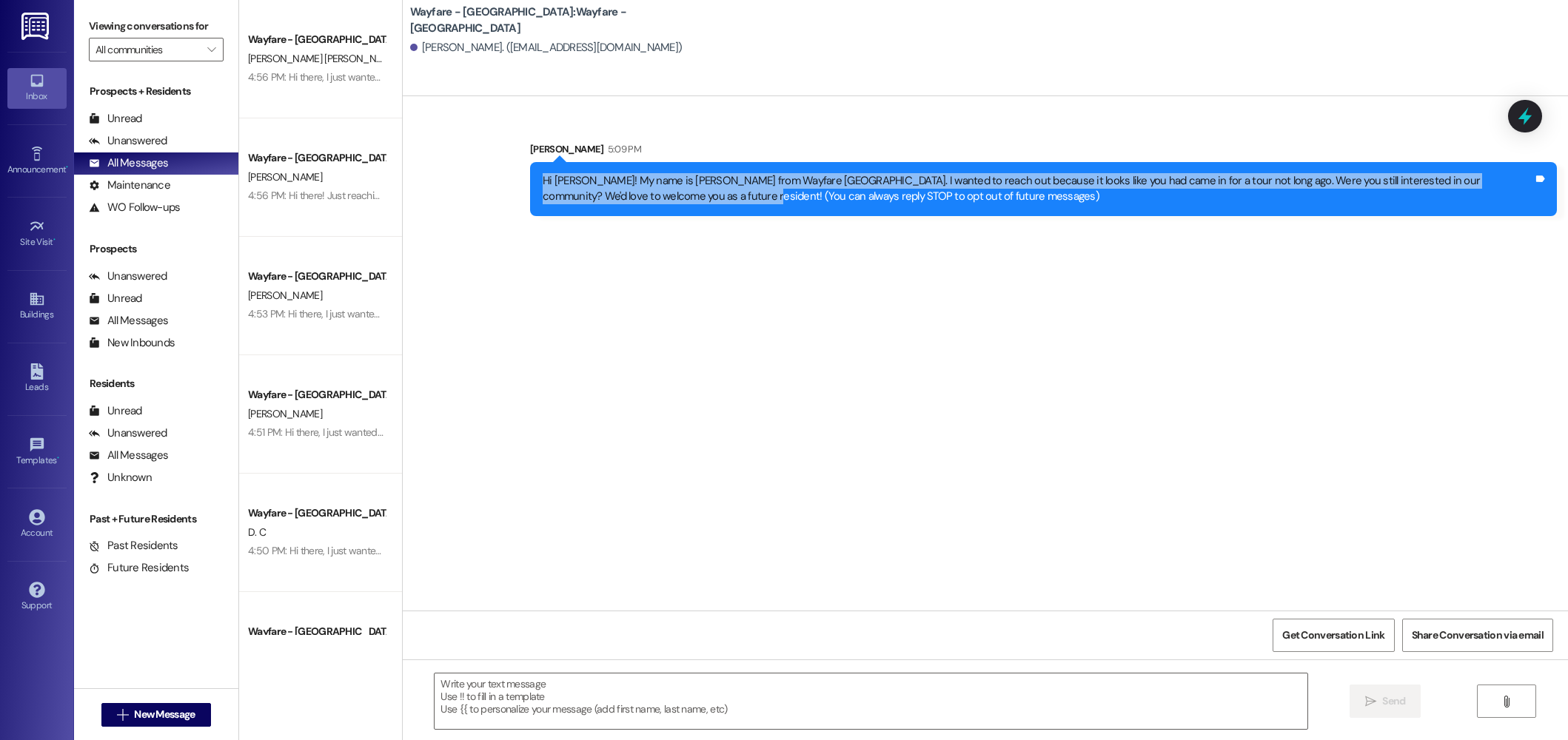
copy div "Hi Karin! My name is Jordan from Wayfare Cibolo Hills Apartments. I wanted to r…"
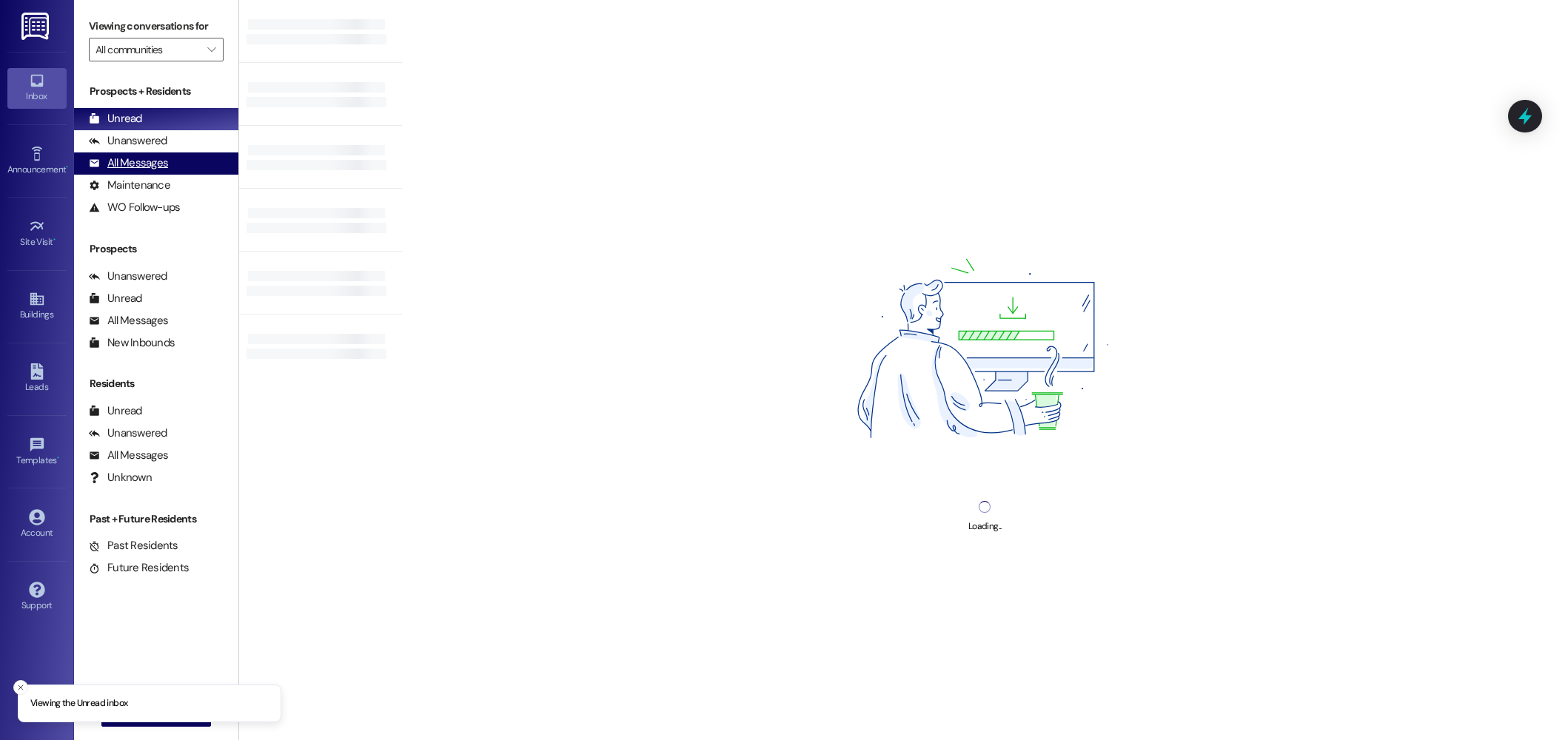
click at [111, 158] on div "All Messages" at bounding box center [128, 162] width 79 height 15
